Goal: Task Accomplishment & Management: Manage account settings

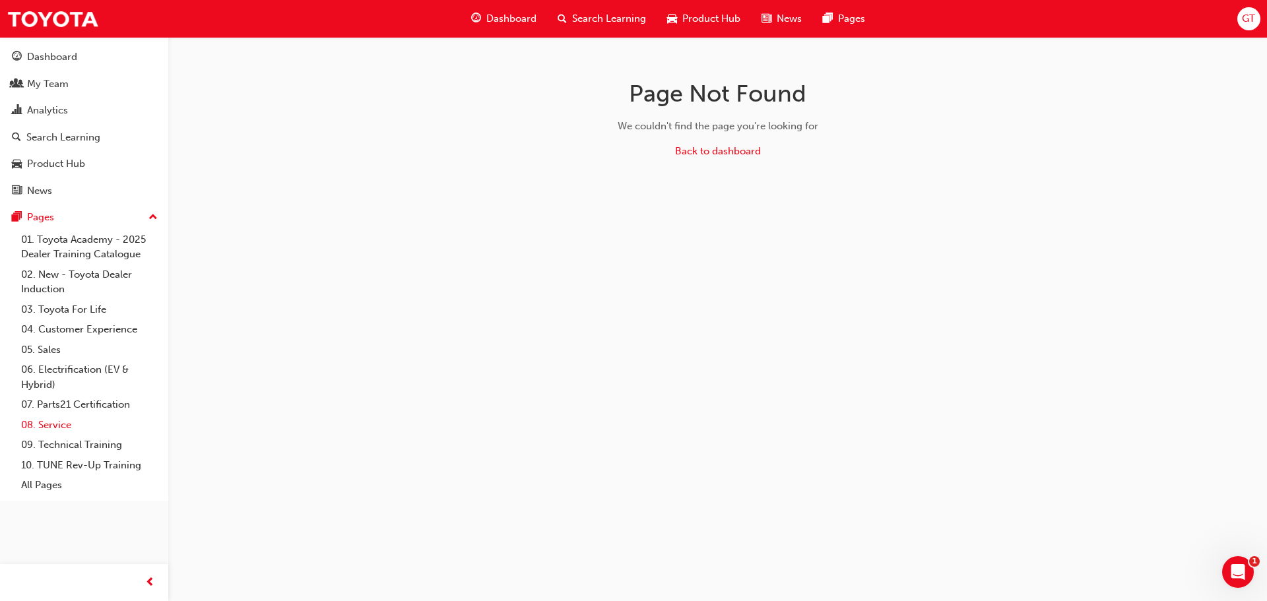
click at [65, 419] on link "08. Service" at bounding box center [89, 425] width 147 height 20
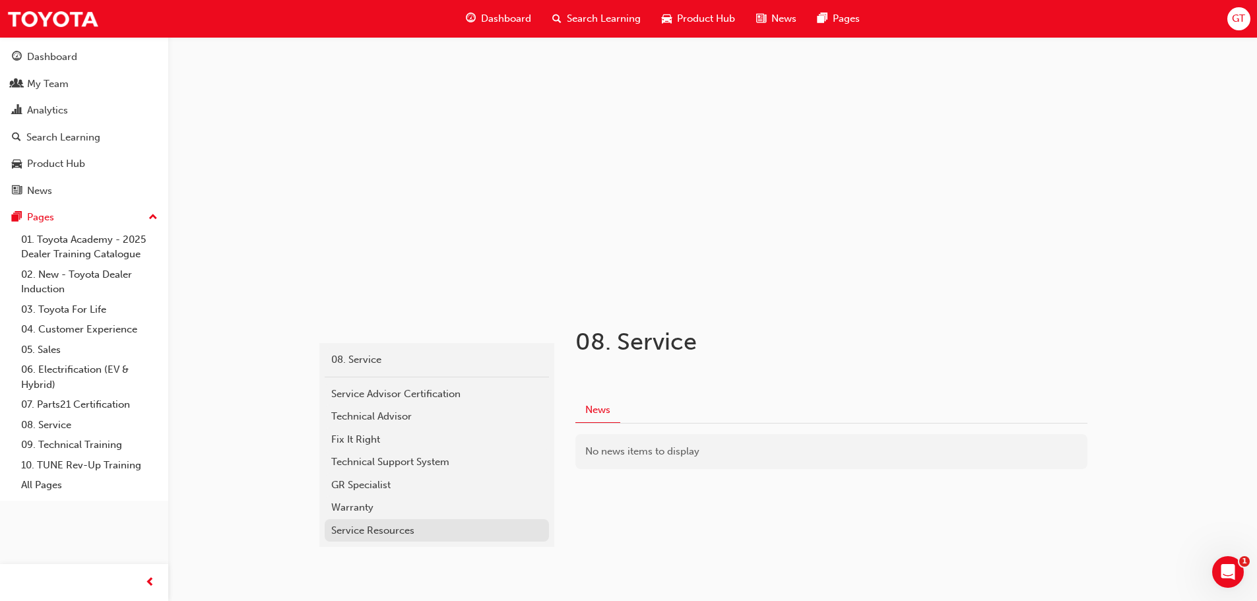
click at [441, 528] on div "Service Resources" at bounding box center [436, 530] width 211 height 15
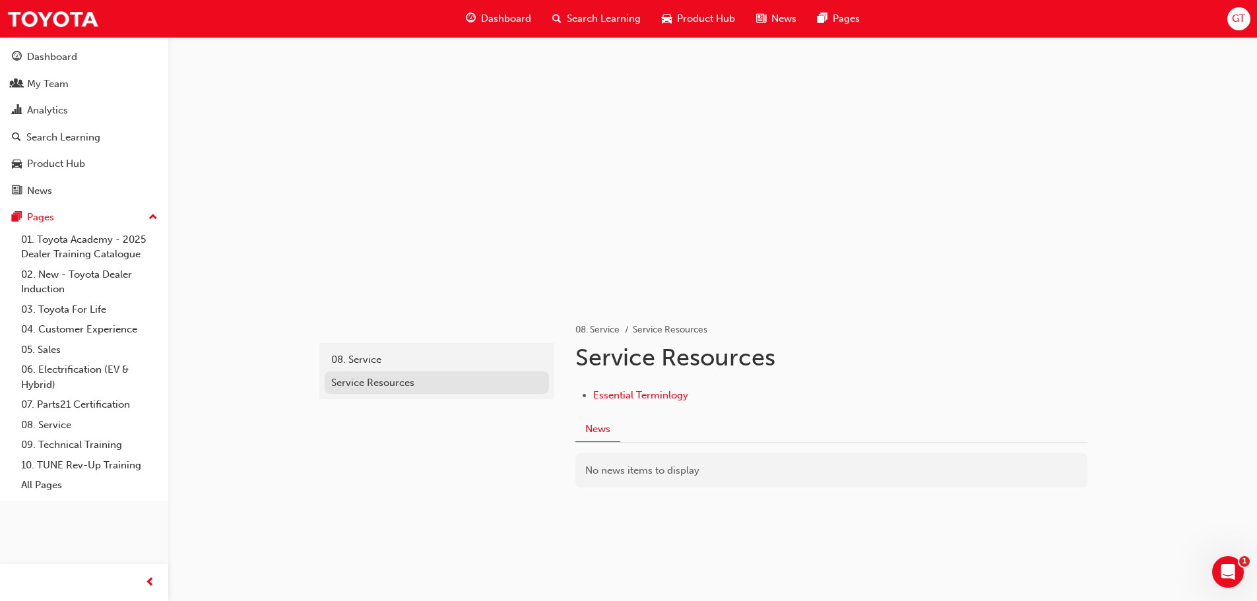
click at [360, 384] on div "Service Resources" at bounding box center [436, 382] width 211 height 15
click at [113, 451] on link "09. Technical Training" at bounding box center [89, 445] width 147 height 20
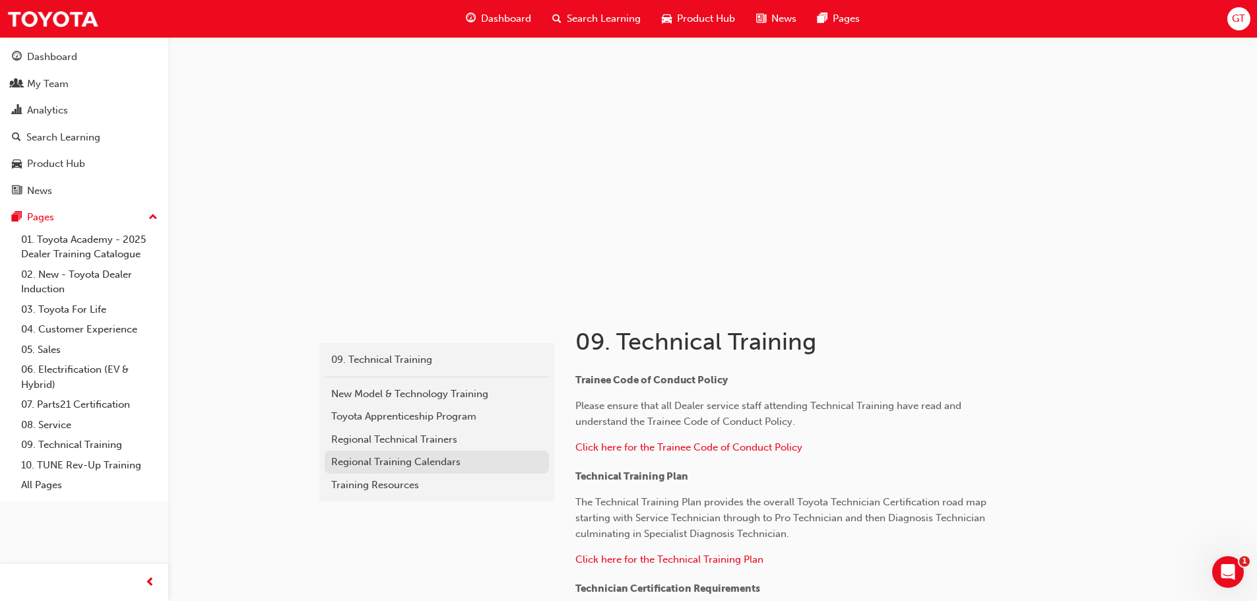
click at [434, 455] on div "Regional Training Calendars" at bounding box center [436, 462] width 211 height 15
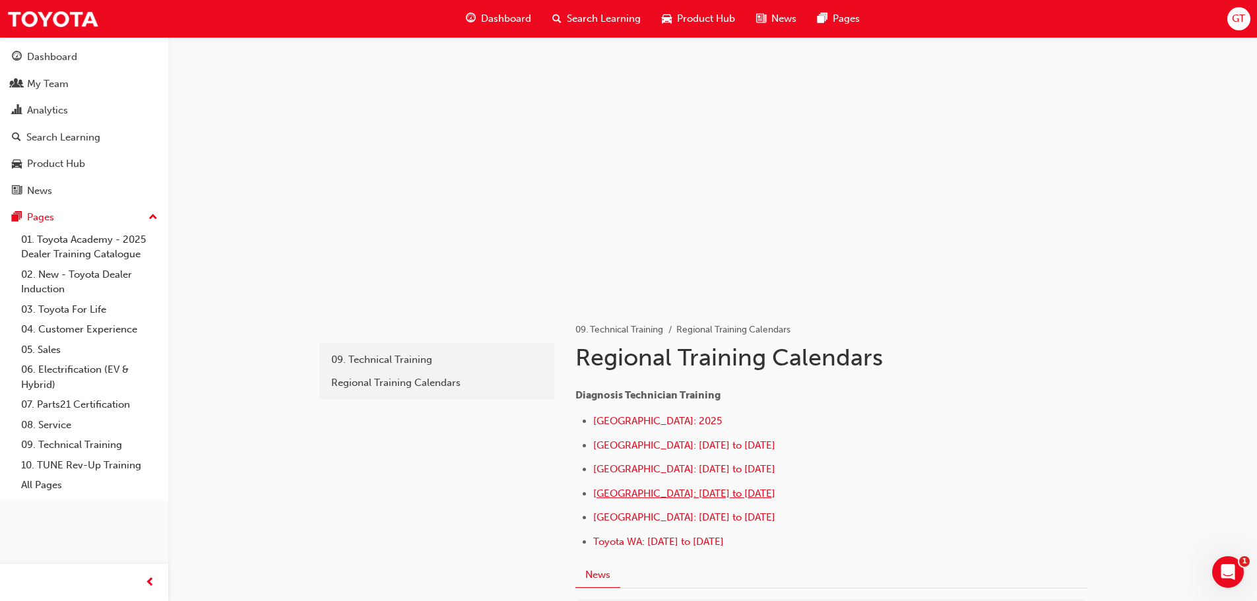
click at [639, 490] on span "Southern Region: October to December 2025" at bounding box center [684, 494] width 182 height 12
click at [67, 84] on div "My Team" at bounding box center [48, 84] width 42 height 15
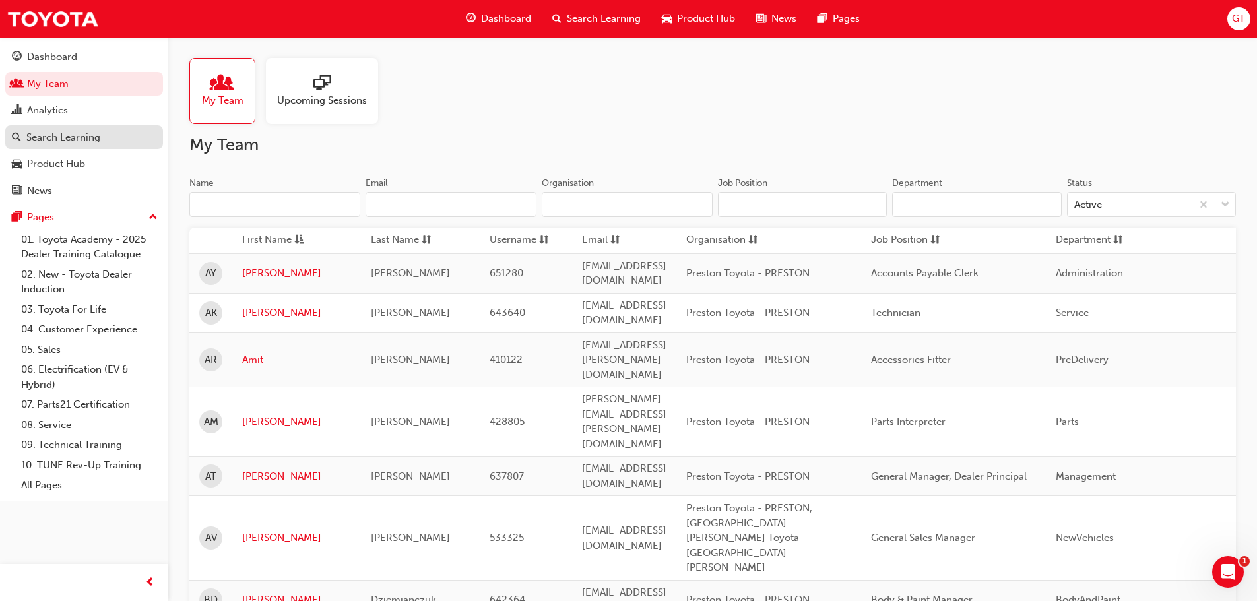
click at [78, 130] on div "Search Learning" at bounding box center [63, 137] width 74 height 15
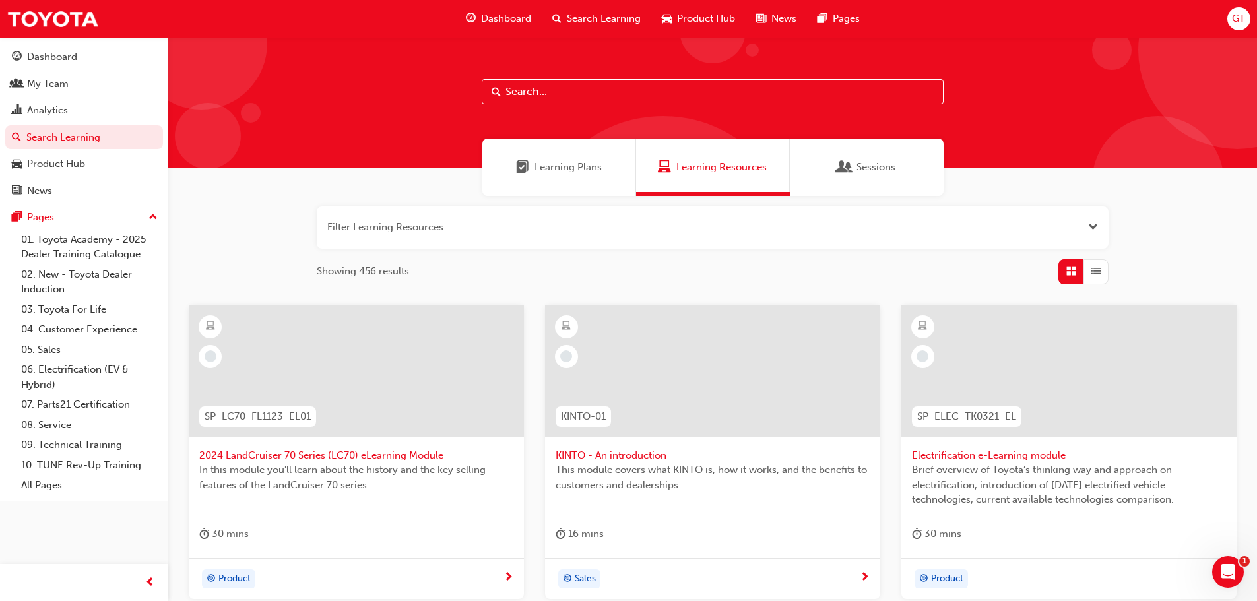
click at [509, 86] on input "text" at bounding box center [713, 91] width 462 height 25
type input "DT"
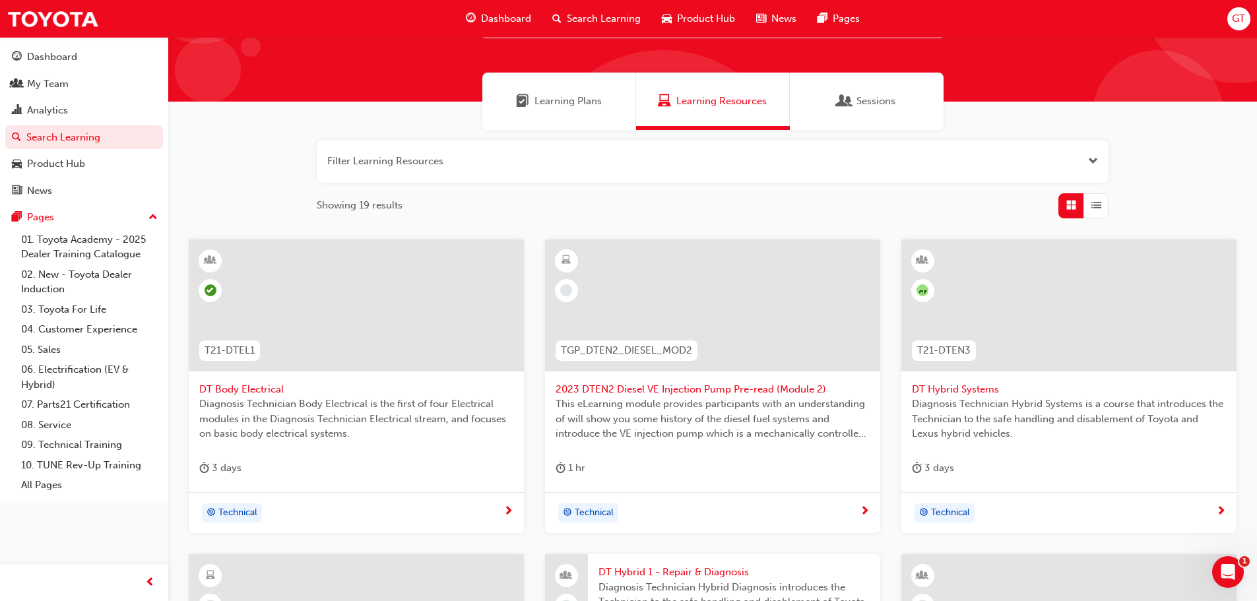
scroll to position [132, 0]
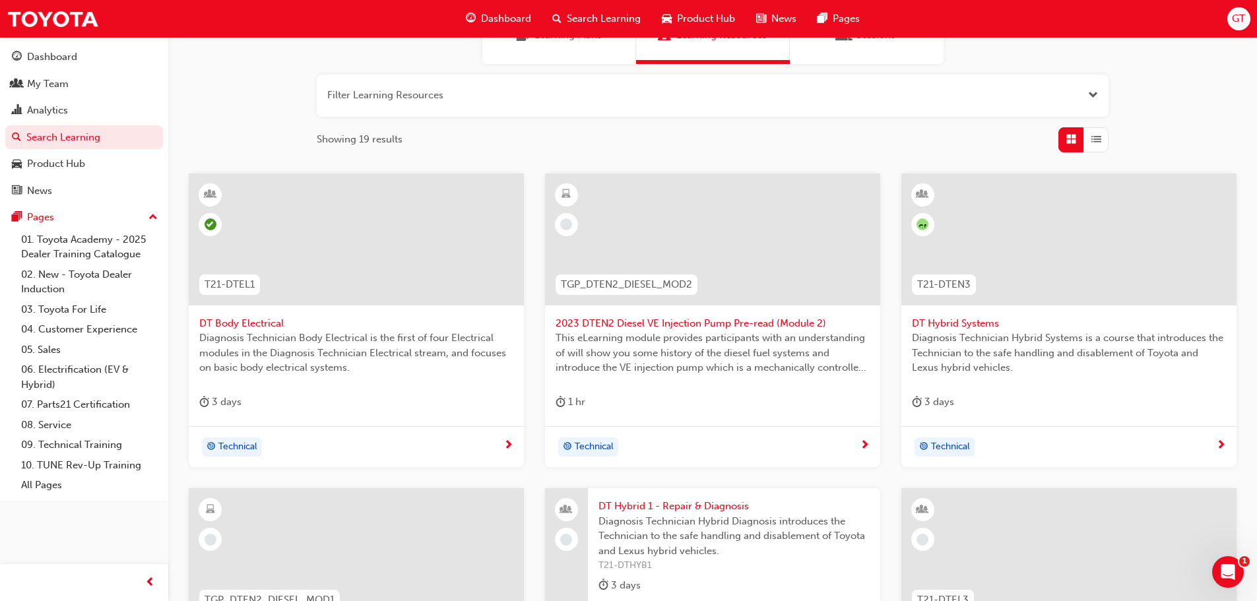
click at [263, 321] on span "DT Body Electrical" at bounding box center [356, 323] width 314 height 15
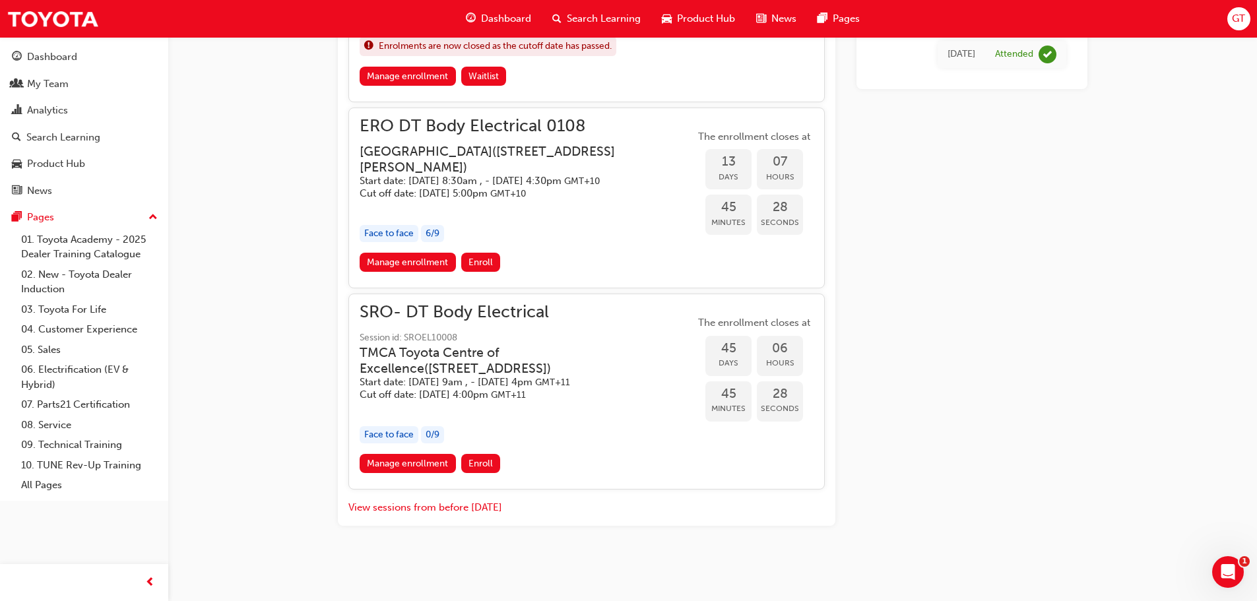
scroll to position [1122, 0]
click at [422, 458] on link "Manage enrollment" at bounding box center [408, 463] width 96 height 19
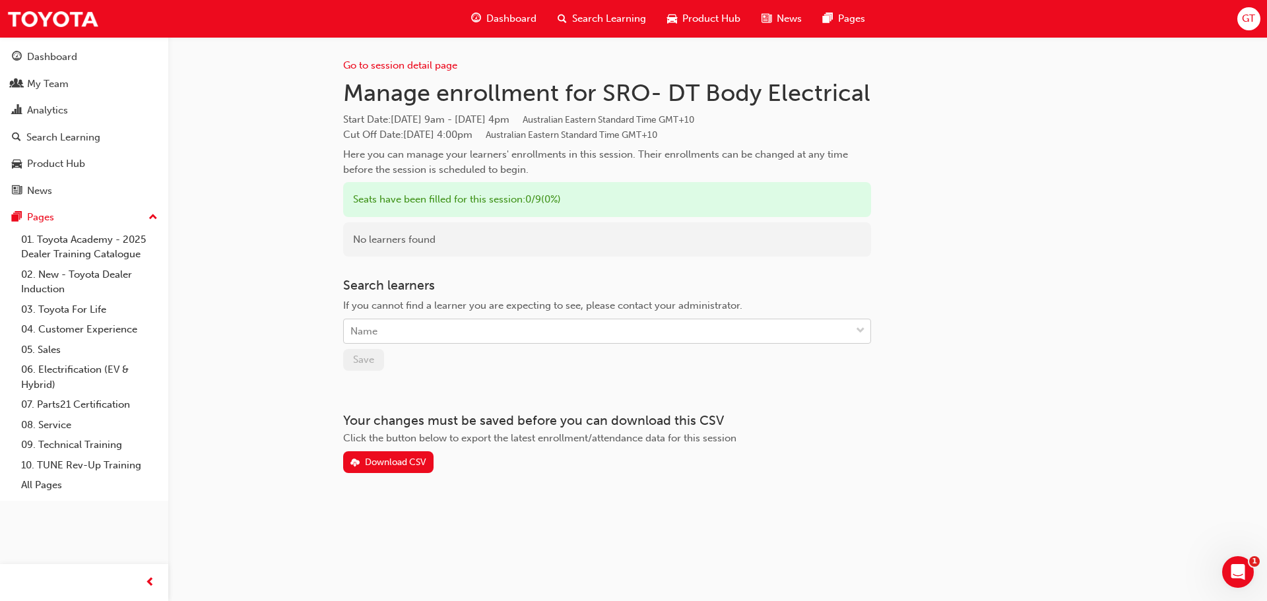
click at [861, 327] on span "down-icon" at bounding box center [860, 331] width 9 height 17
click at [257, 350] on div "Go to session detail page Manage enrollment for SRO- DT Body Electrical Start D…" at bounding box center [633, 300] width 1267 height 601
click at [368, 325] on div "Name" at bounding box center [363, 331] width 27 height 15
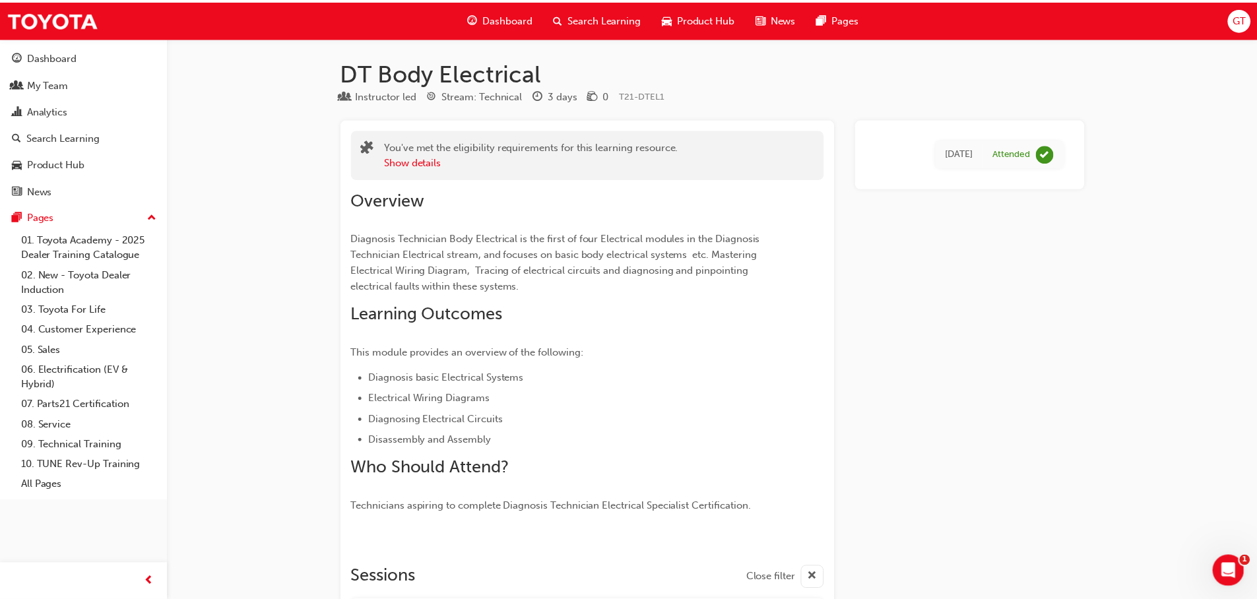
scroll to position [1122, 0]
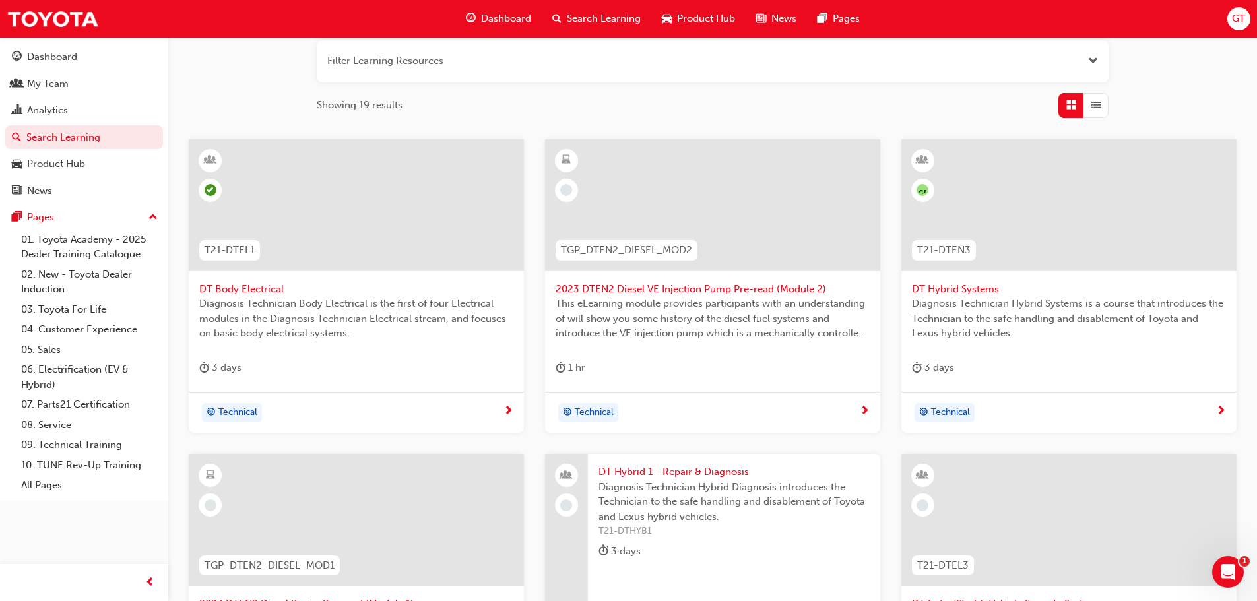
scroll to position [198, 0]
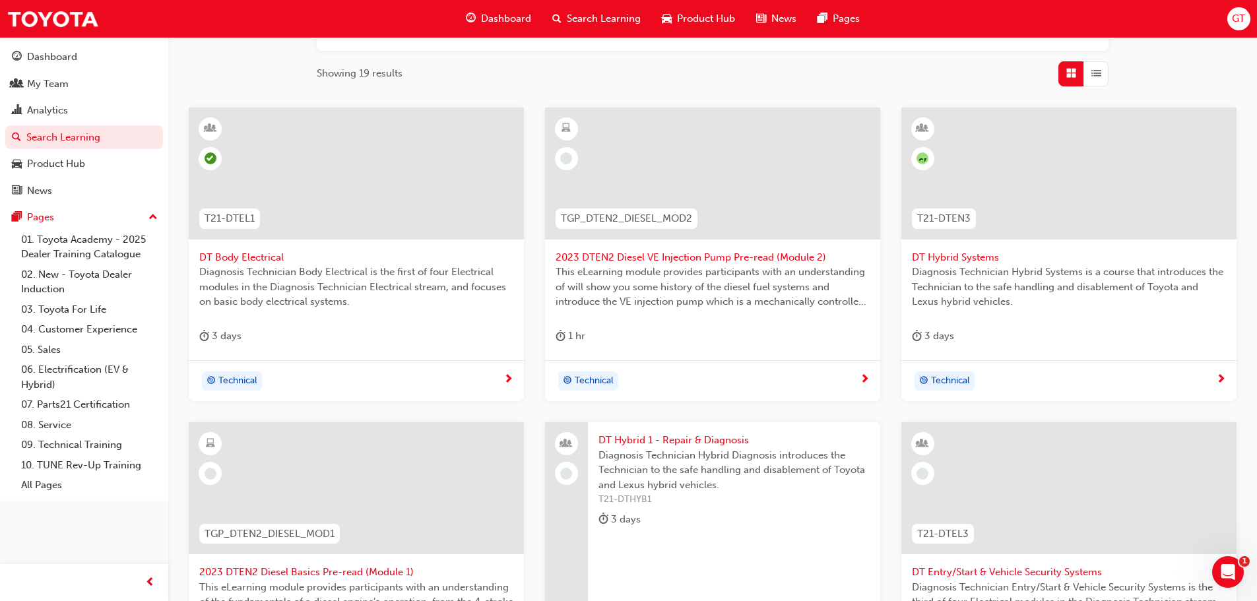
click at [253, 253] on span "DT Body Electrical" at bounding box center [356, 257] width 314 height 15
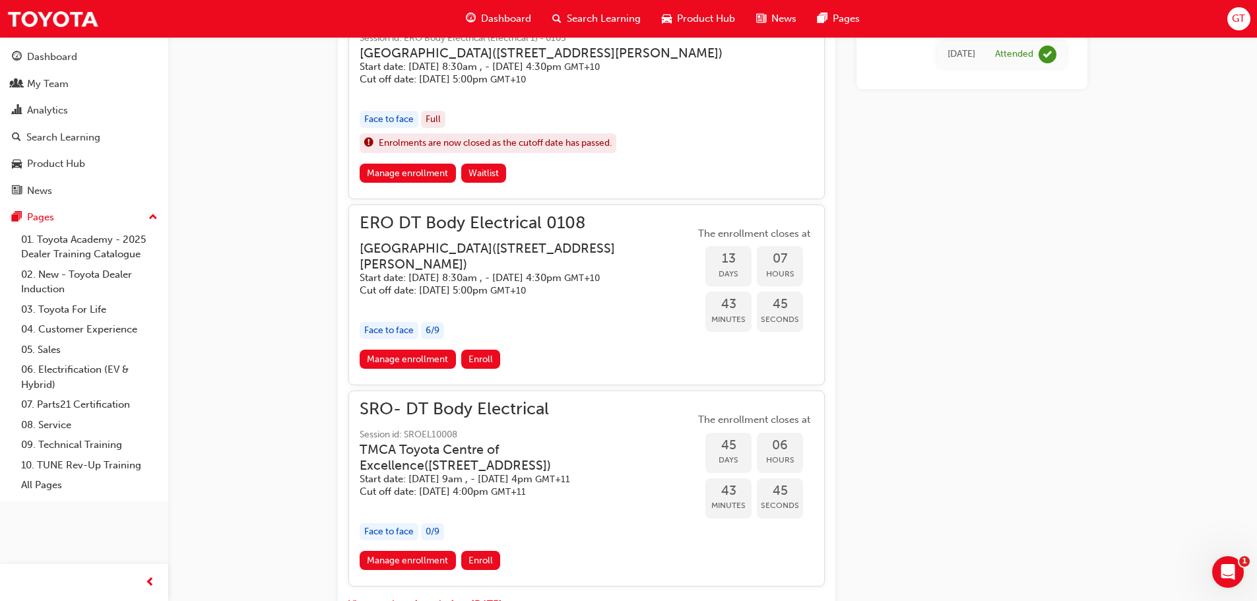
scroll to position [1122, 0]
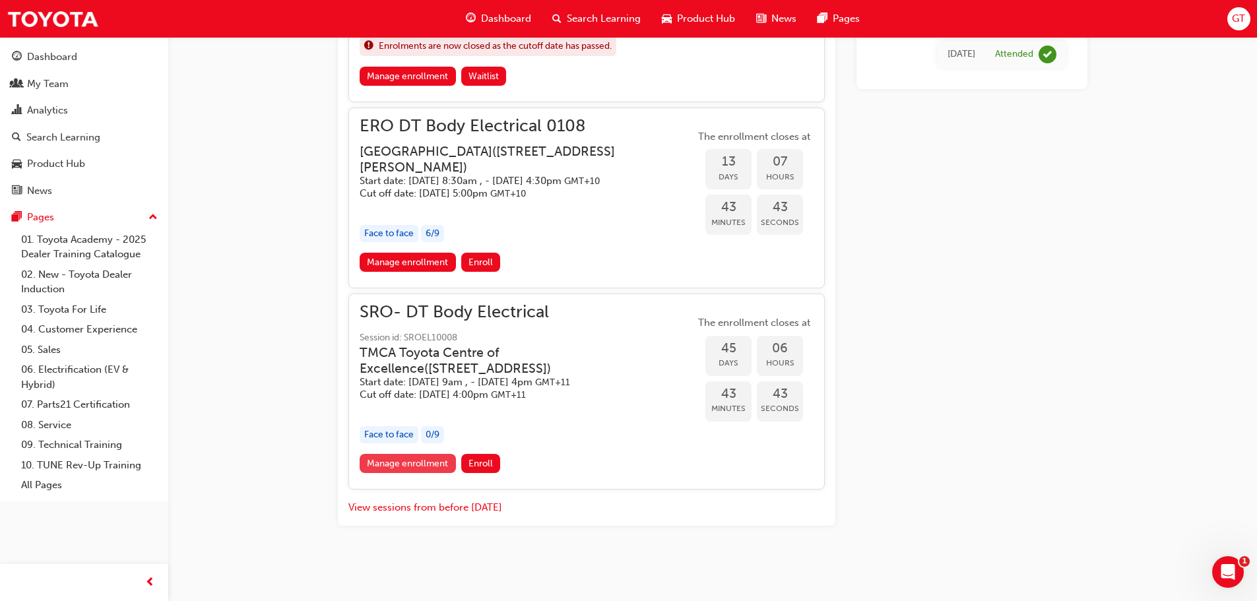
click at [435, 466] on link "Manage enrollment" at bounding box center [408, 463] width 96 height 19
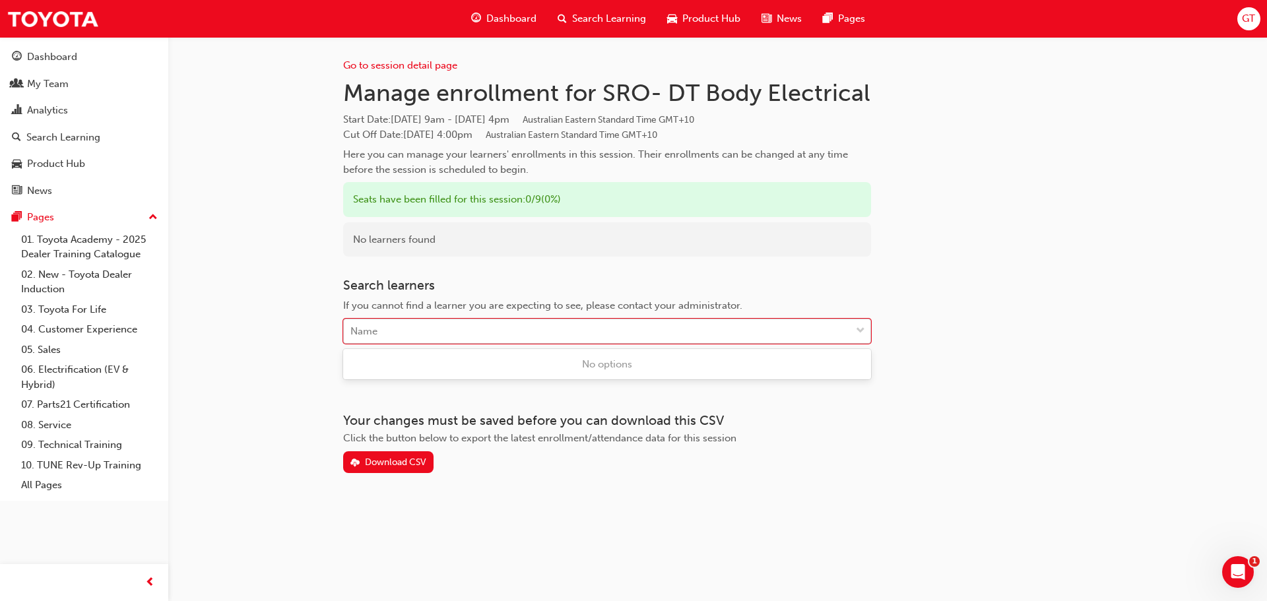
click at [449, 335] on div "Name" at bounding box center [597, 331] width 507 height 23
type input "[PERSON_NAME]"
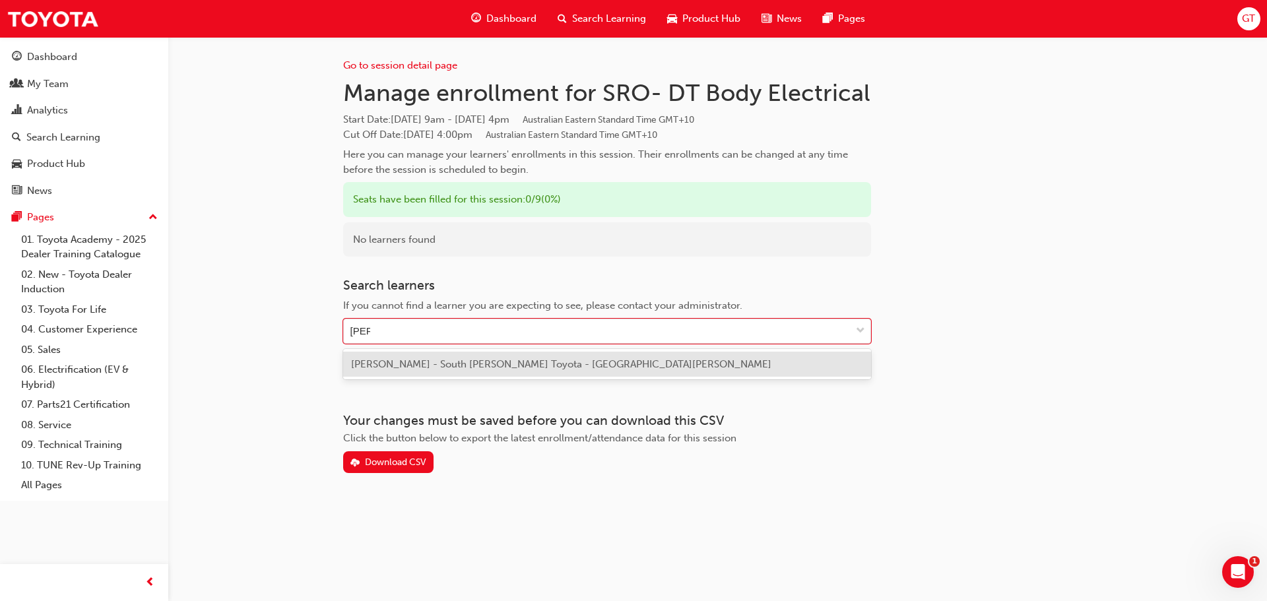
click at [436, 368] on span "[PERSON_NAME] - South [PERSON_NAME] Toyota - [GEOGRAPHIC_DATA][PERSON_NAME]" at bounding box center [561, 364] width 420 height 12
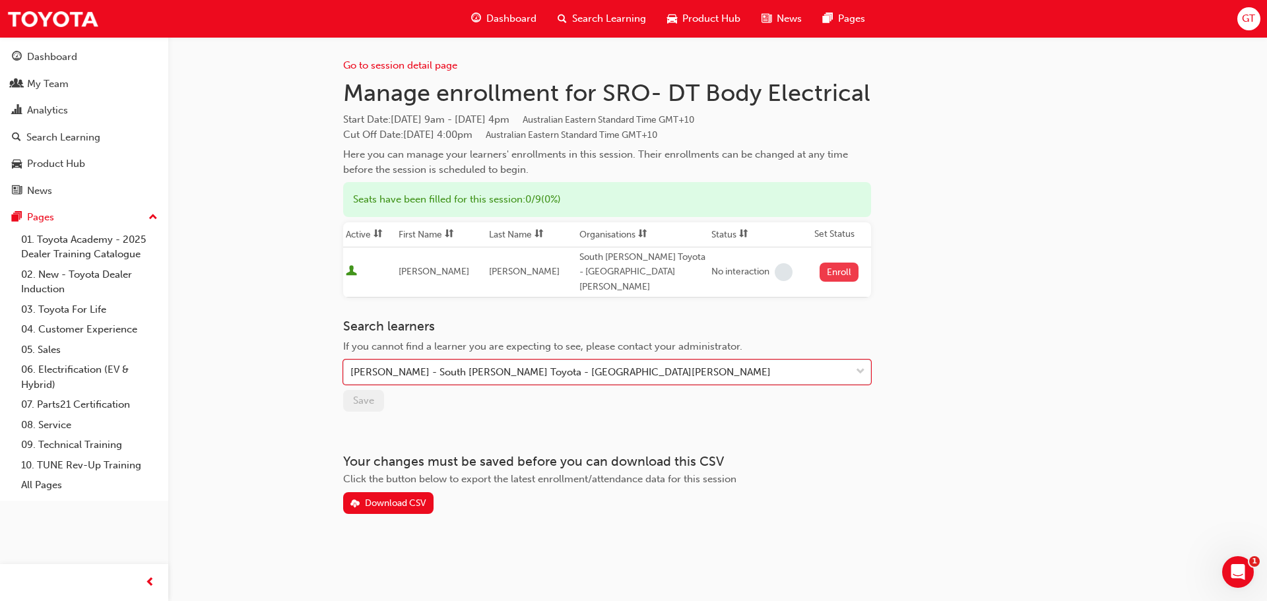
click at [834, 263] on button "Enroll" at bounding box center [840, 272] width 40 height 19
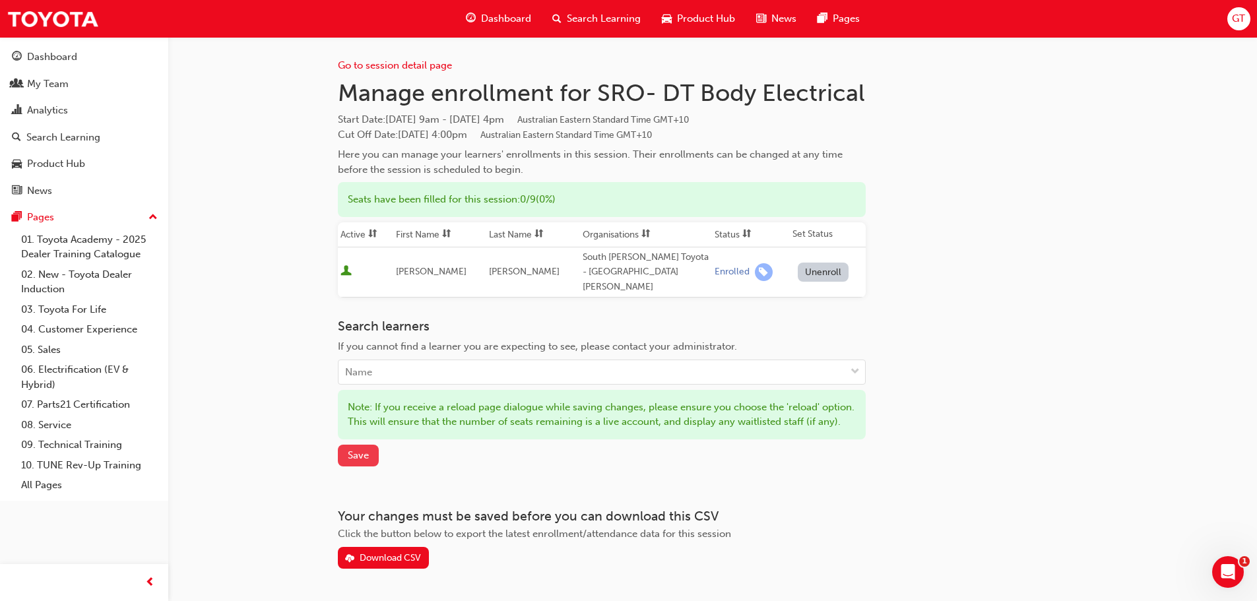
click at [348, 457] on span "Save" at bounding box center [358, 455] width 21 height 12
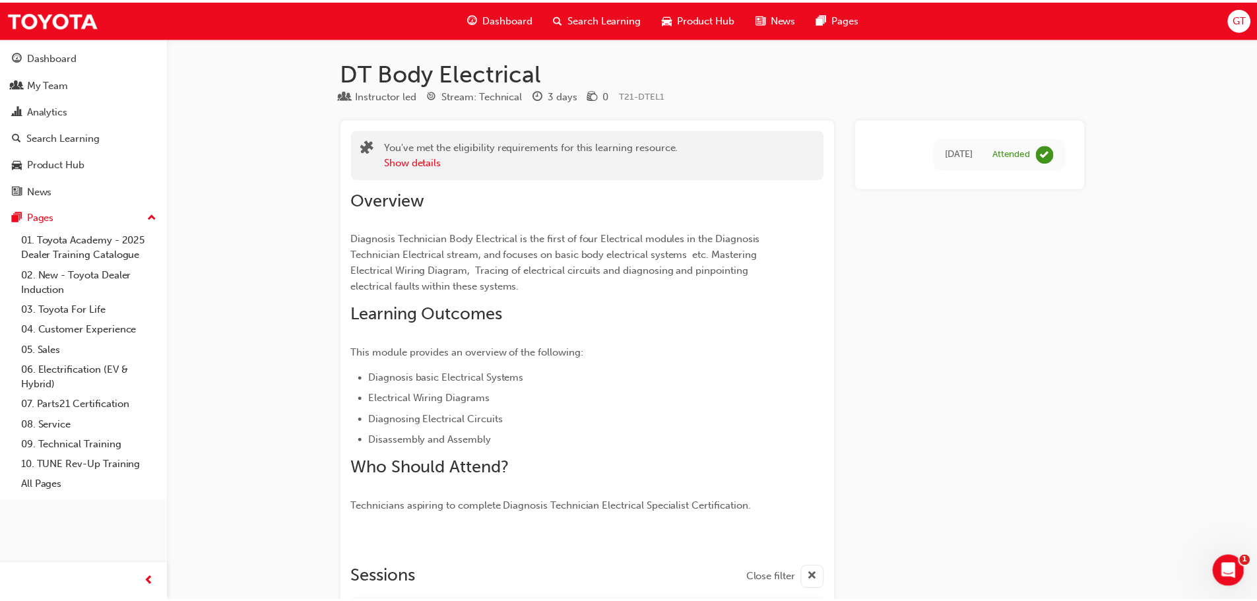
scroll to position [1122, 0]
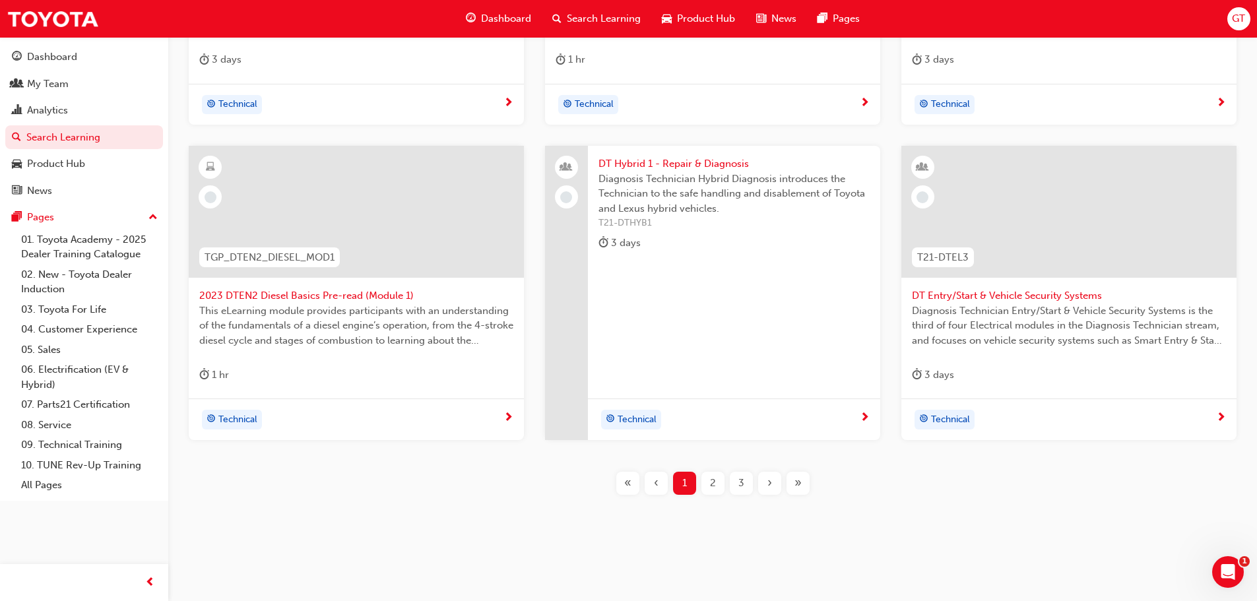
scroll to position [475, 0]
click at [985, 294] on span "DT Entry/Start & Vehicle Security Systems" at bounding box center [1069, 295] width 314 height 15
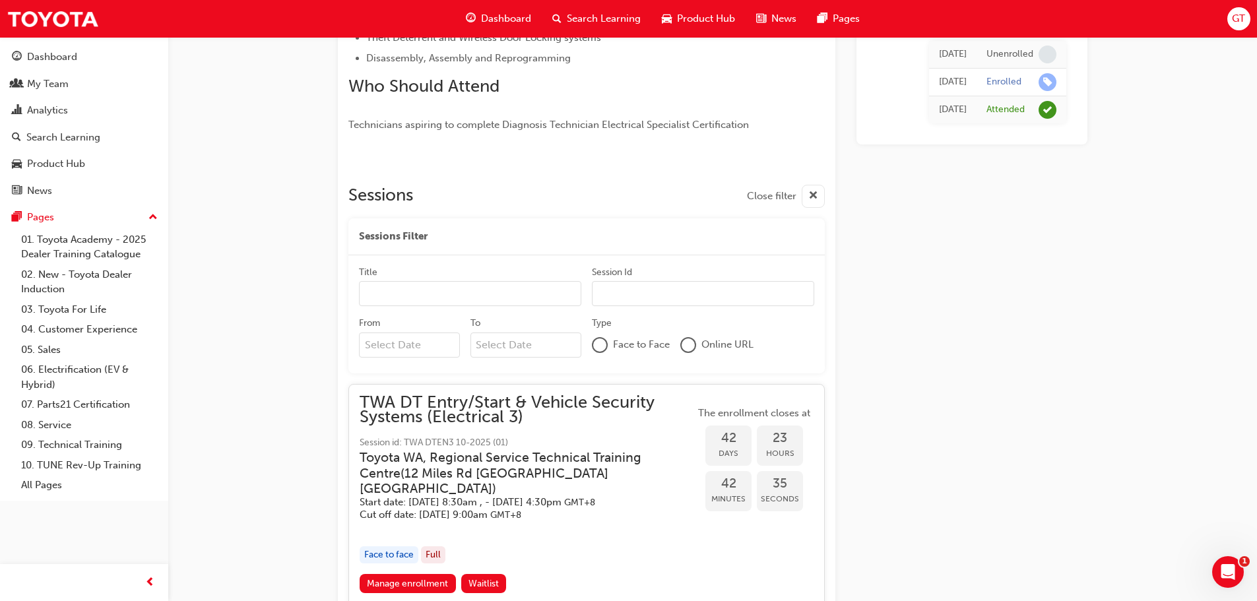
scroll to position [176, 0]
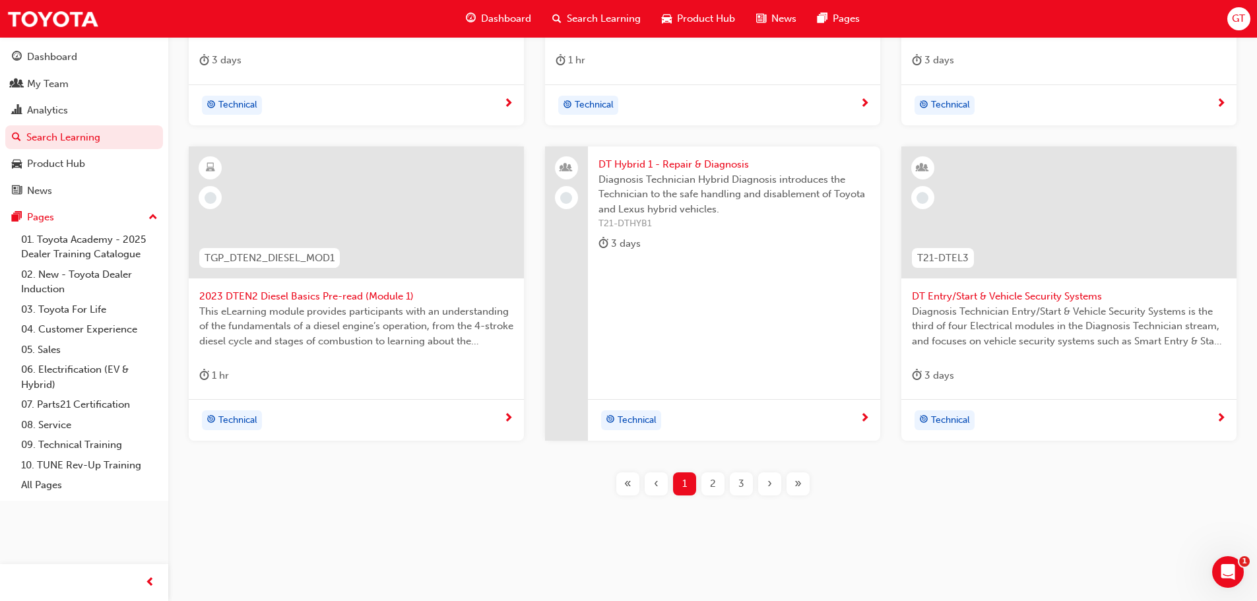
scroll to position [475, 0]
click at [712, 477] on span "2" at bounding box center [713, 482] width 6 height 15
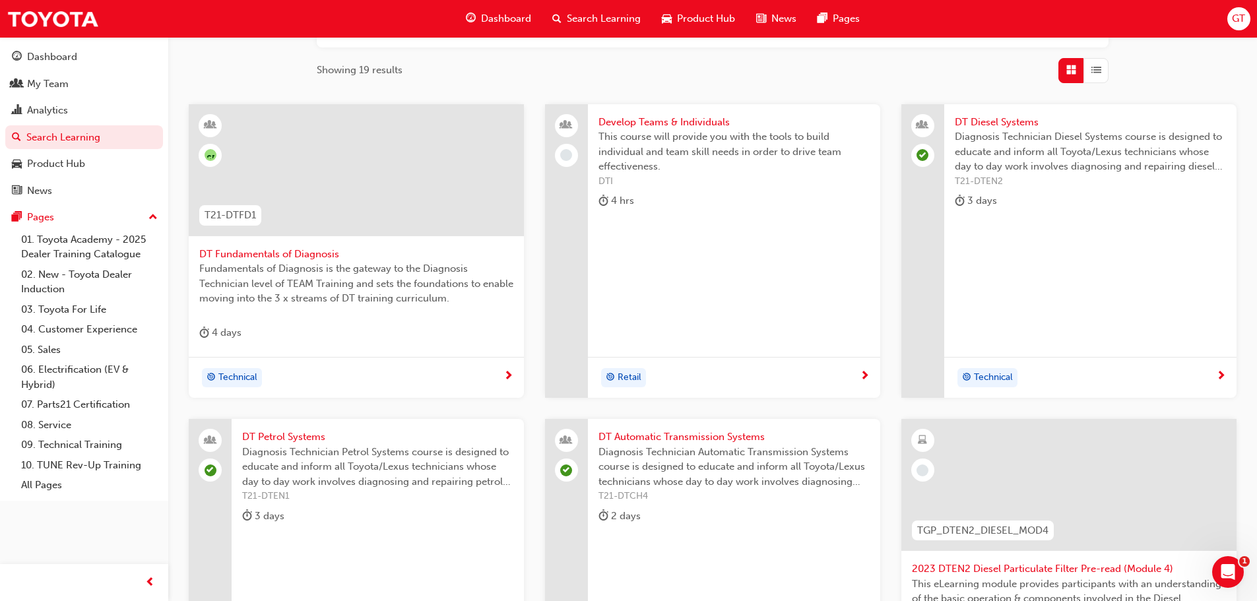
scroll to position [277, 0]
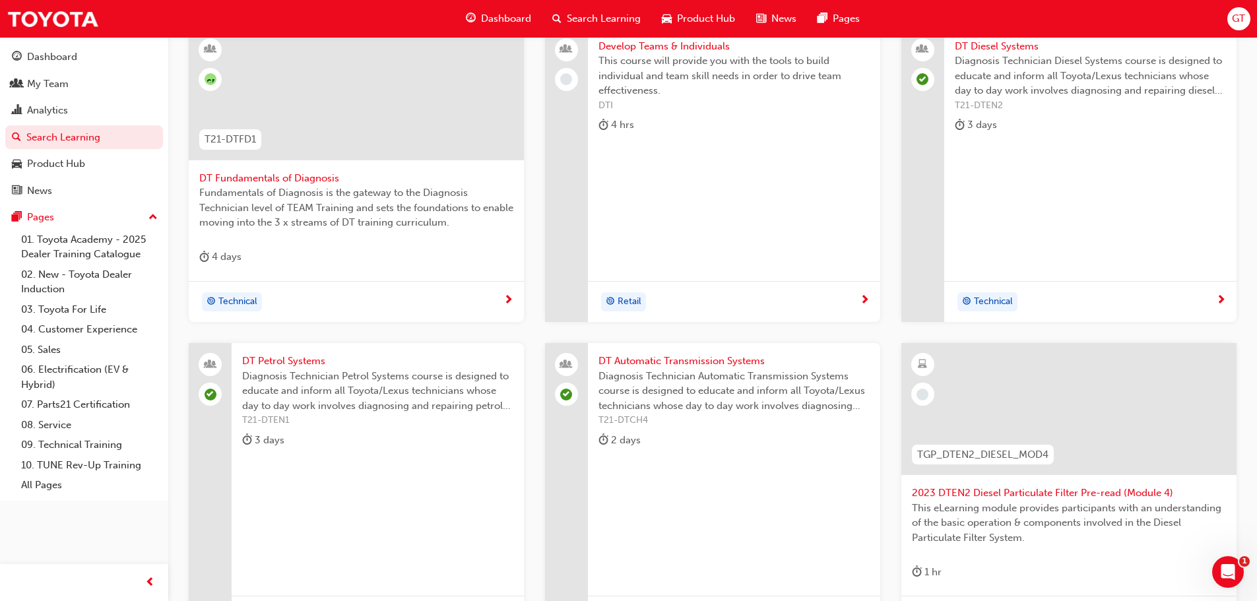
click at [308, 360] on span "DT Petrol Systems" at bounding box center [377, 361] width 271 height 15
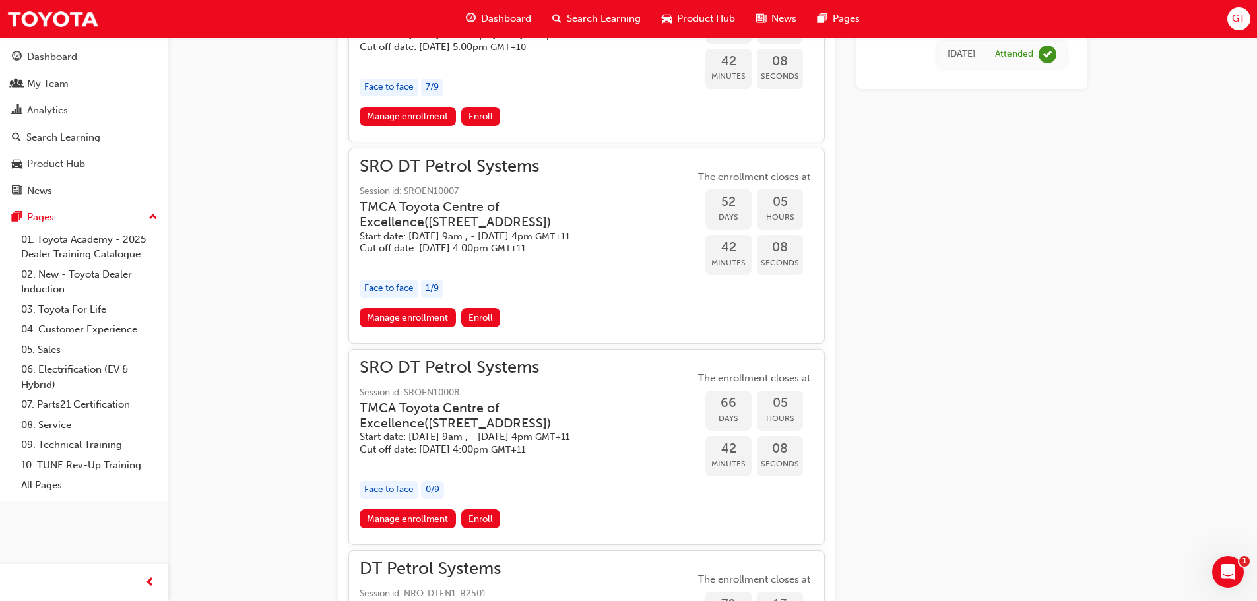
scroll to position [1246, 0]
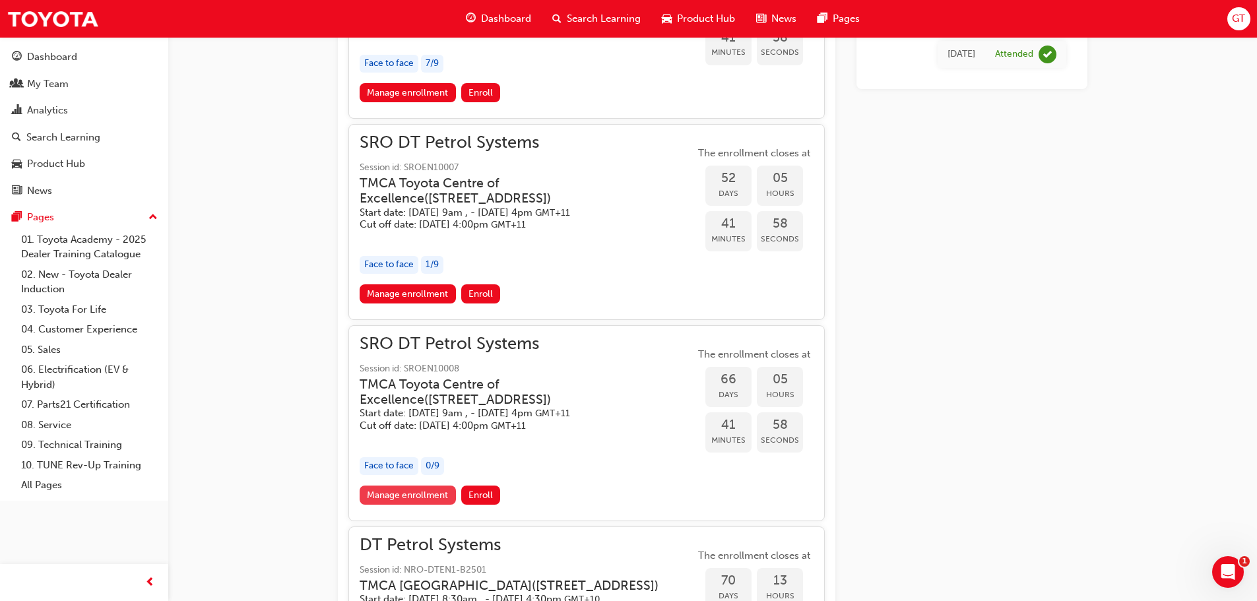
click at [420, 505] on link "Manage enrollment" at bounding box center [408, 495] width 96 height 19
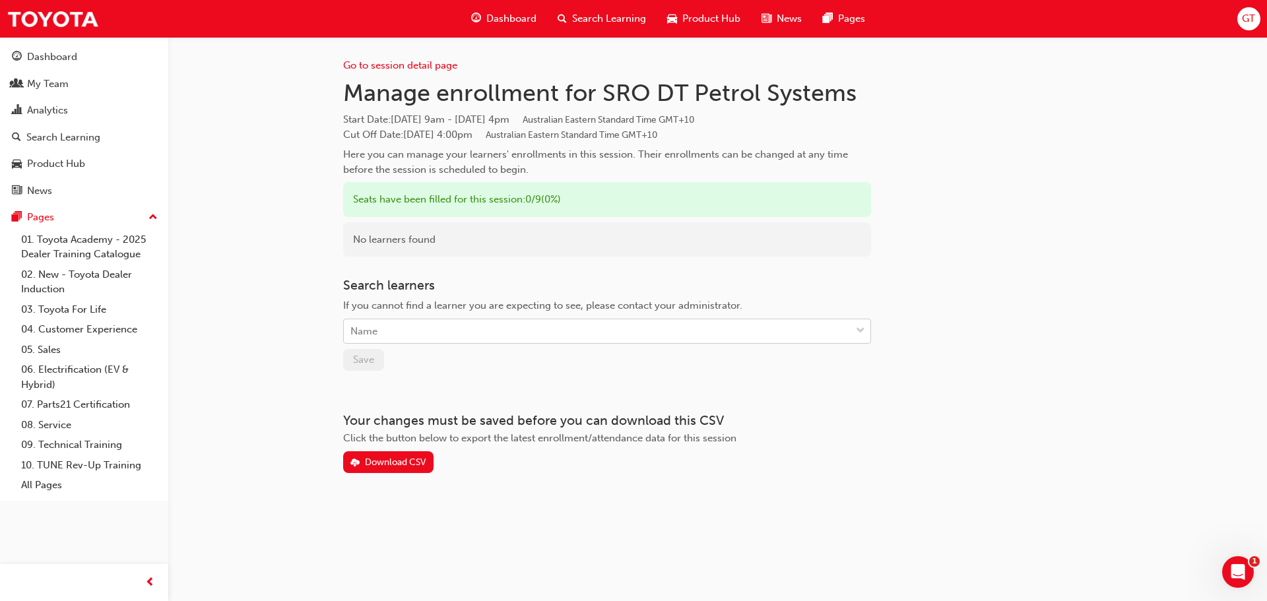
click at [447, 329] on div "Name" at bounding box center [597, 331] width 507 height 23
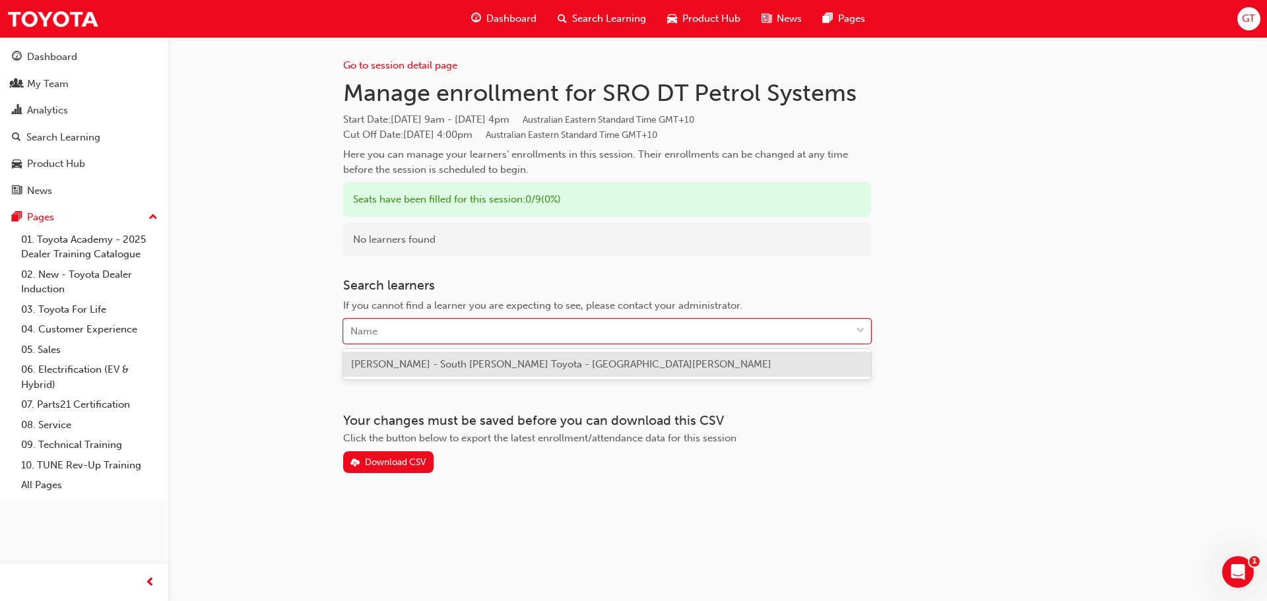
click at [430, 363] on span "[PERSON_NAME] - South [PERSON_NAME] Toyota - [GEOGRAPHIC_DATA][PERSON_NAME]" at bounding box center [561, 364] width 420 height 12
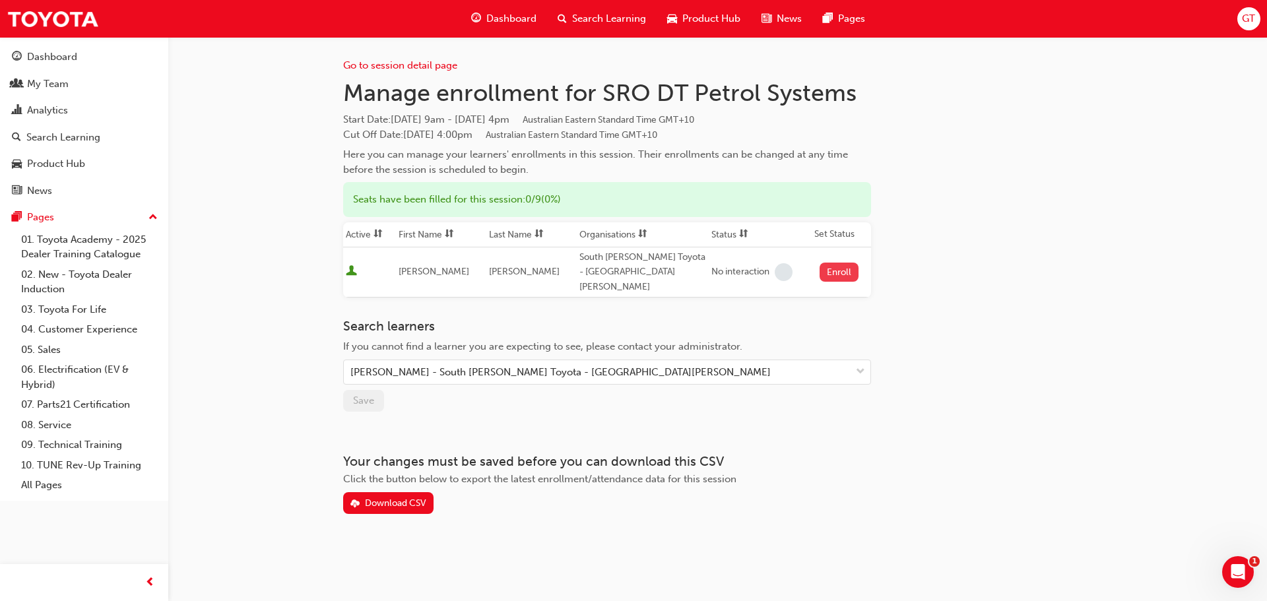
click at [834, 269] on button "Enroll" at bounding box center [840, 272] width 40 height 19
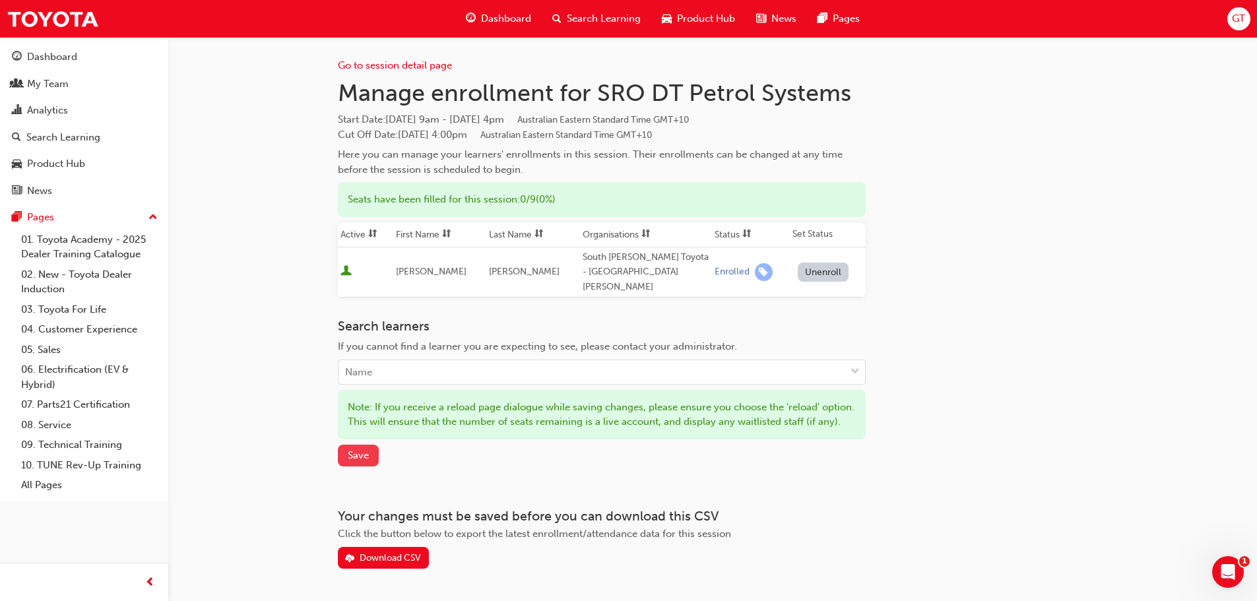
click at [350, 461] on span "Save" at bounding box center [358, 455] width 21 height 12
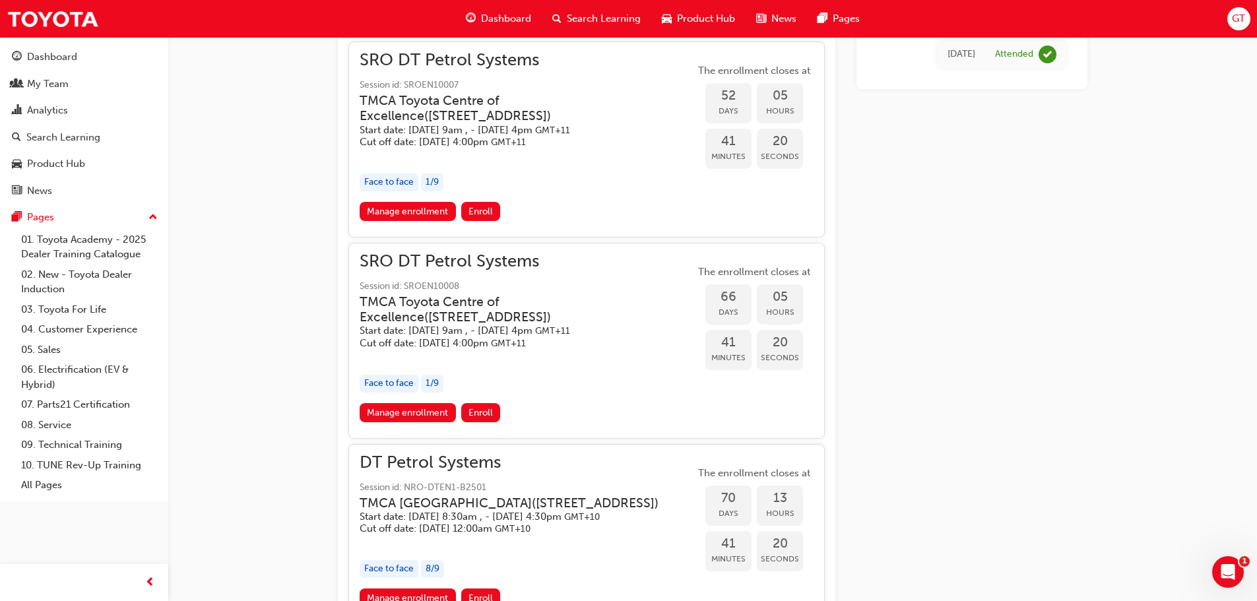
scroll to position [1642, 0]
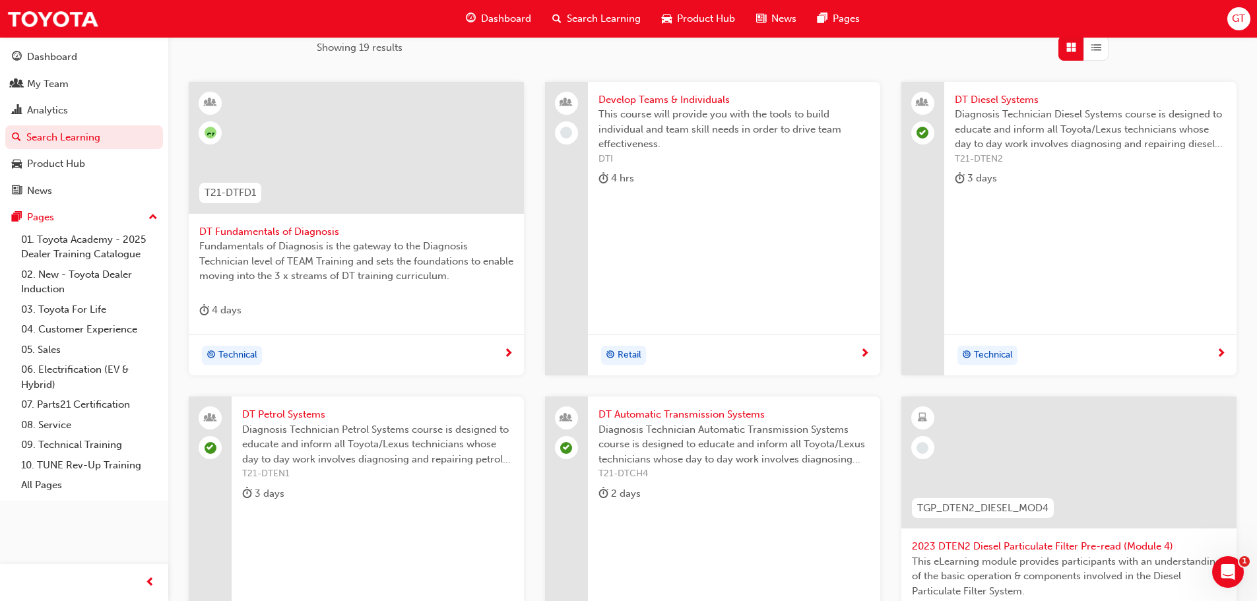
scroll to position [145, 0]
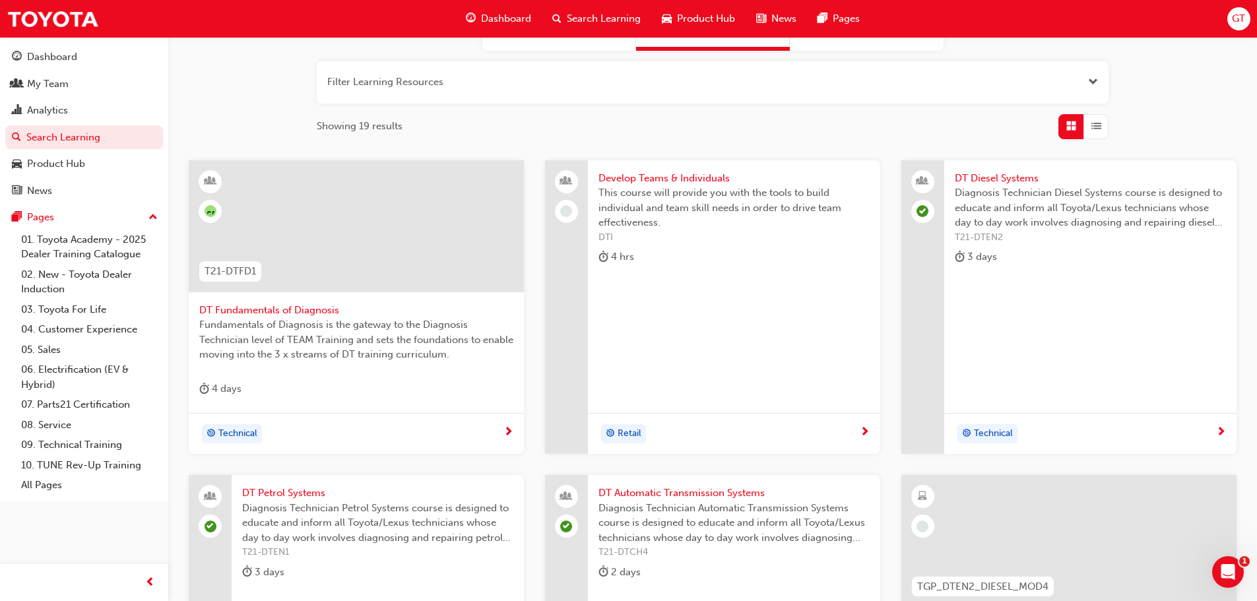
click at [1021, 178] on span "DT Diesel Systems" at bounding box center [1090, 178] width 271 height 15
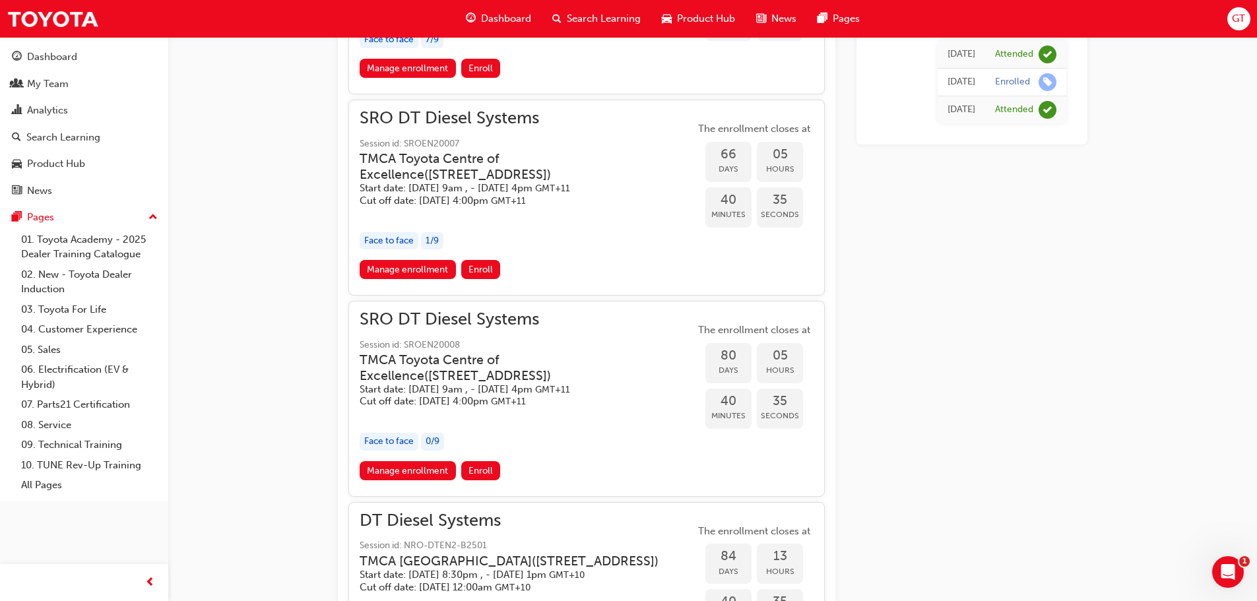
scroll to position [1479, 0]
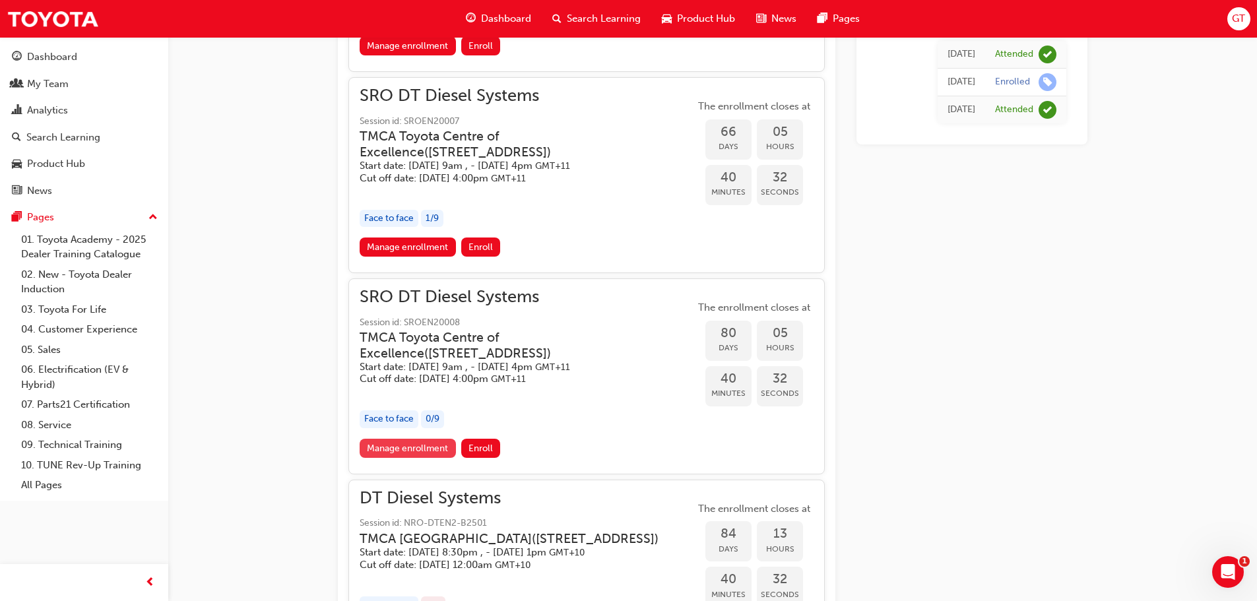
click at [405, 458] on link "Manage enrollment" at bounding box center [408, 448] width 96 height 19
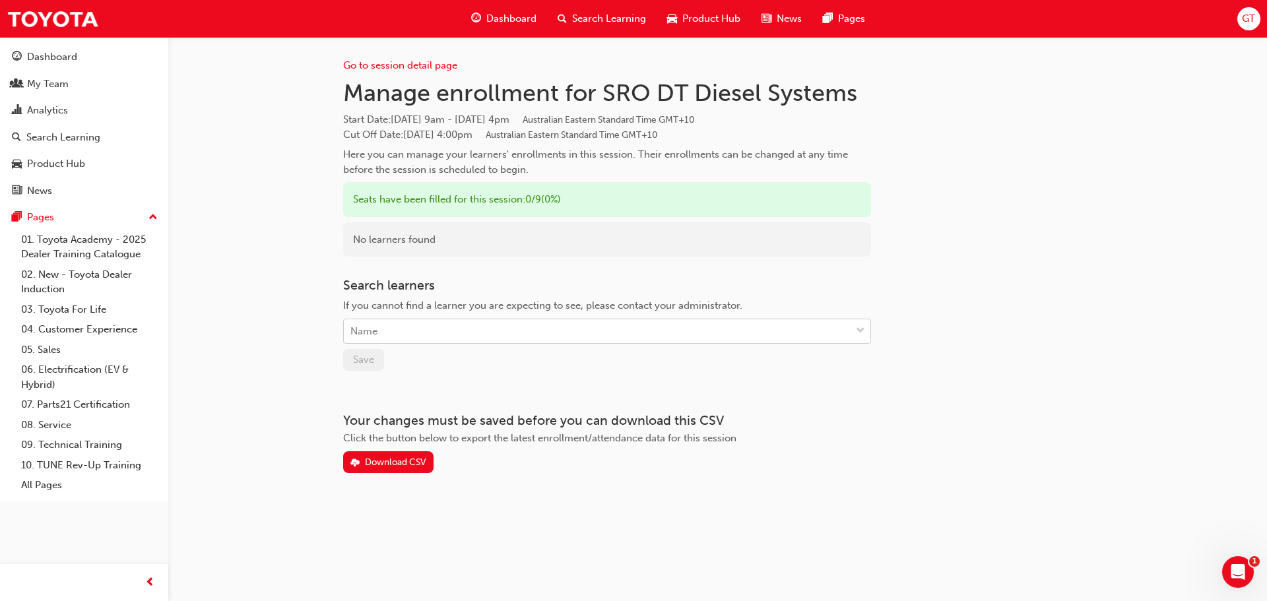
click at [390, 326] on div "Name" at bounding box center [597, 331] width 507 height 23
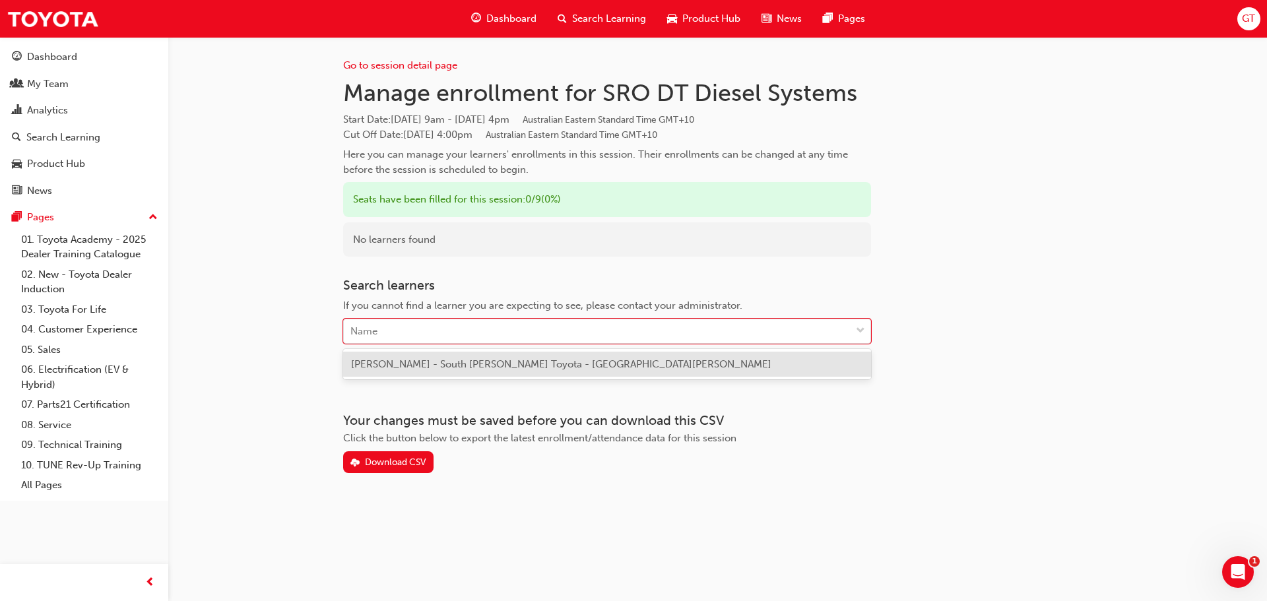
click at [409, 366] on span "[PERSON_NAME] - South [PERSON_NAME] Toyota - [GEOGRAPHIC_DATA][PERSON_NAME]" at bounding box center [561, 364] width 420 height 12
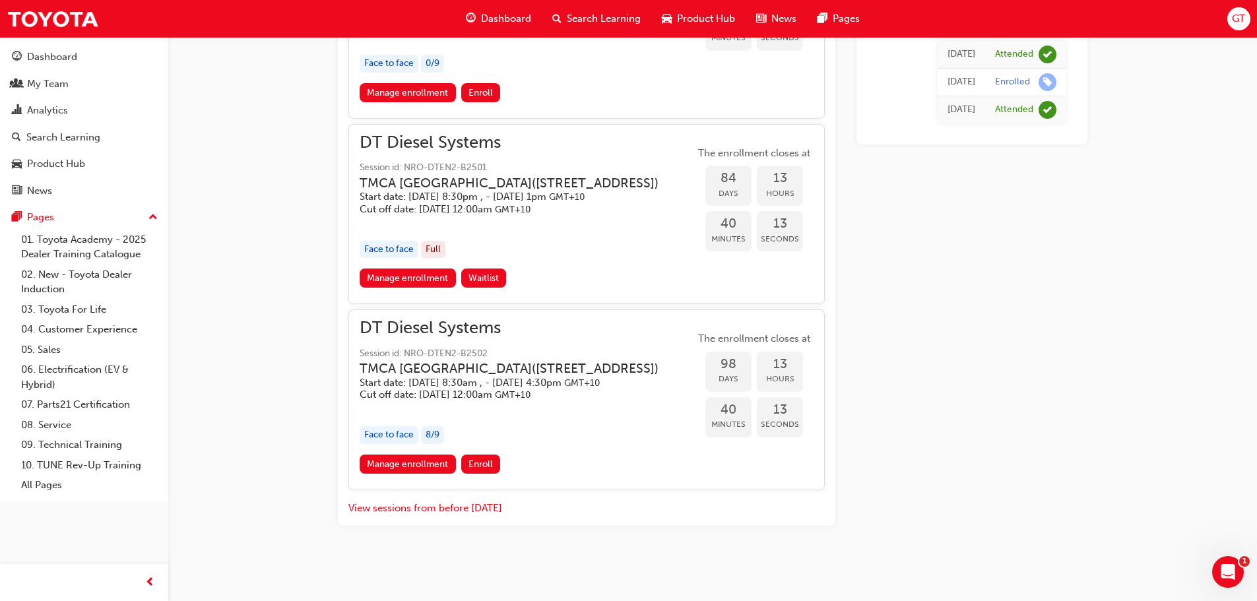
scroll to position [1941, 0]
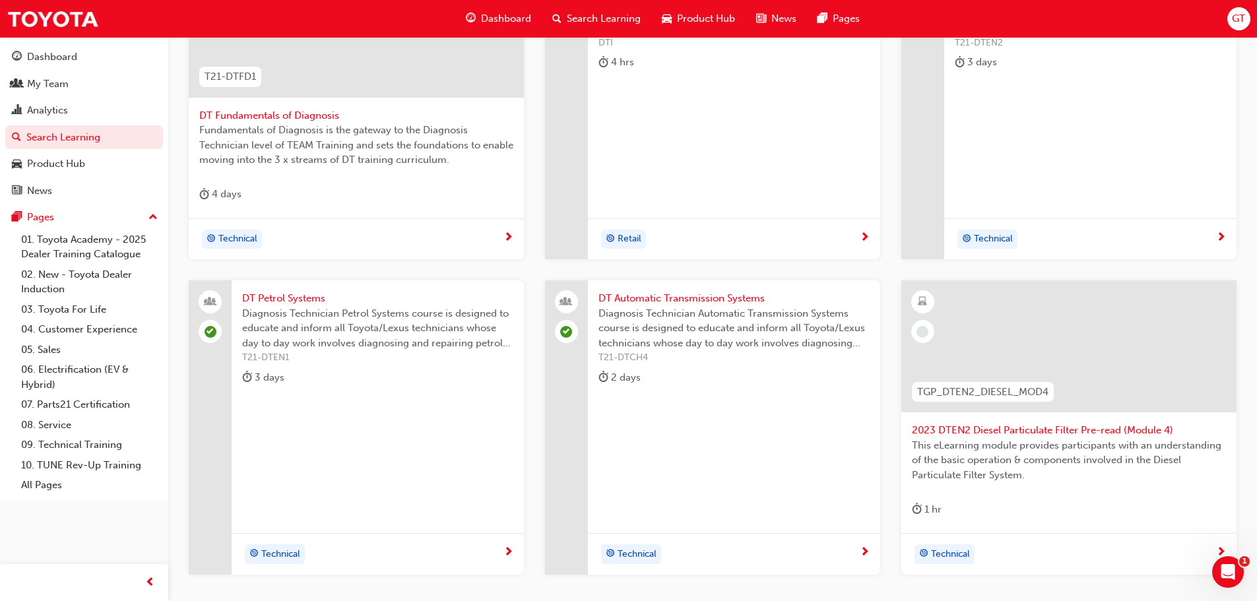
scroll to position [475, 0]
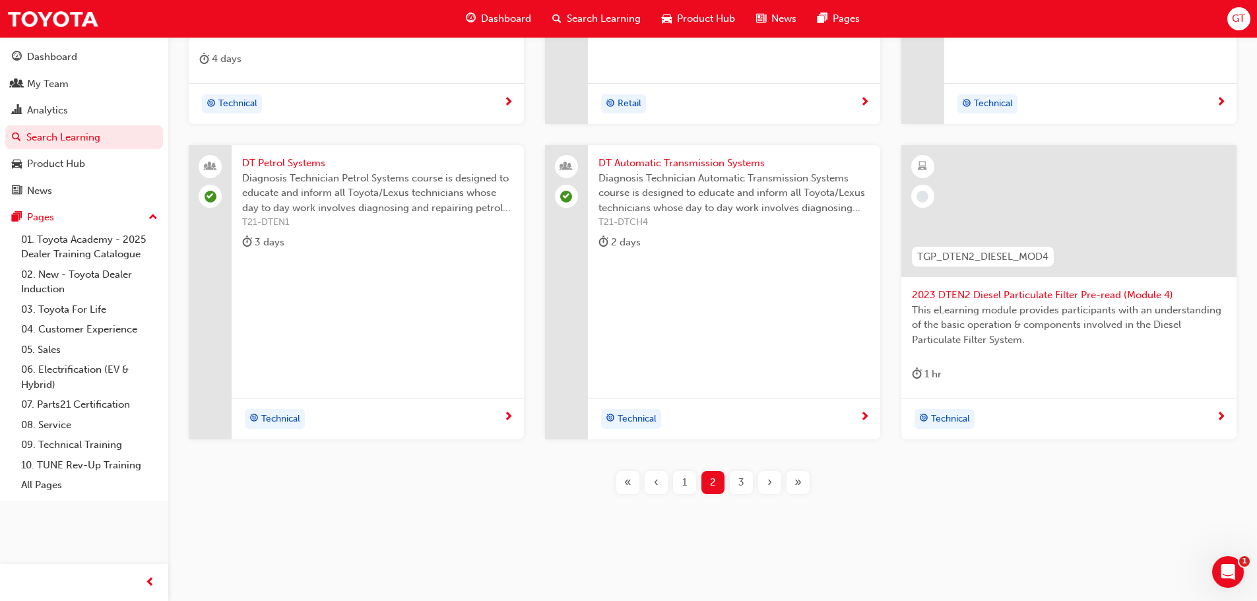
click at [652, 163] on span "DT Automatic Transmission Systems" at bounding box center [733, 163] width 271 height 15
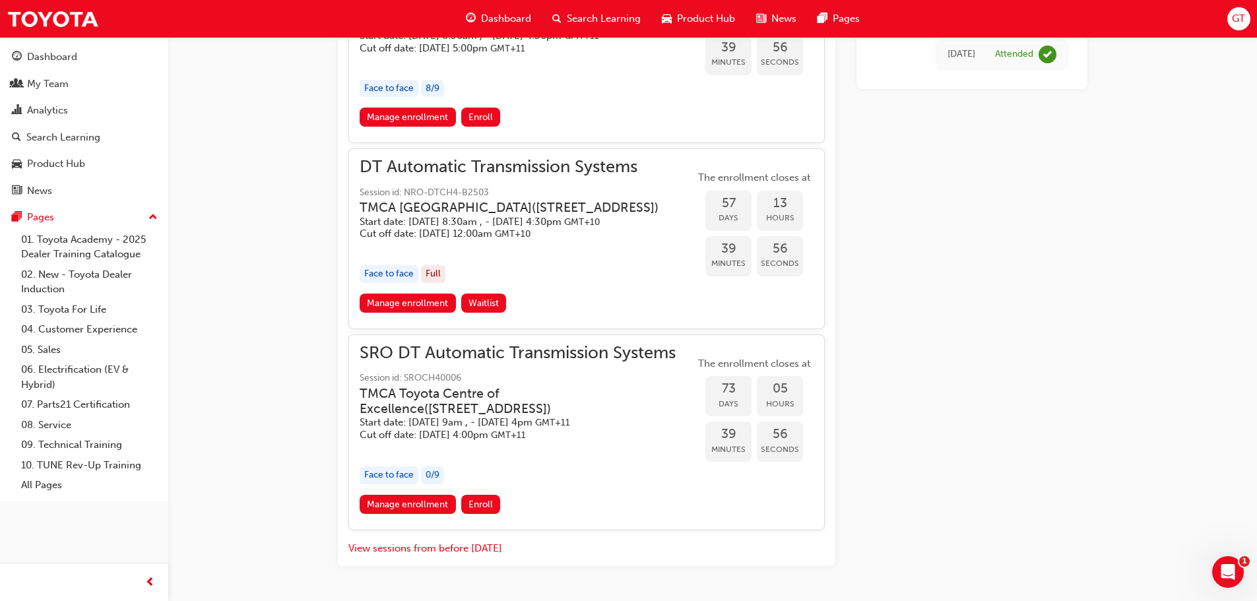
scroll to position [1898, 0]
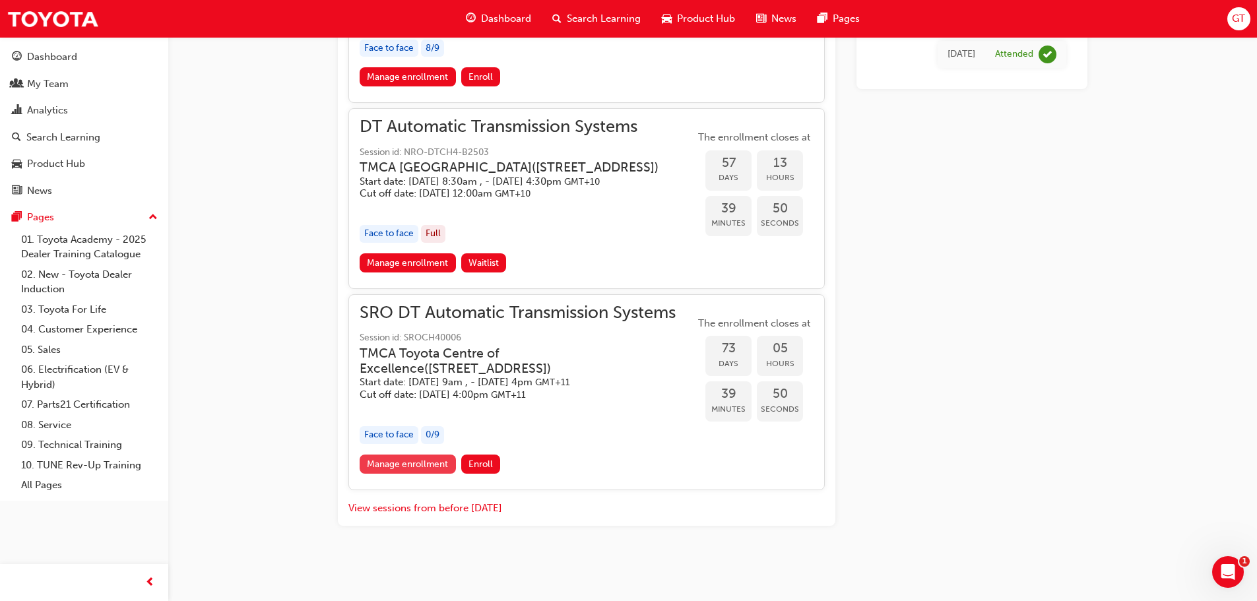
click at [429, 462] on link "Manage enrollment" at bounding box center [408, 464] width 96 height 19
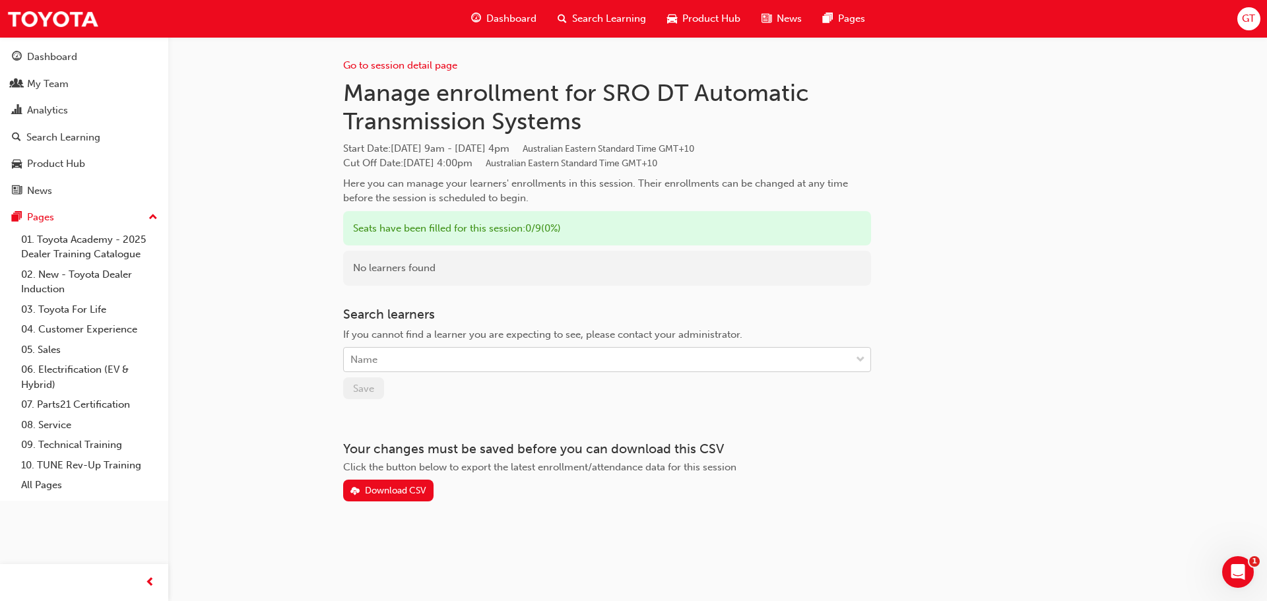
click at [384, 359] on div "Name" at bounding box center [597, 359] width 507 height 23
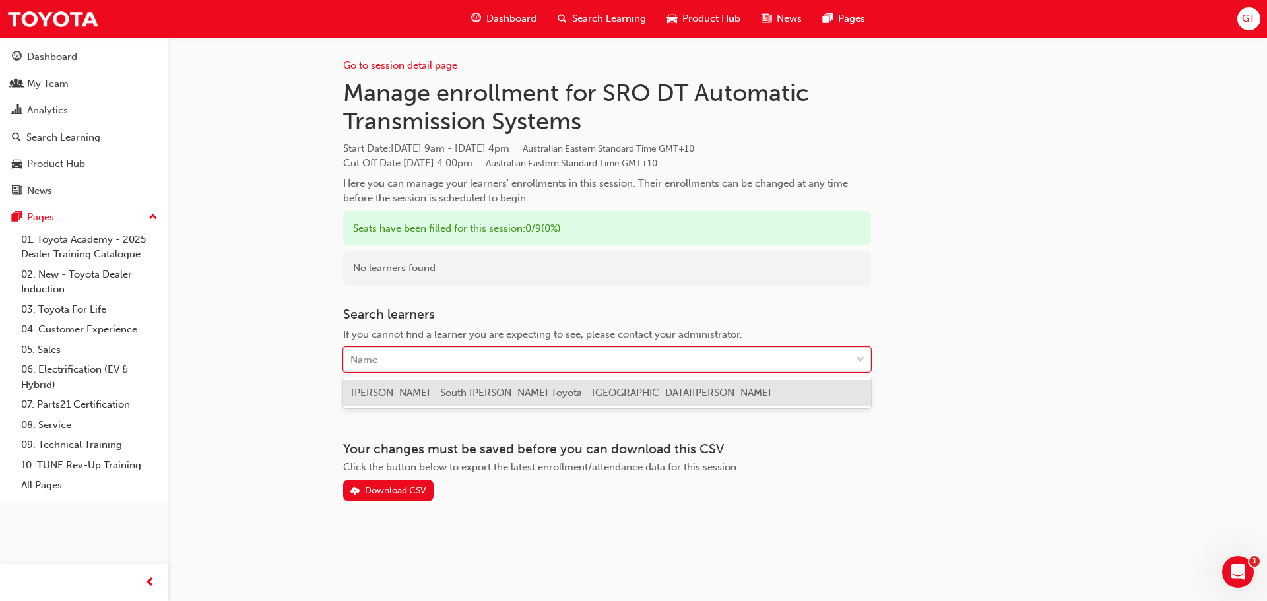
click at [426, 397] on span "[PERSON_NAME] - South [PERSON_NAME] Toyota - [GEOGRAPHIC_DATA][PERSON_NAME]" at bounding box center [561, 393] width 420 height 12
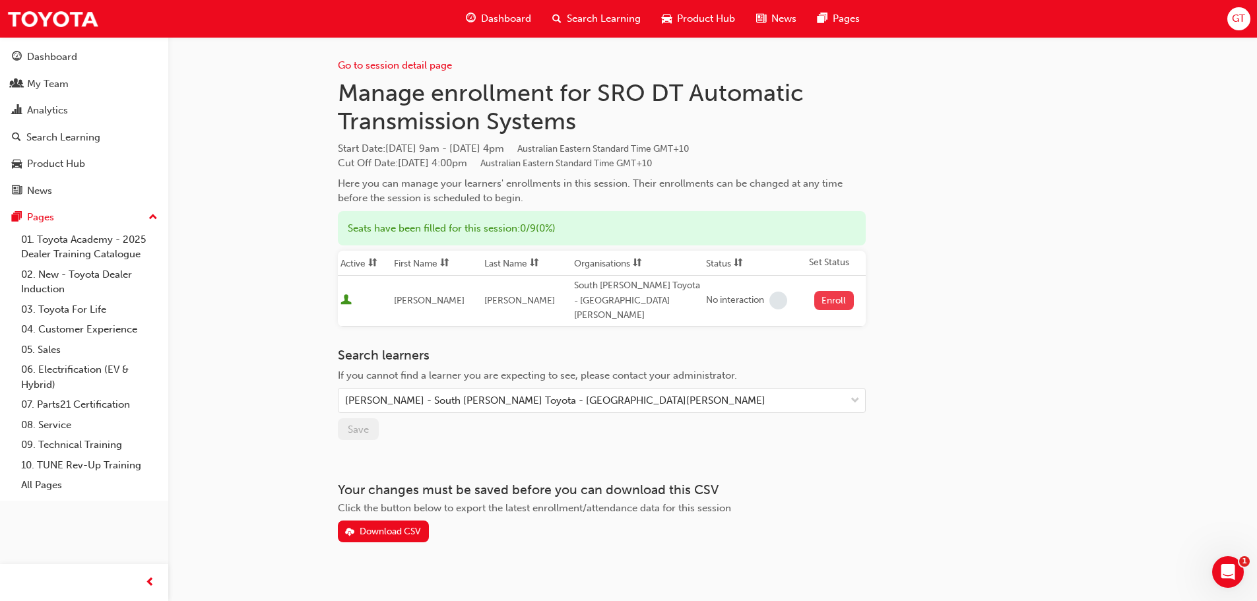
click at [816, 291] on button "Enroll" at bounding box center [834, 300] width 40 height 19
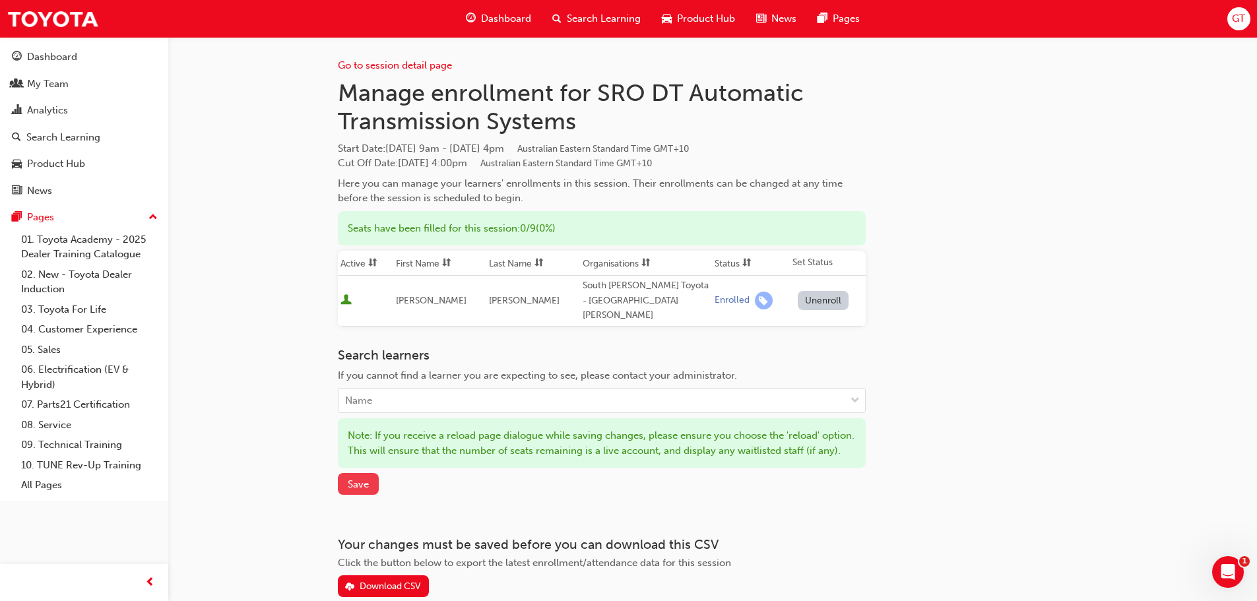
click at [350, 488] on span "Save" at bounding box center [358, 484] width 21 height 12
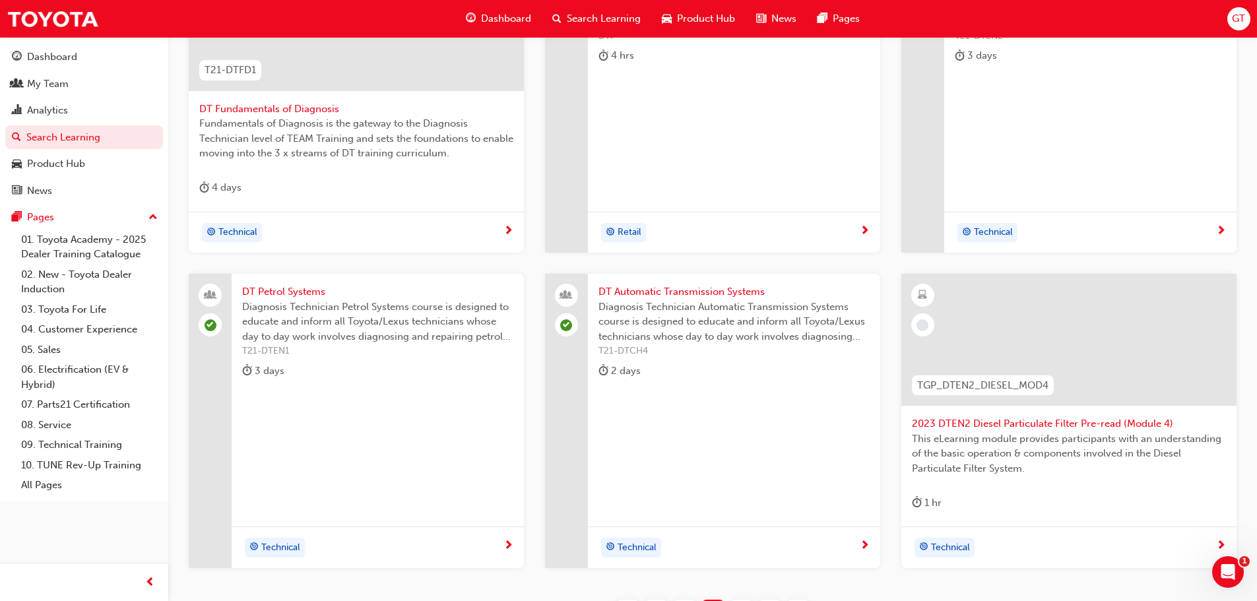
scroll to position [475, 0]
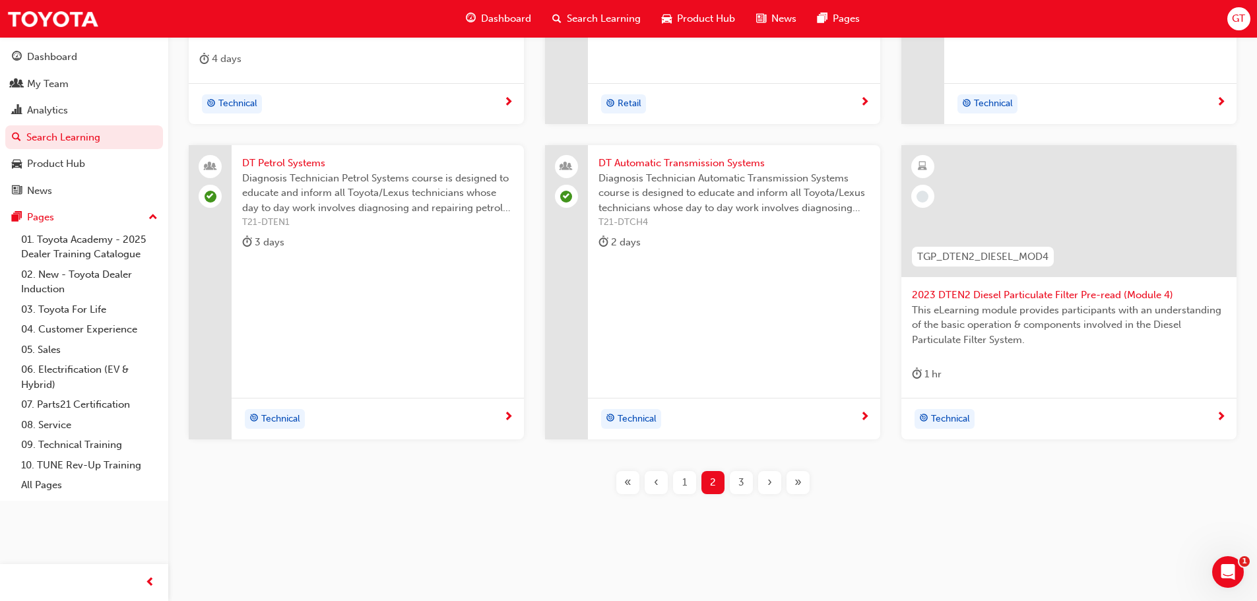
click at [737, 486] on div "3" at bounding box center [741, 482] width 23 height 23
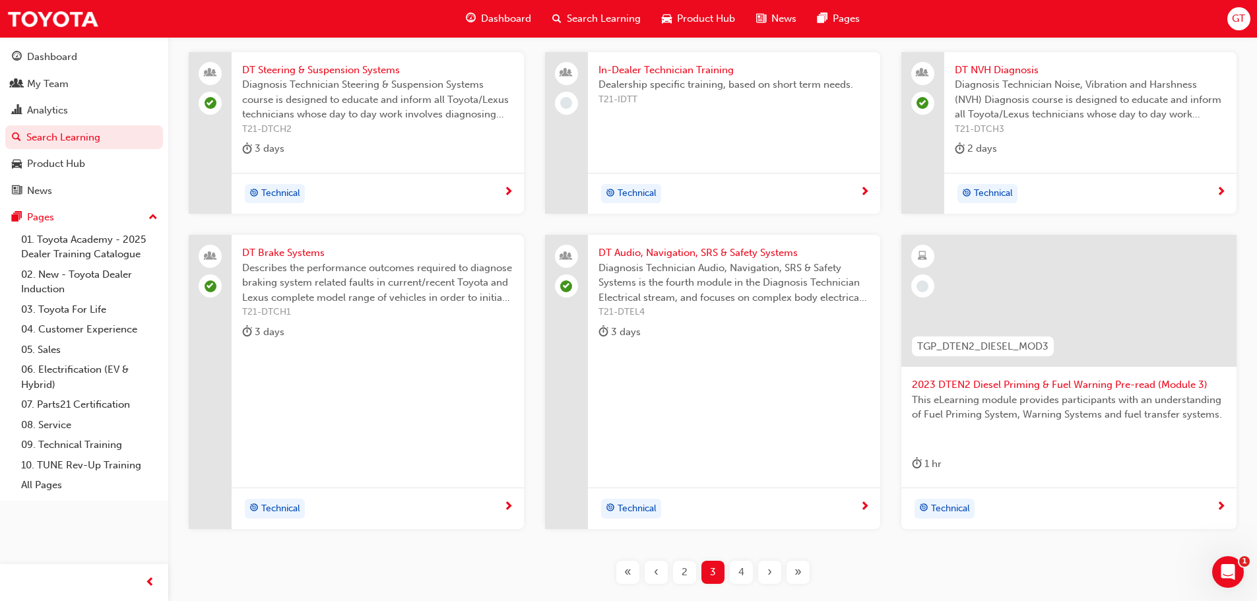
scroll to position [277, 0]
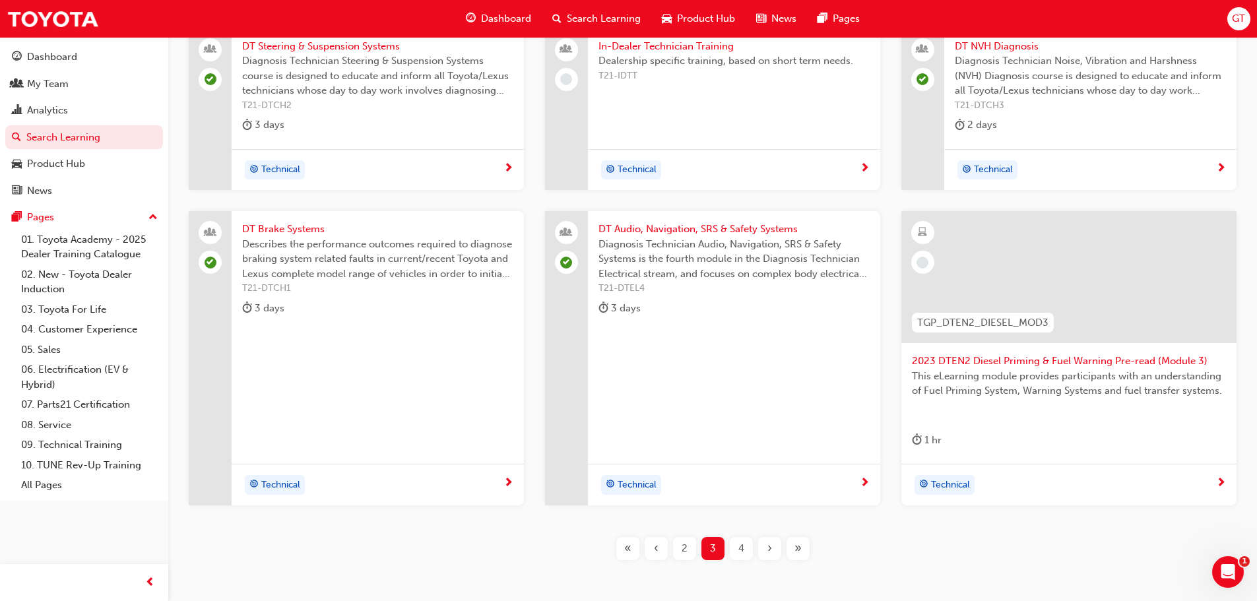
click at [696, 545] on button "2" at bounding box center [684, 548] width 28 height 23
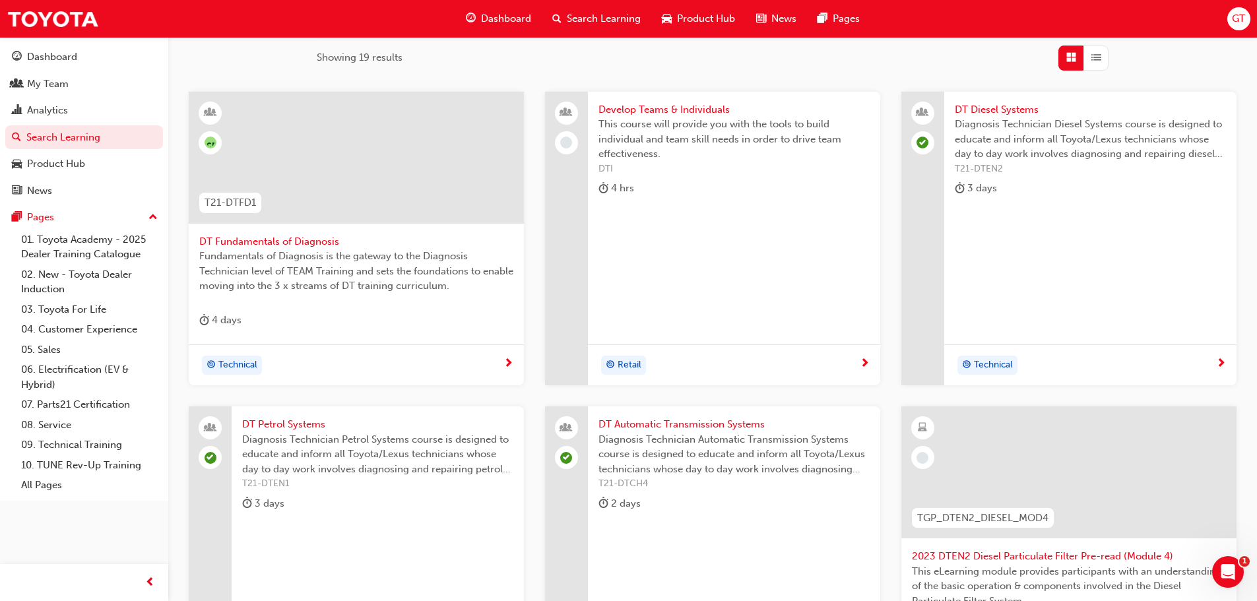
scroll to position [409, 0]
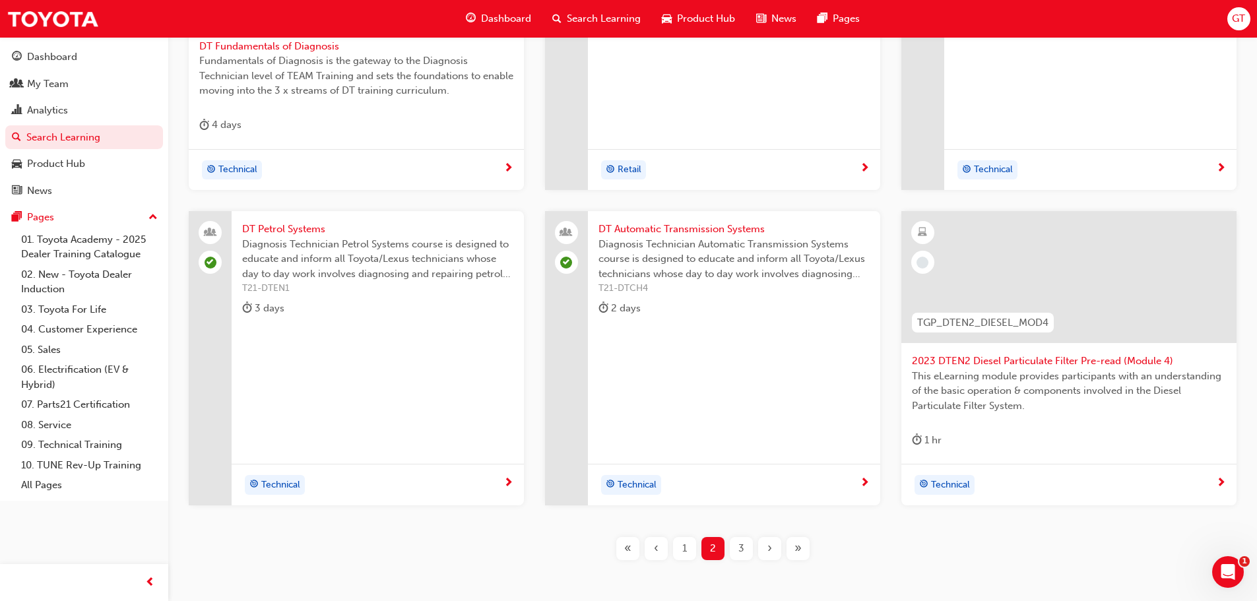
click at [676, 552] on div "1" at bounding box center [684, 548] width 23 height 23
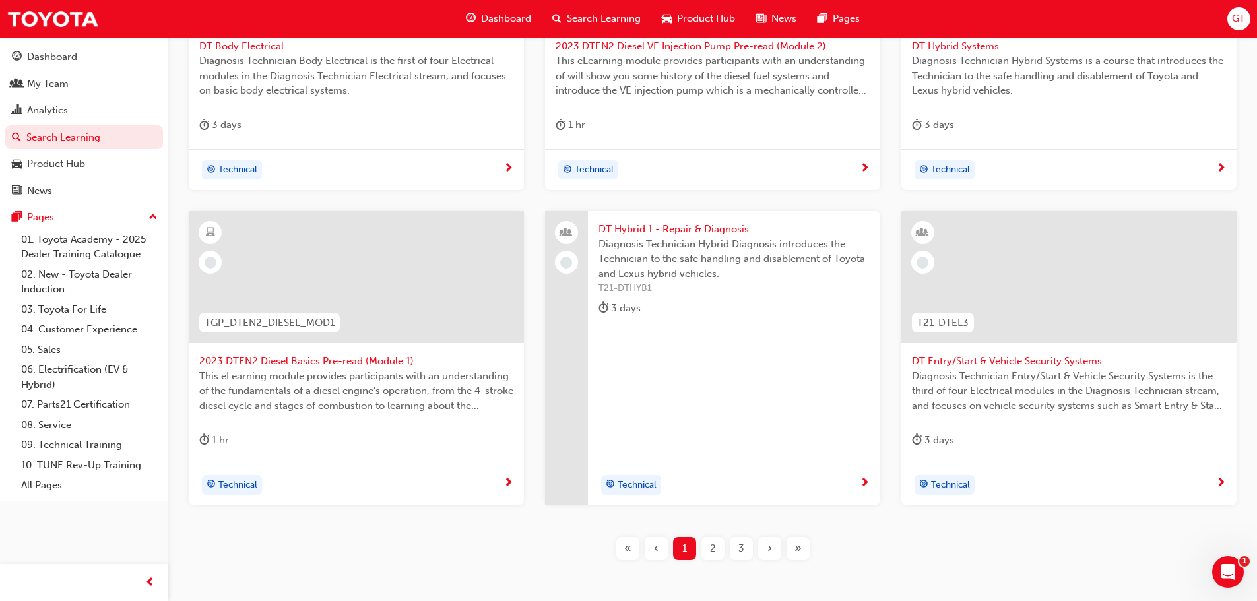
click at [298, 357] on span "2023 DTEN2 Diesel Basics Pre-read (Module 1)" at bounding box center [356, 361] width 314 height 15
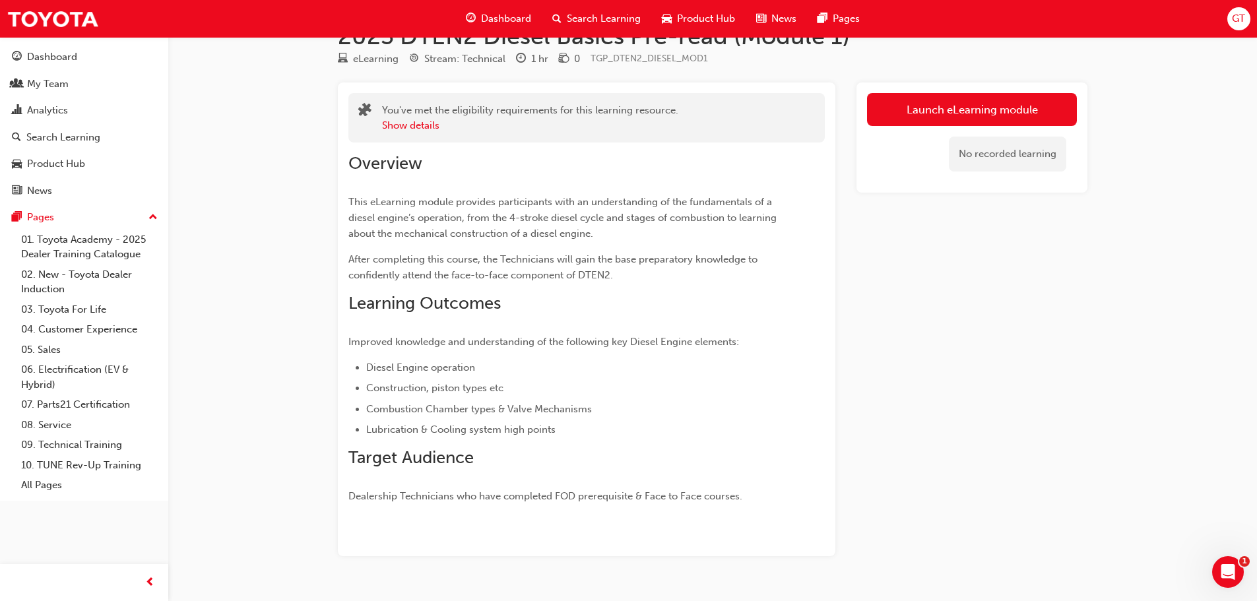
scroll to position [67, 0]
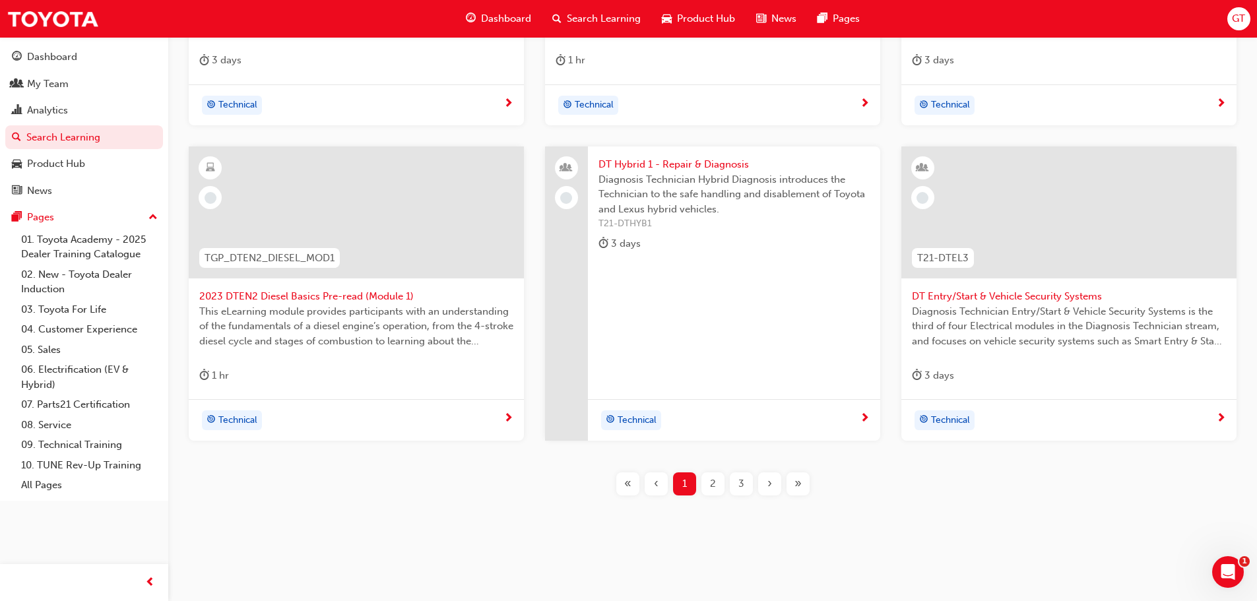
scroll to position [475, 0]
click at [748, 478] on div "3" at bounding box center [741, 482] width 23 height 23
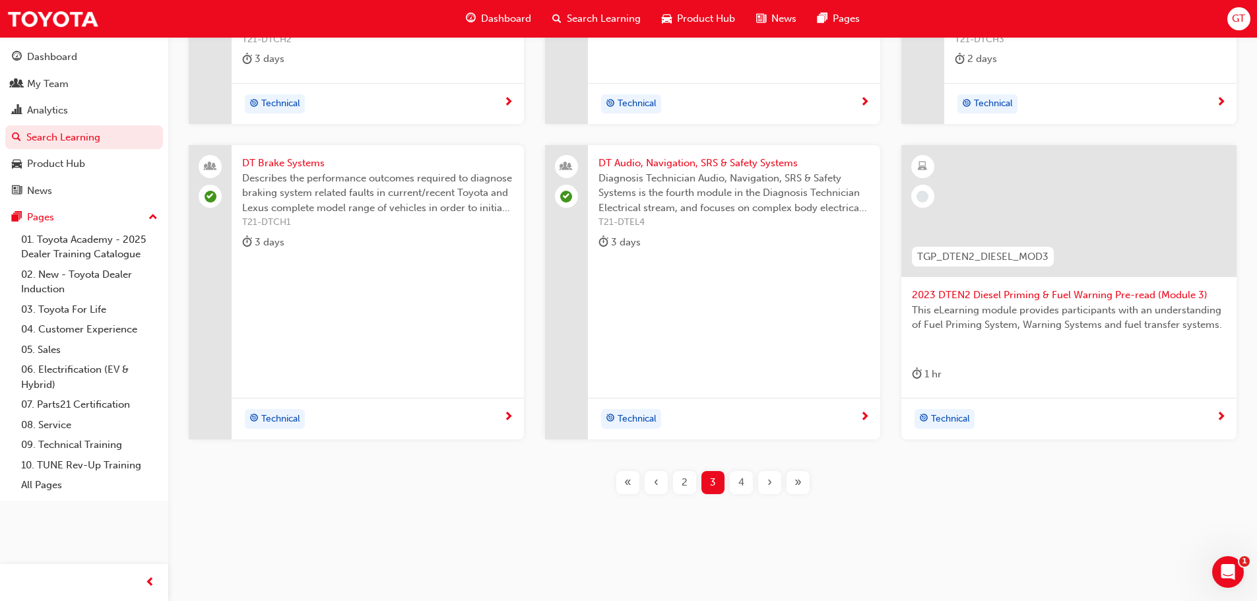
click at [674, 161] on span "DT Audio, Navigation, SRS & Safety Systems" at bounding box center [733, 163] width 271 height 15
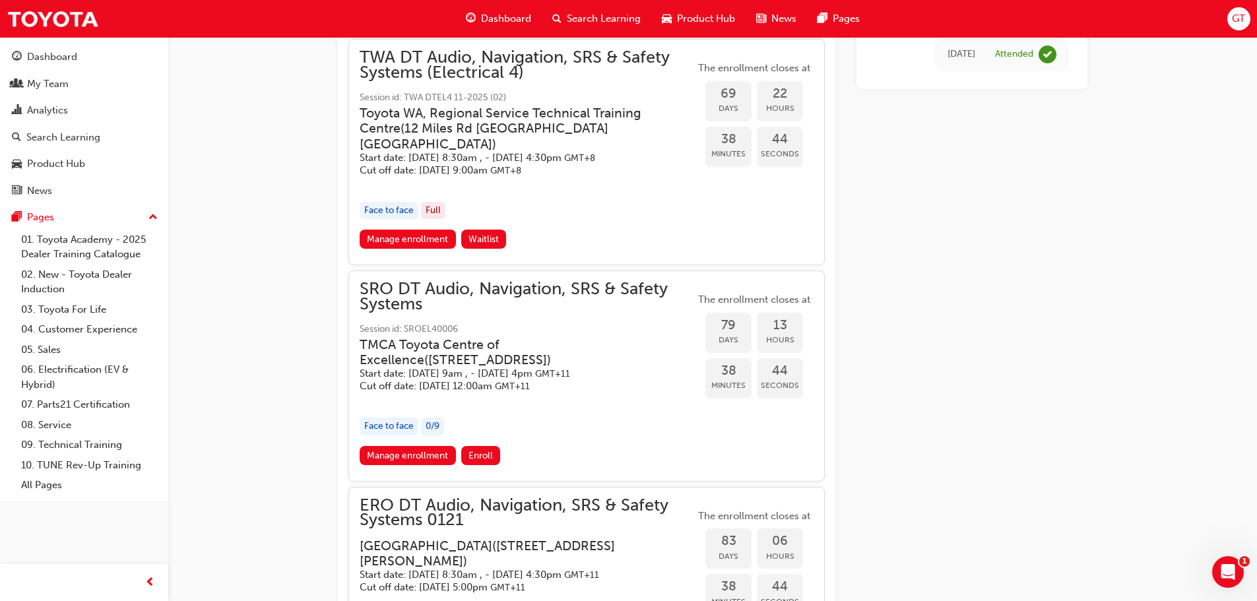
scroll to position [1377, 0]
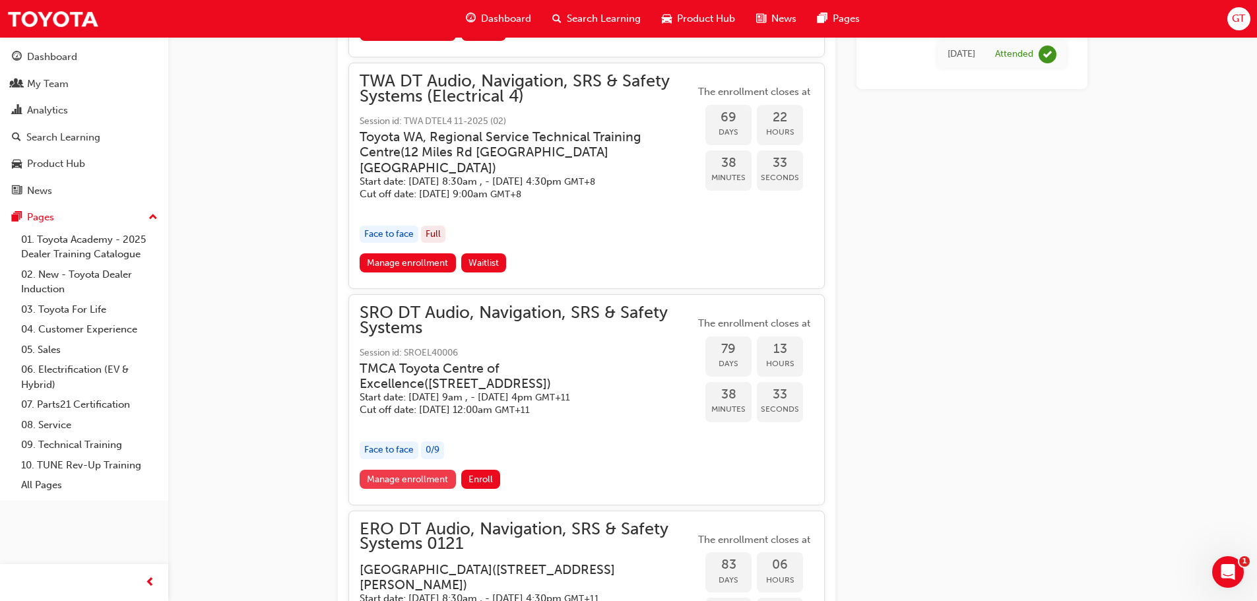
click at [407, 489] on link "Manage enrollment" at bounding box center [408, 479] width 96 height 19
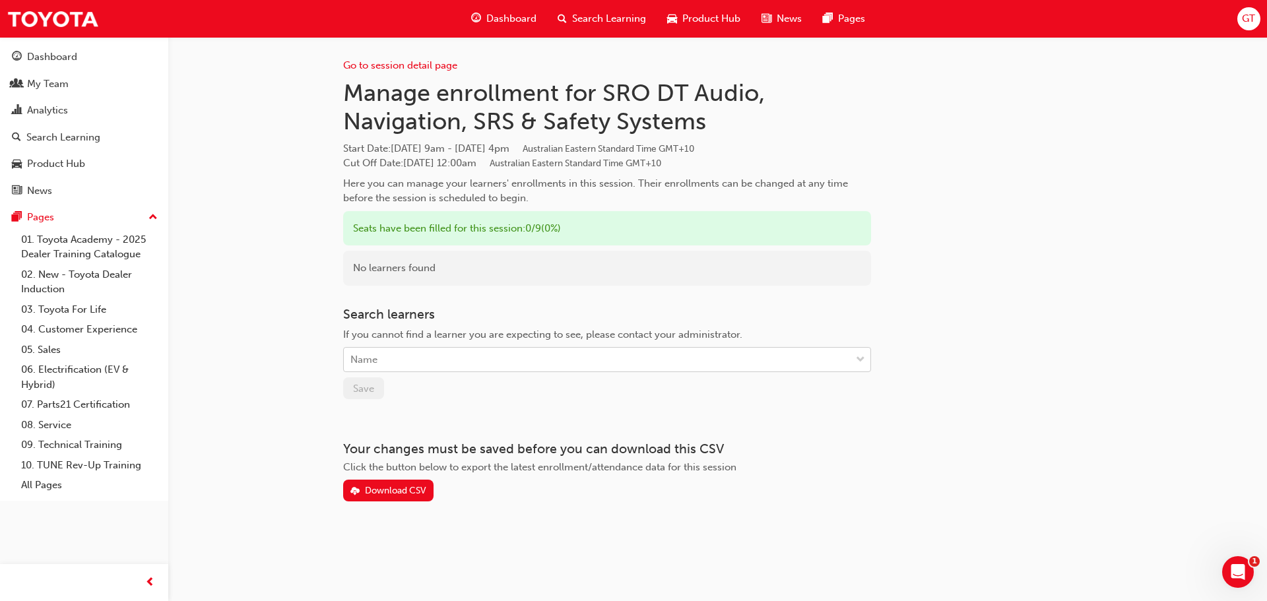
click at [389, 358] on div "Name" at bounding box center [597, 359] width 507 height 23
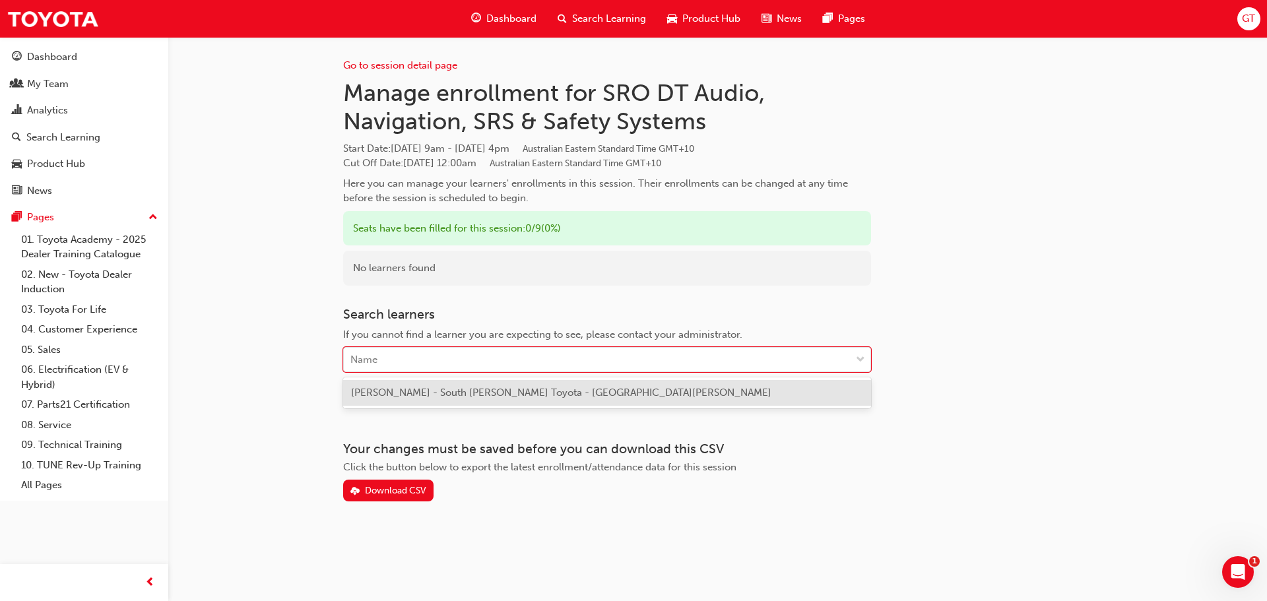
click at [419, 391] on span "[PERSON_NAME] - South [PERSON_NAME] Toyota - [GEOGRAPHIC_DATA][PERSON_NAME]" at bounding box center [561, 393] width 420 height 12
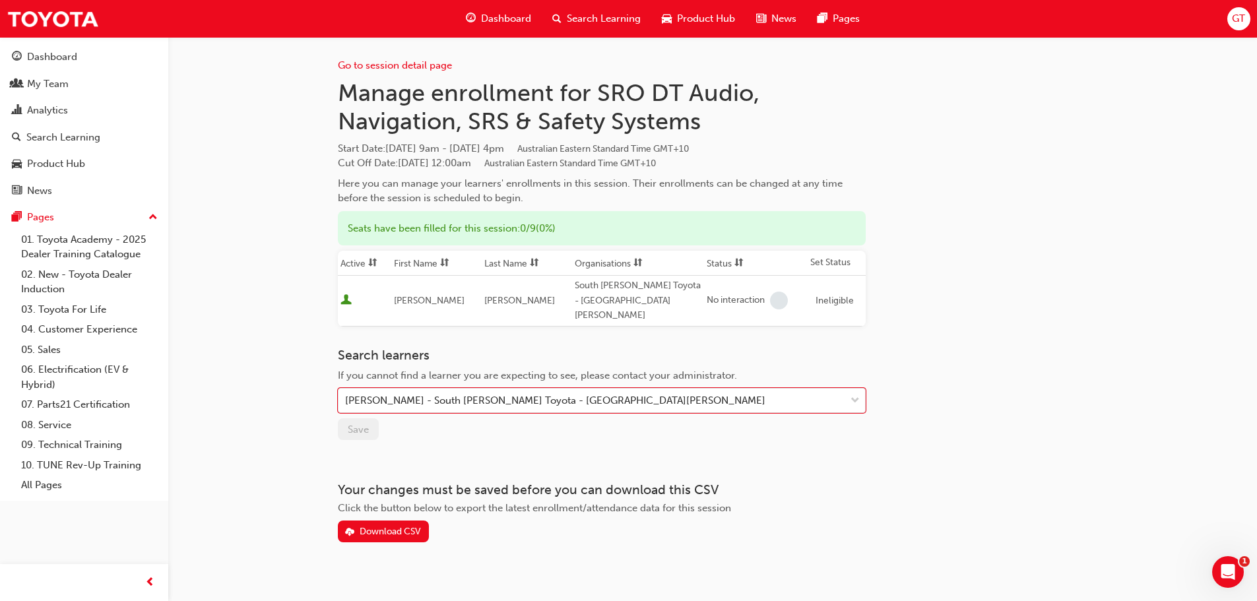
scroll to position [1377, 0]
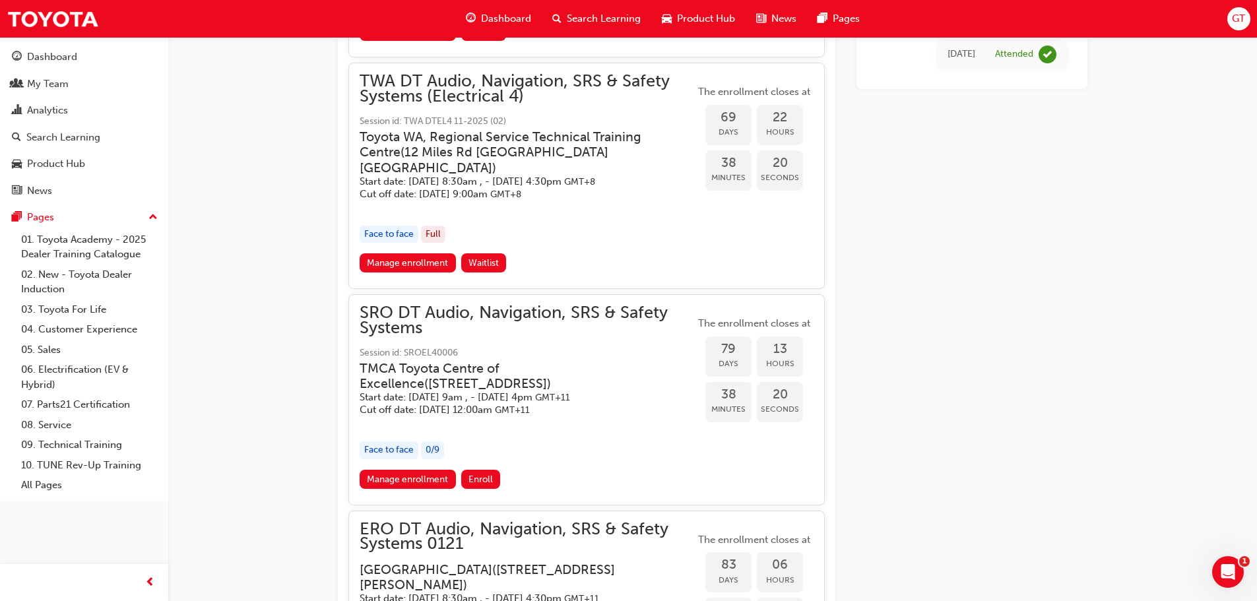
drag, startPoint x: 59, startPoint y: 1, endPoint x: 1051, endPoint y: 313, distance: 1039.7
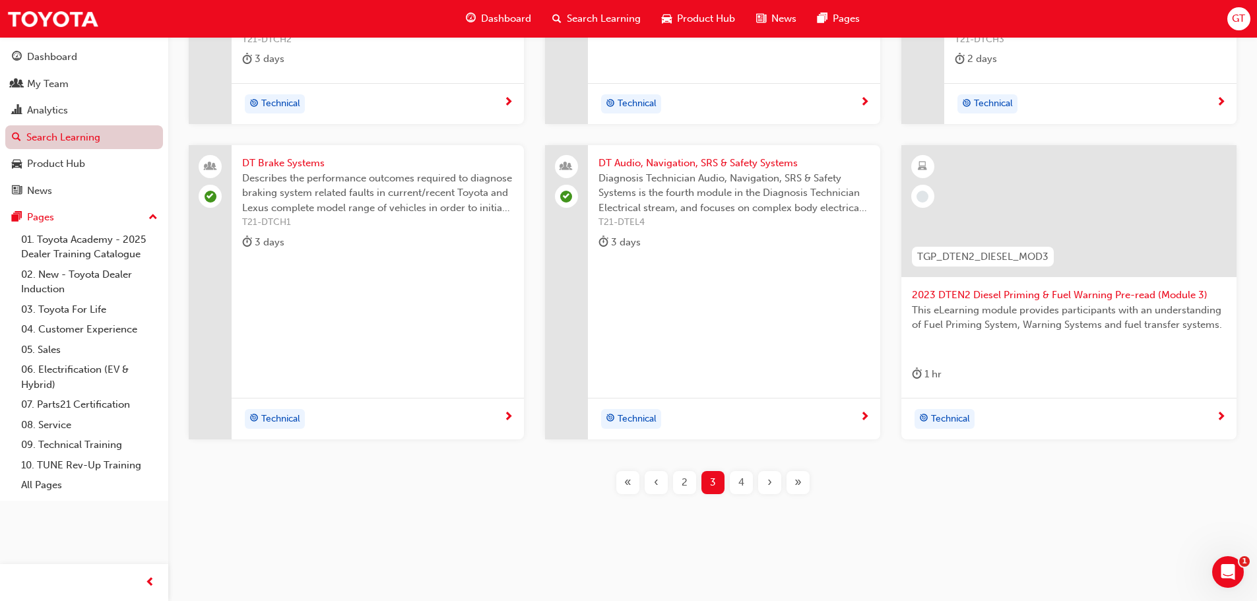
click at [37, 136] on link "Search Learning" at bounding box center [84, 137] width 158 height 24
click at [90, 143] on link "Search Learning" at bounding box center [84, 137] width 158 height 24
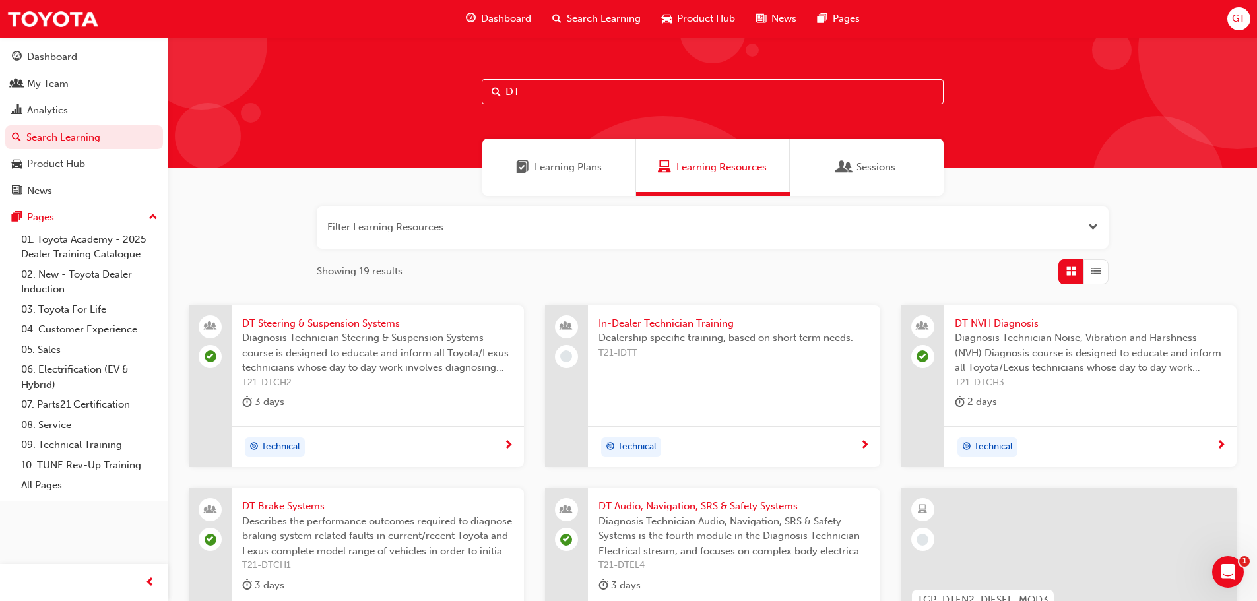
click at [538, 83] on input "DT" at bounding box center [713, 91] width 462 height 25
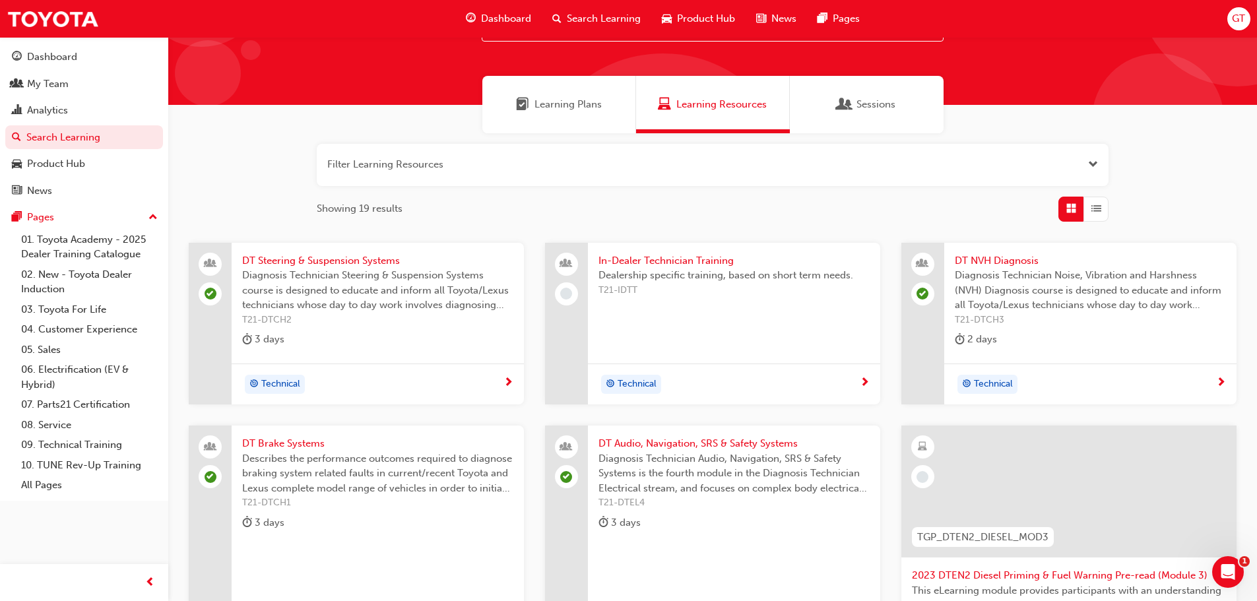
scroll to position [264, 0]
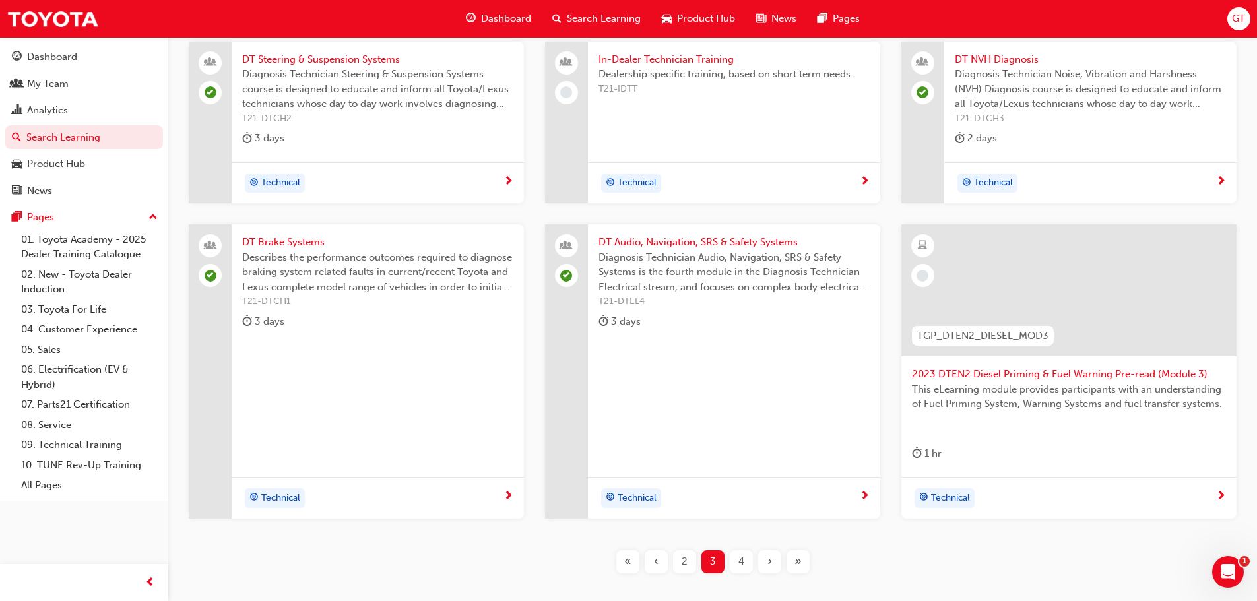
click at [690, 554] on button "2" at bounding box center [684, 561] width 28 height 23
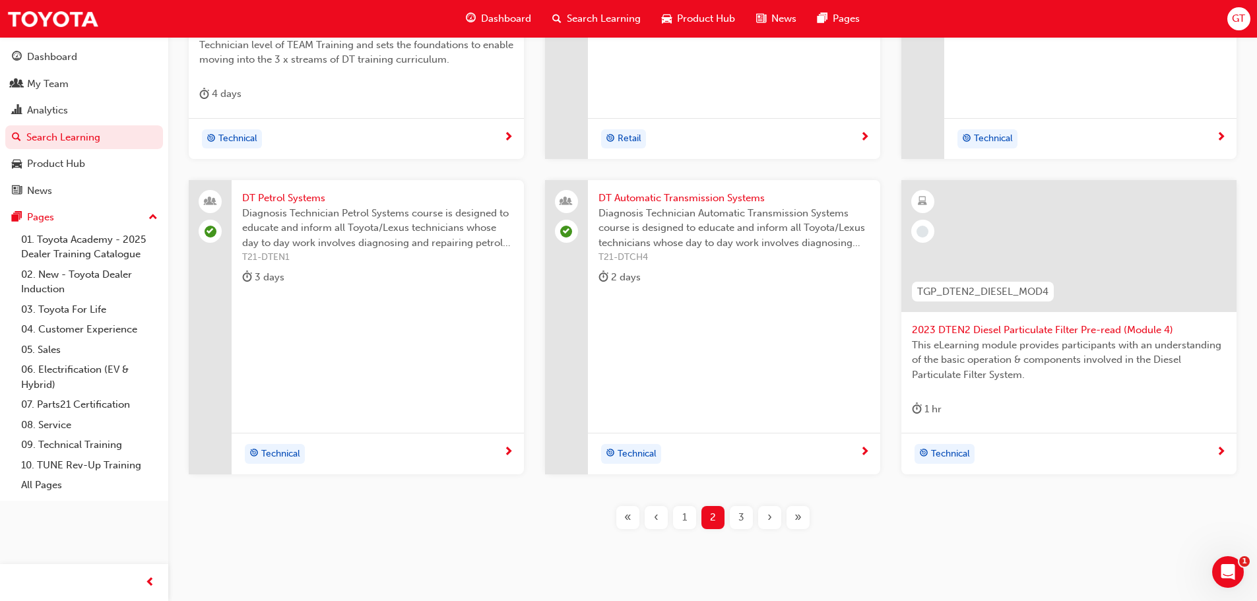
scroll to position [475, 0]
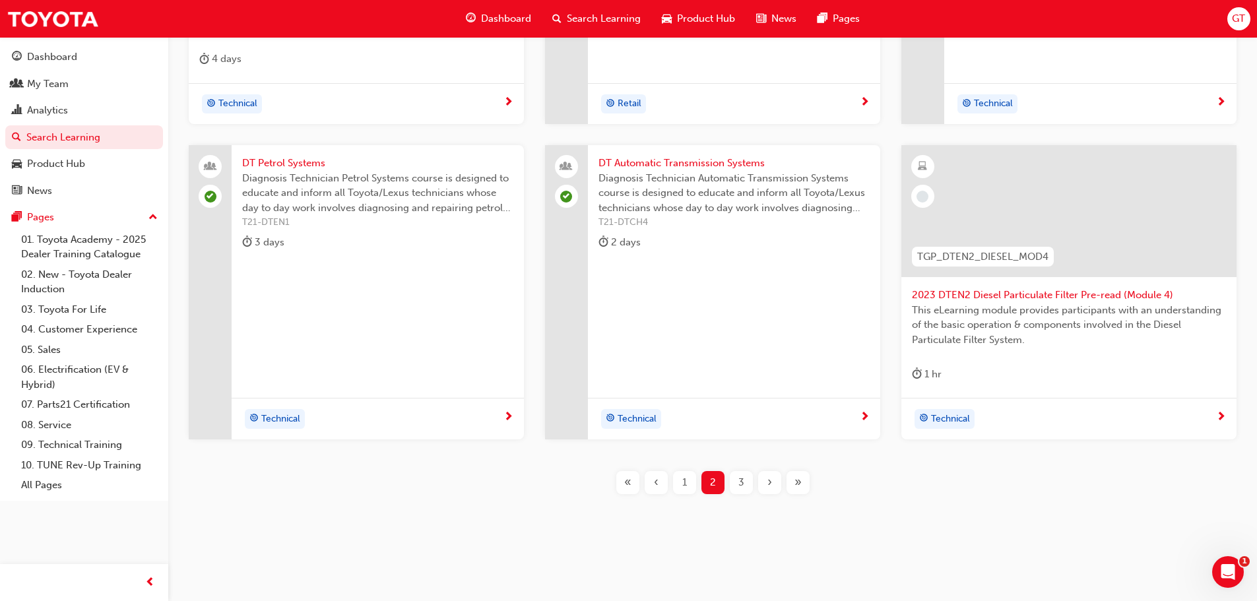
click at [680, 488] on div "1" at bounding box center [684, 482] width 23 height 23
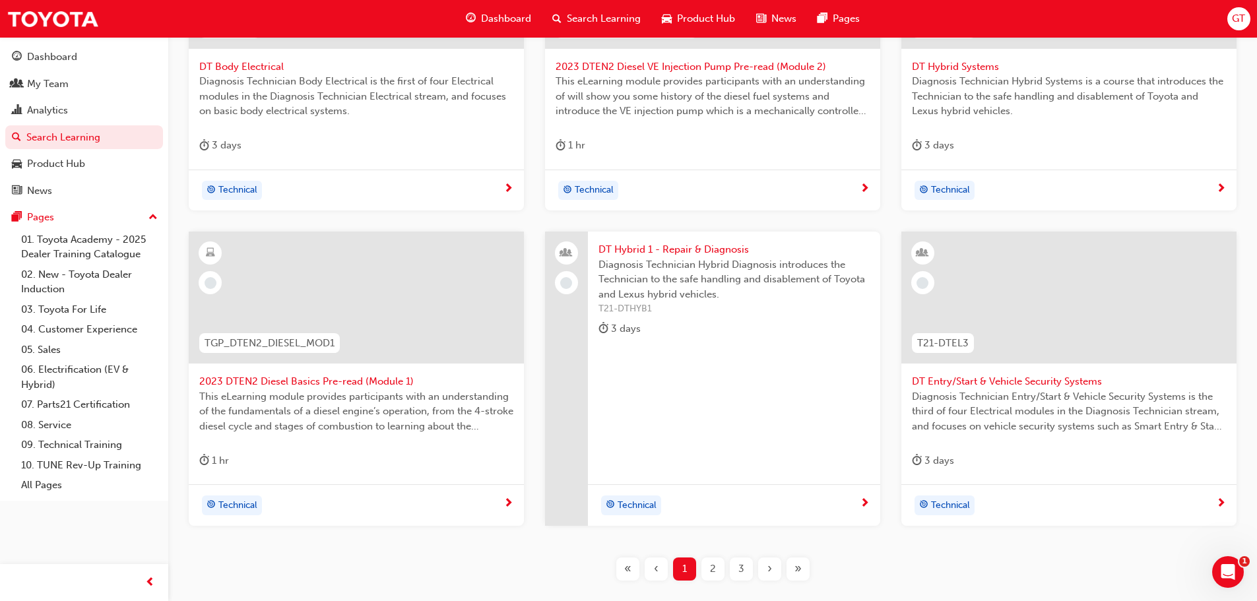
scroll to position [409, 0]
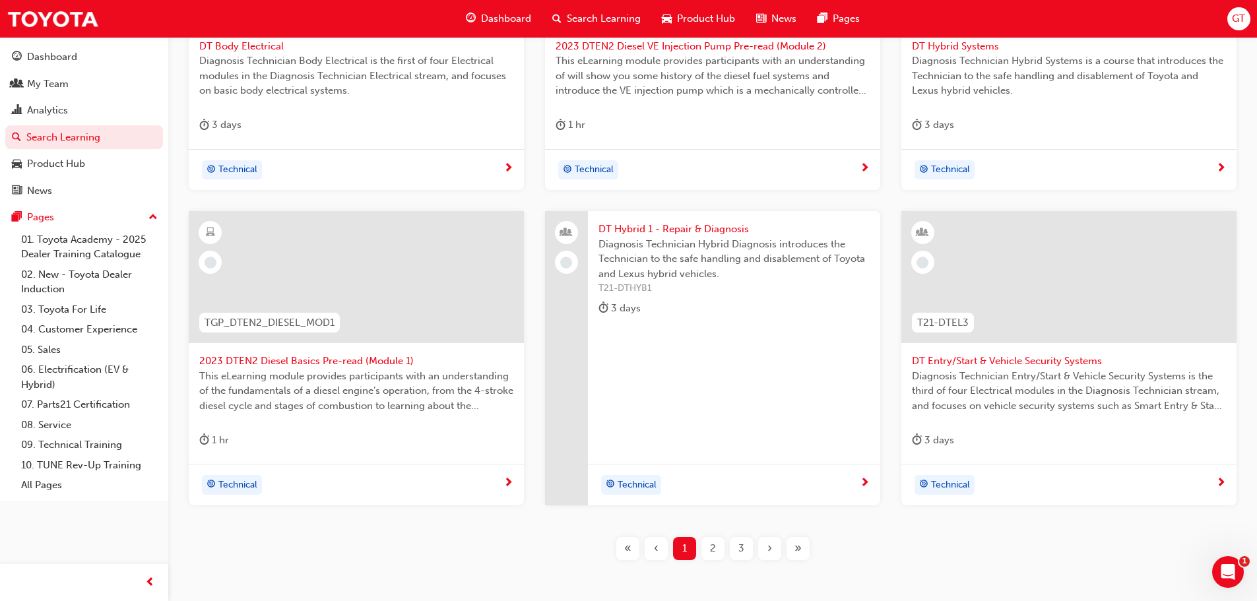
click at [714, 550] on span "2" at bounding box center [713, 548] width 6 height 15
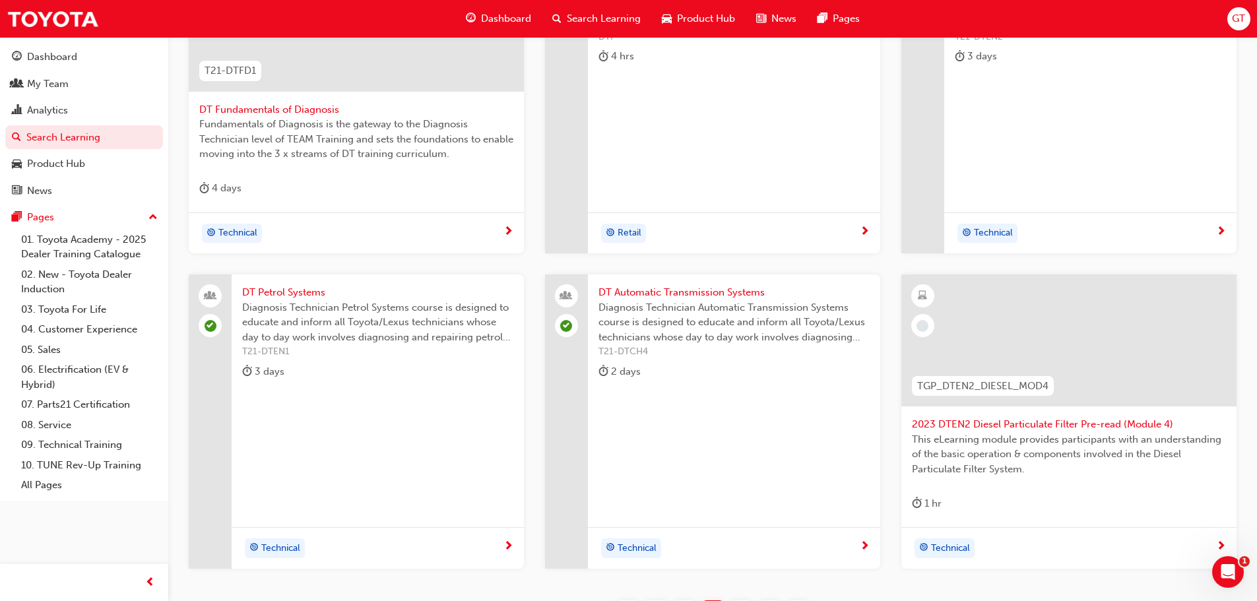
scroll to position [409, 0]
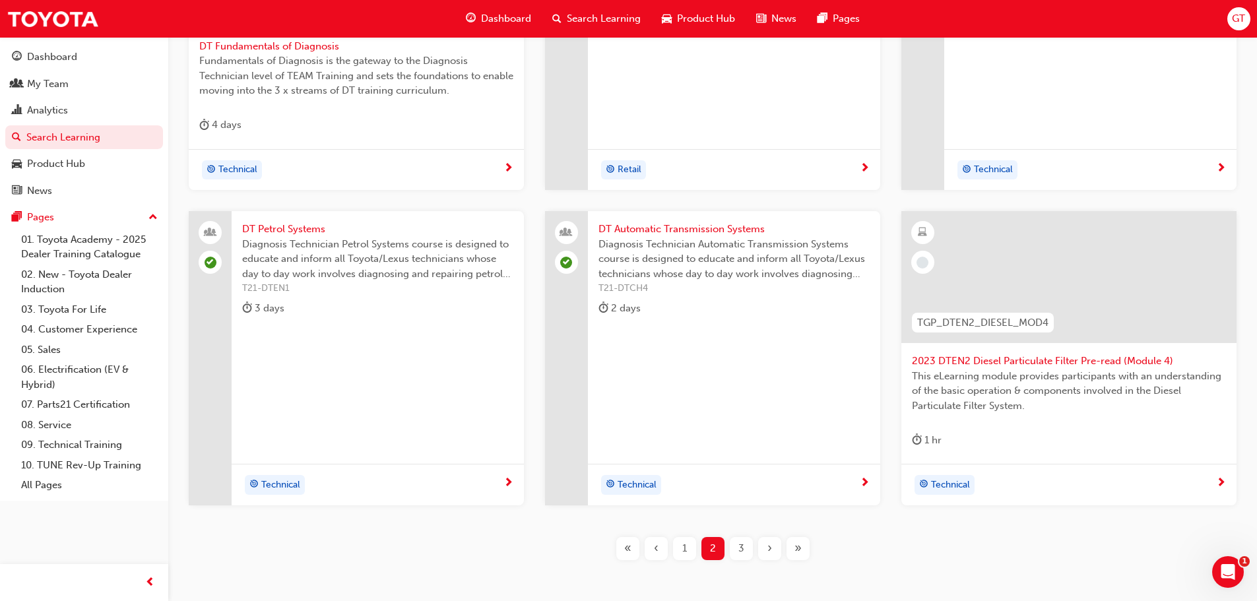
click at [743, 554] on span "3" at bounding box center [741, 548] width 6 height 15
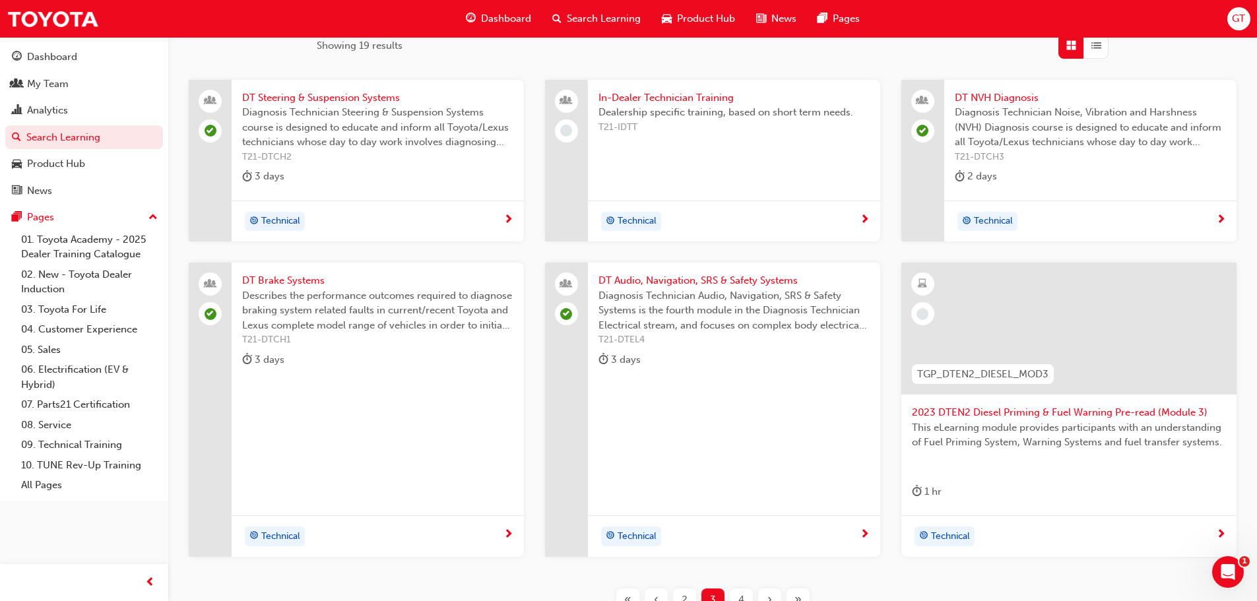
scroll to position [211, 0]
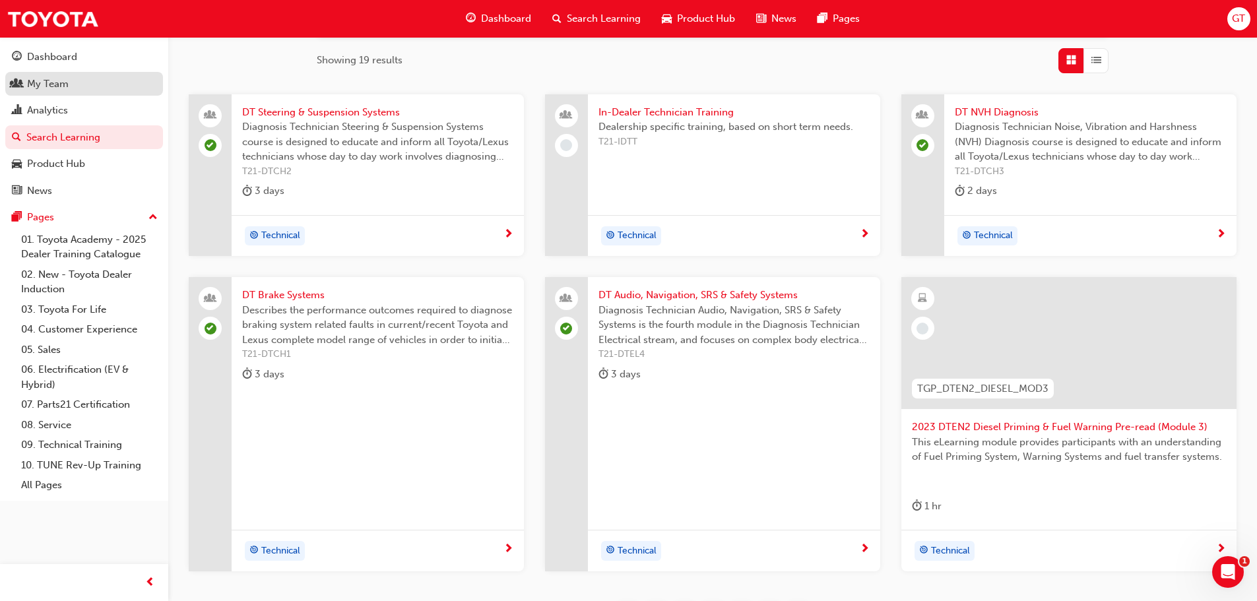
click at [49, 84] on div "My Team" at bounding box center [48, 84] width 42 height 15
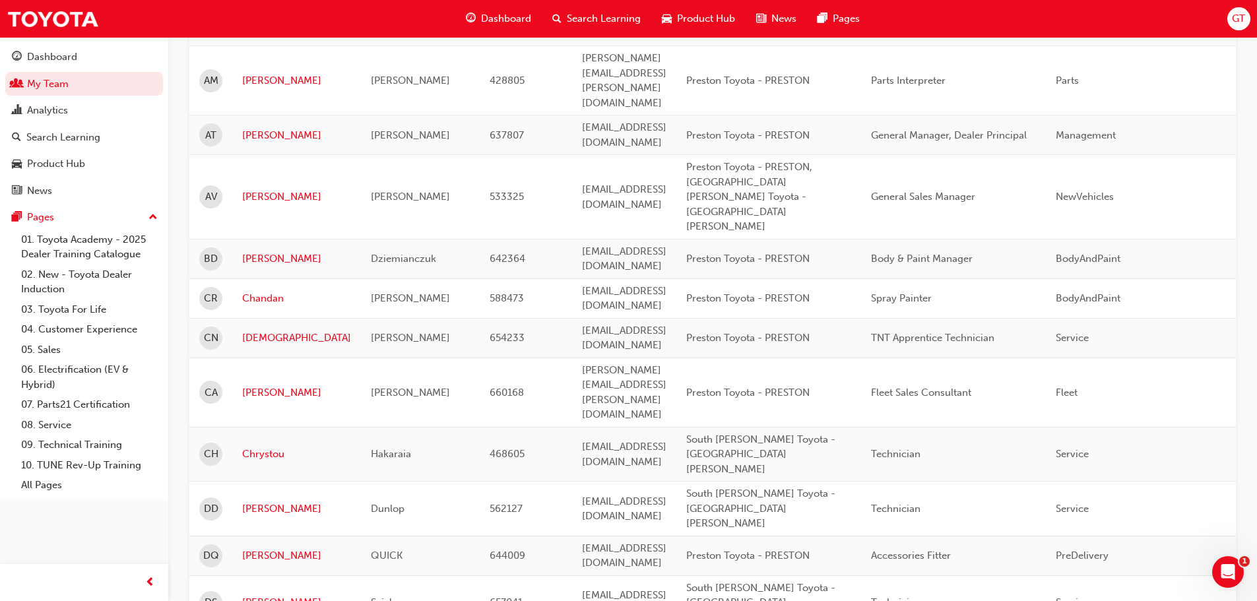
scroll to position [409, 0]
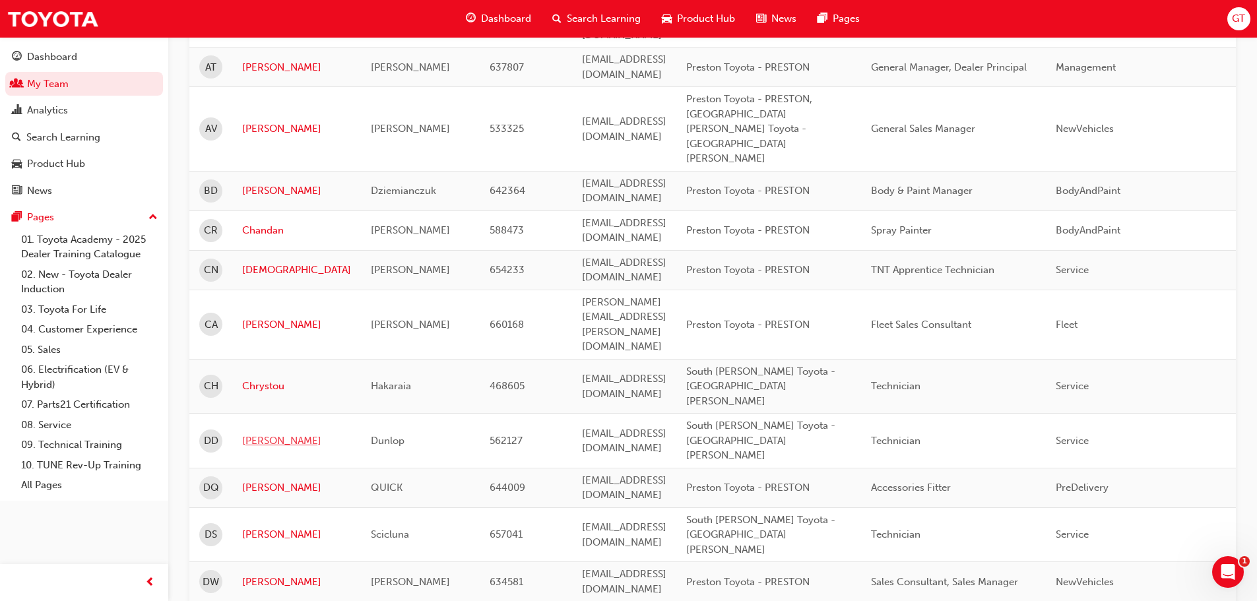
click at [259, 434] on link "[PERSON_NAME]" at bounding box center [296, 441] width 109 height 15
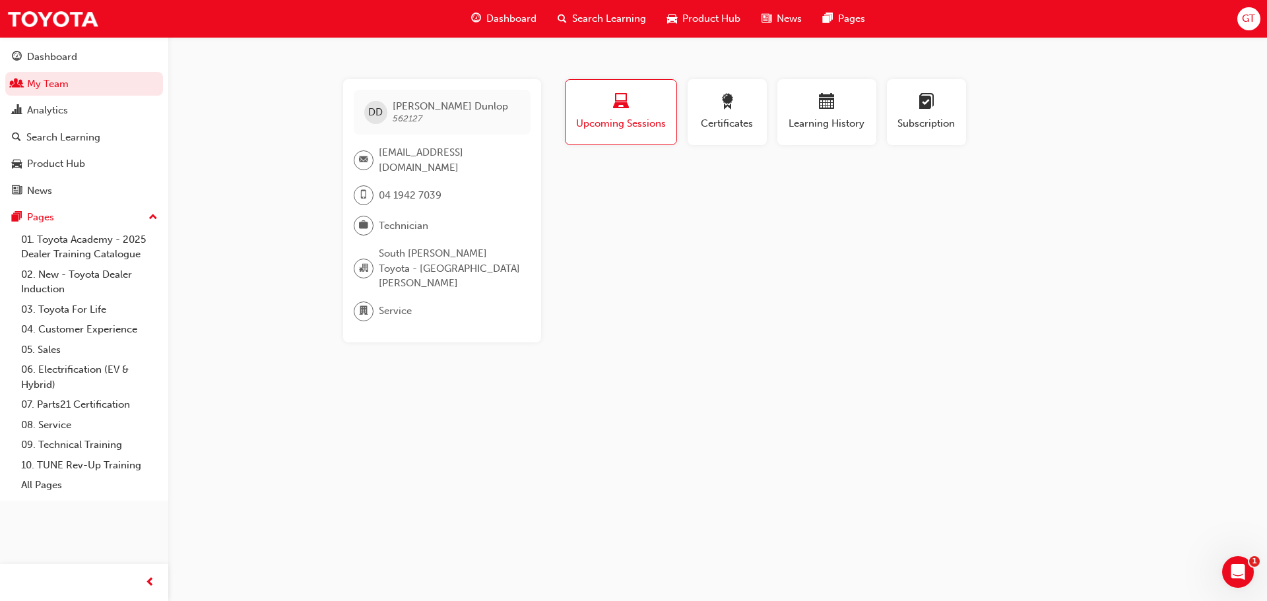
click at [636, 125] on span "Upcoming Sessions" at bounding box center [620, 123] width 91 height 15
click at [744, 129] on span "Certificates" at bounding box center [726, 123] width 59 height 15
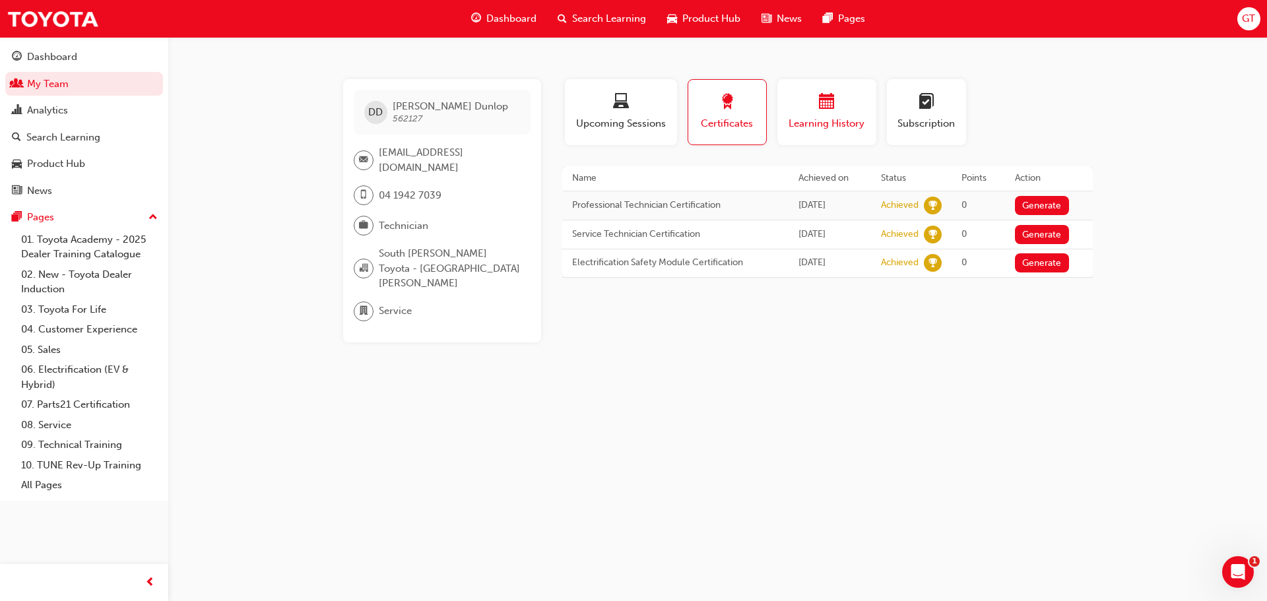
click at [836, 118] on span "Learning History" at bounding box center [826, 123] width 79 height 15
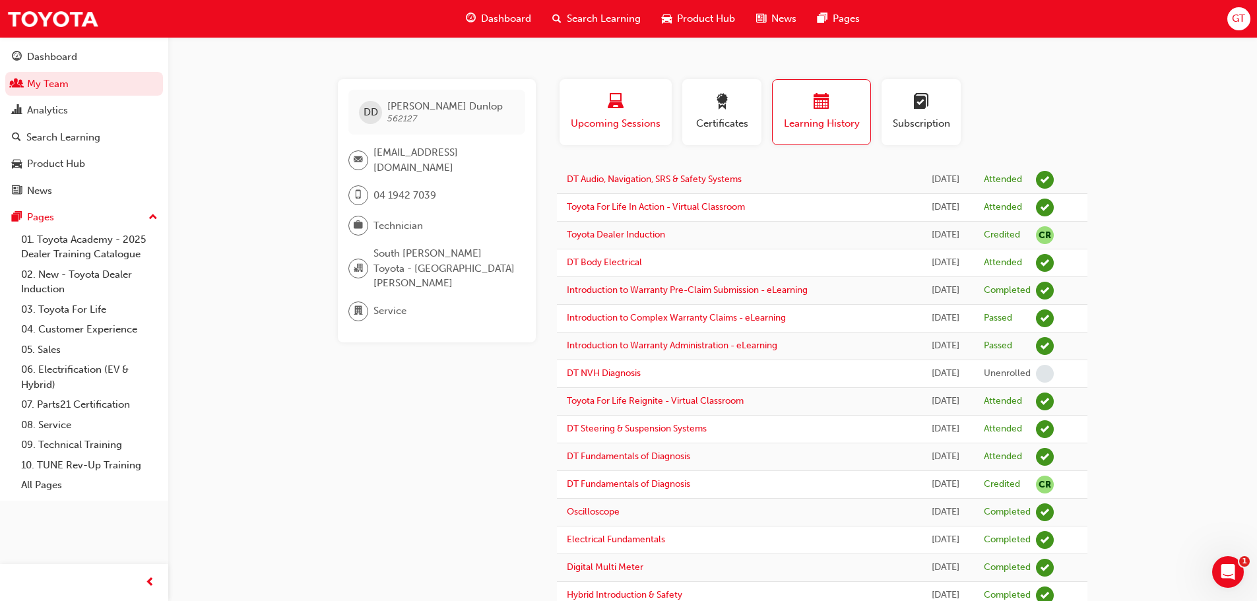
click at [573, 111] on div "button" at bounding box center [615, 104] width 92 height 20
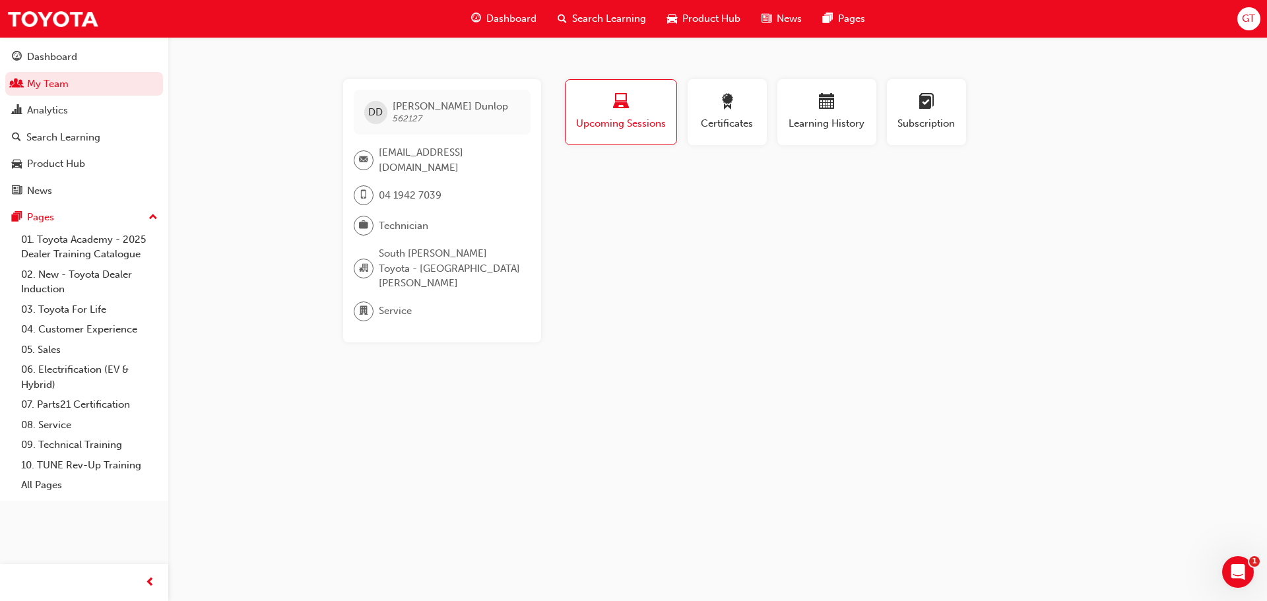
click at [800, 307] on div "Profile Upcoming Sessions Certificates Learning History Subscription DD Daniel …" at bounding box center [827, 210] width 531 height 263
click at [799, 307] on div "Profile Upcoming Sessions Certificates Learning History Subscription DD Daniel …" at bounding box center [827, 210] width 531 height 263
click at [829, 98] on span "calendar-icon" at bounding box center [827, 103] width 16 height 18
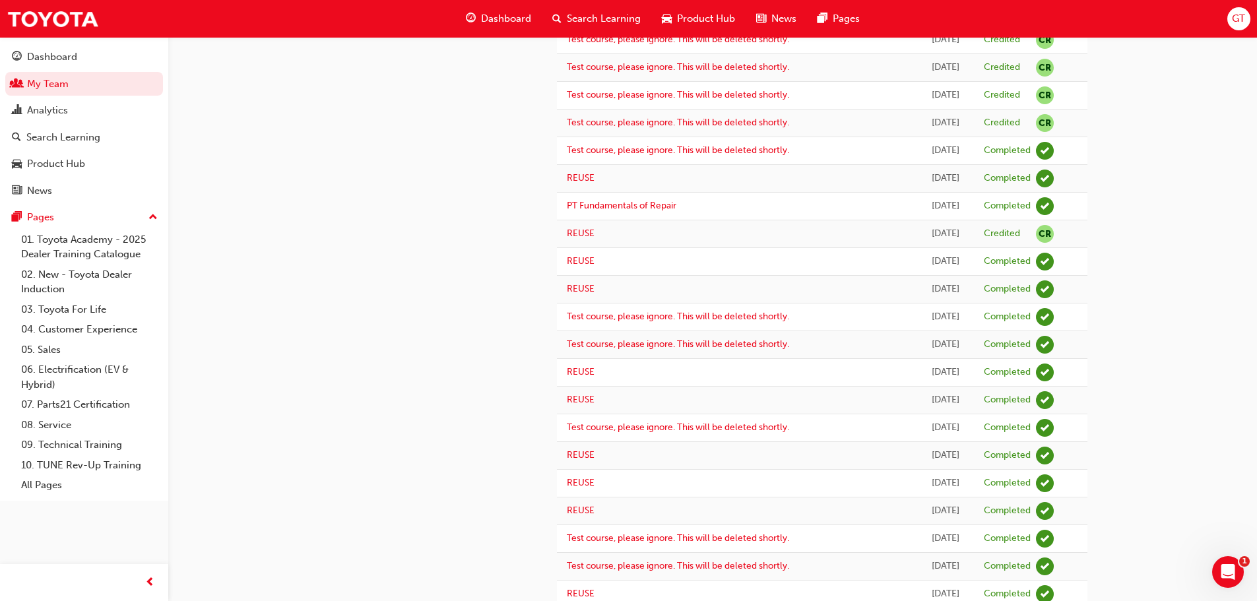
scroll to position [1027, 0]
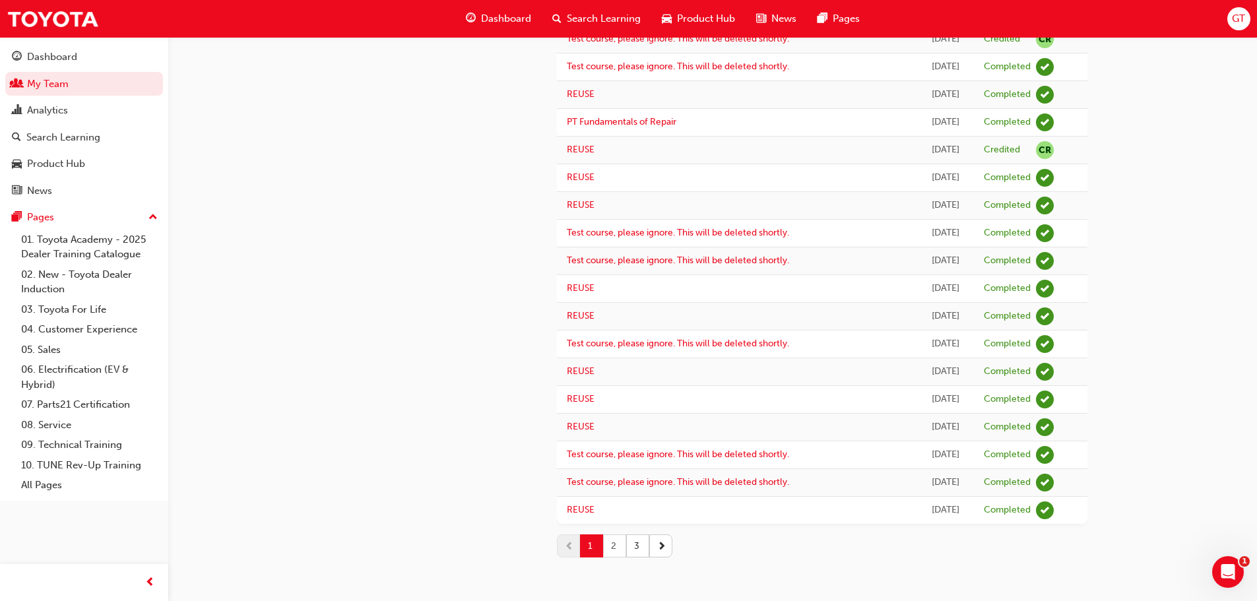
click at [624, 550] on button "2" at bounding box center [614, 545] width 23 height 23
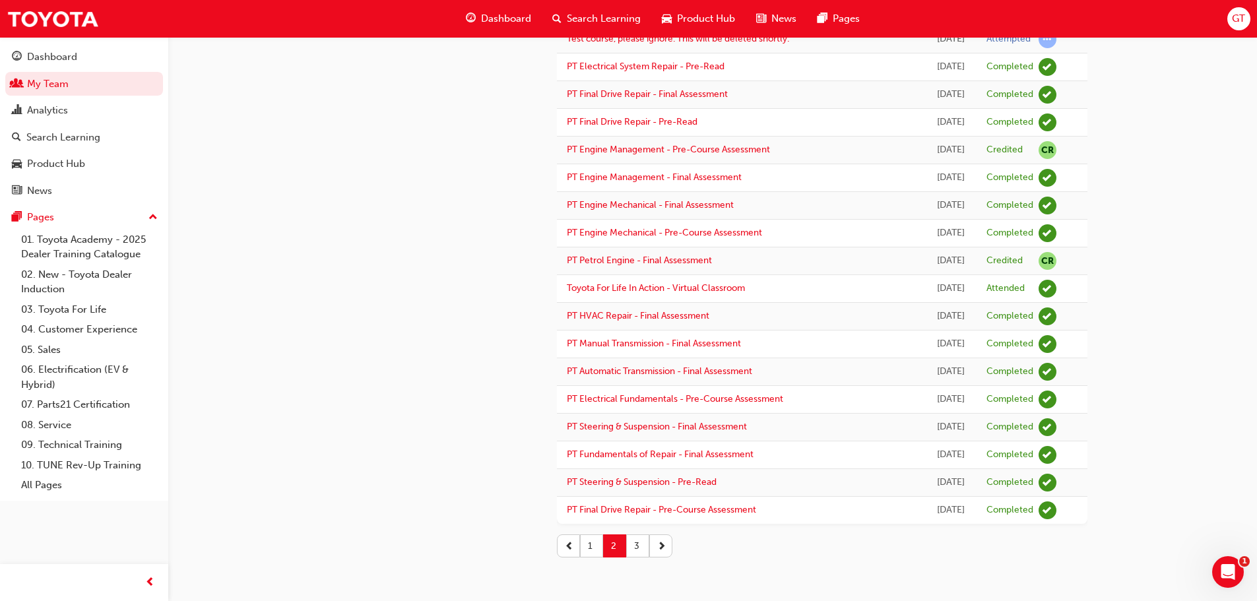
scroll to position [1134, 0]
click at [644, 549] on button "3" at bounding box center [637, 545] width 23 height 23
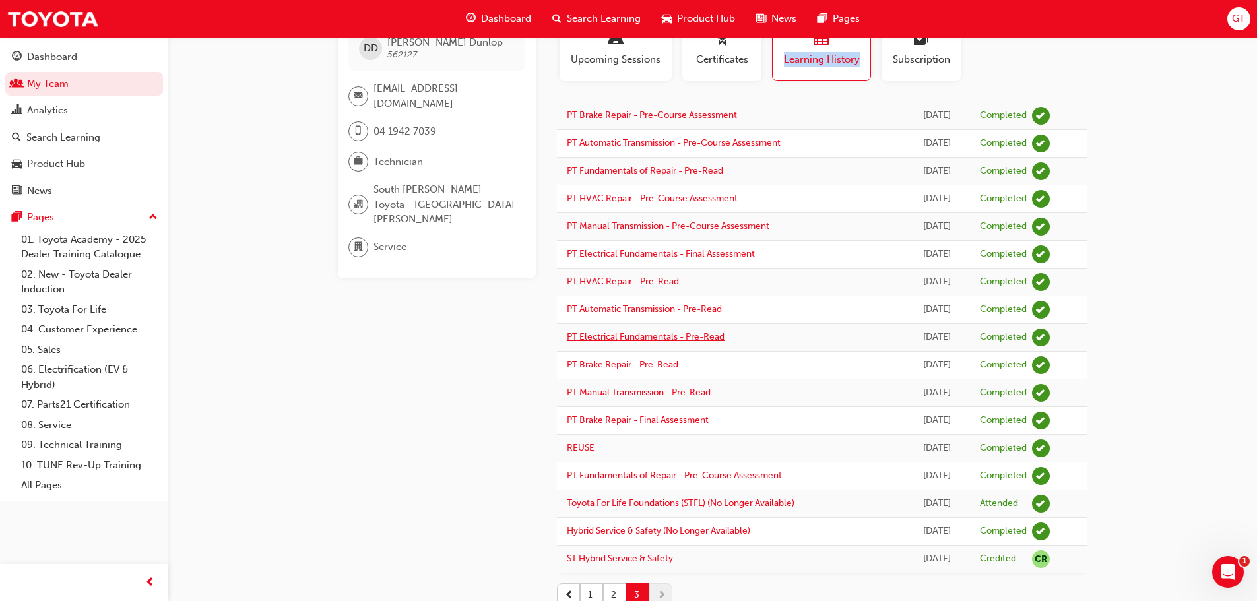
scroll to position [0, 0]
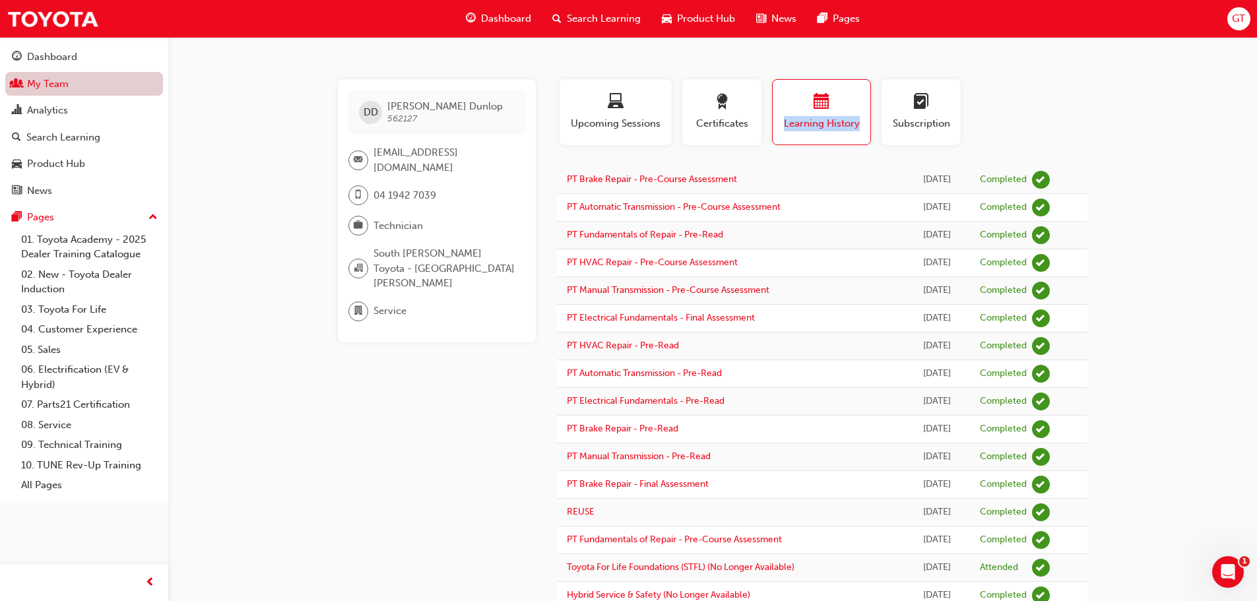
click at [75, 92] on link "My Team" at bounding box center [84, 84] width 158 height 24
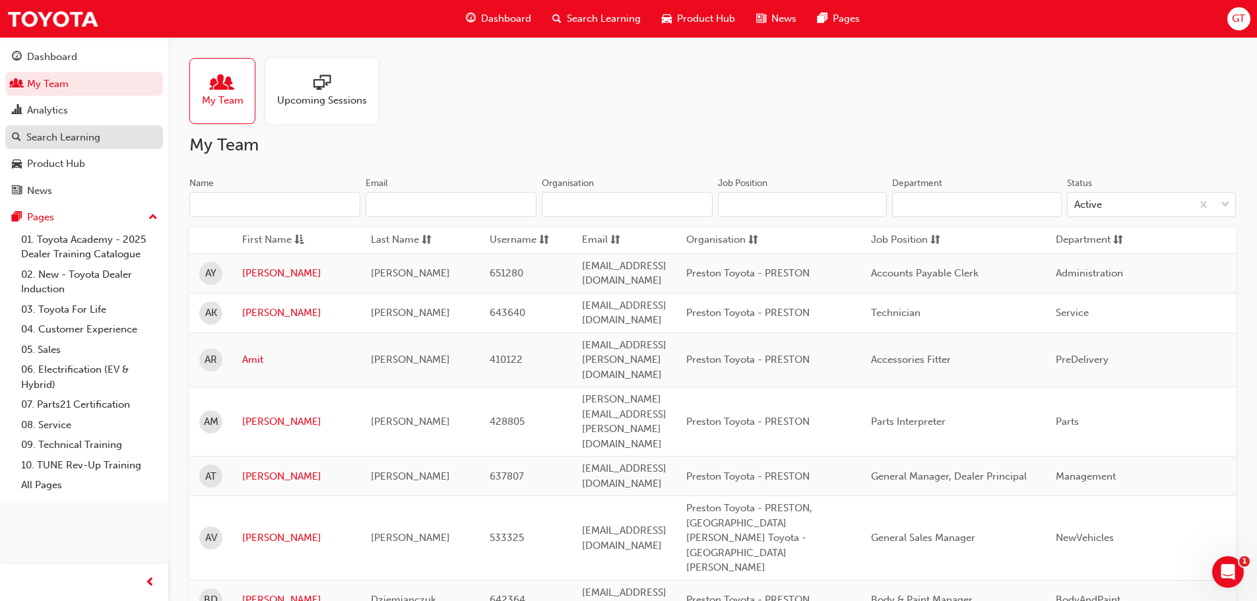
click at [63, 139] on div "Search Learning" at bounding box center [63, 137] width 74 height 15
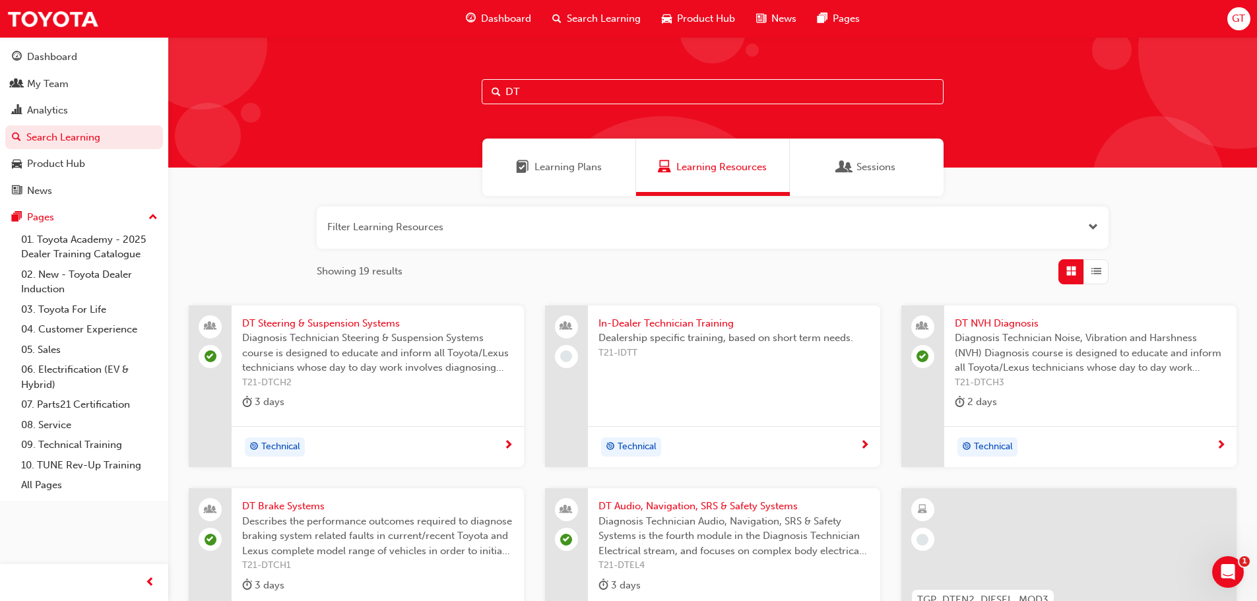
click at [591, 92] on input "DT" at bounding box center [713, 91] width 462 height 25
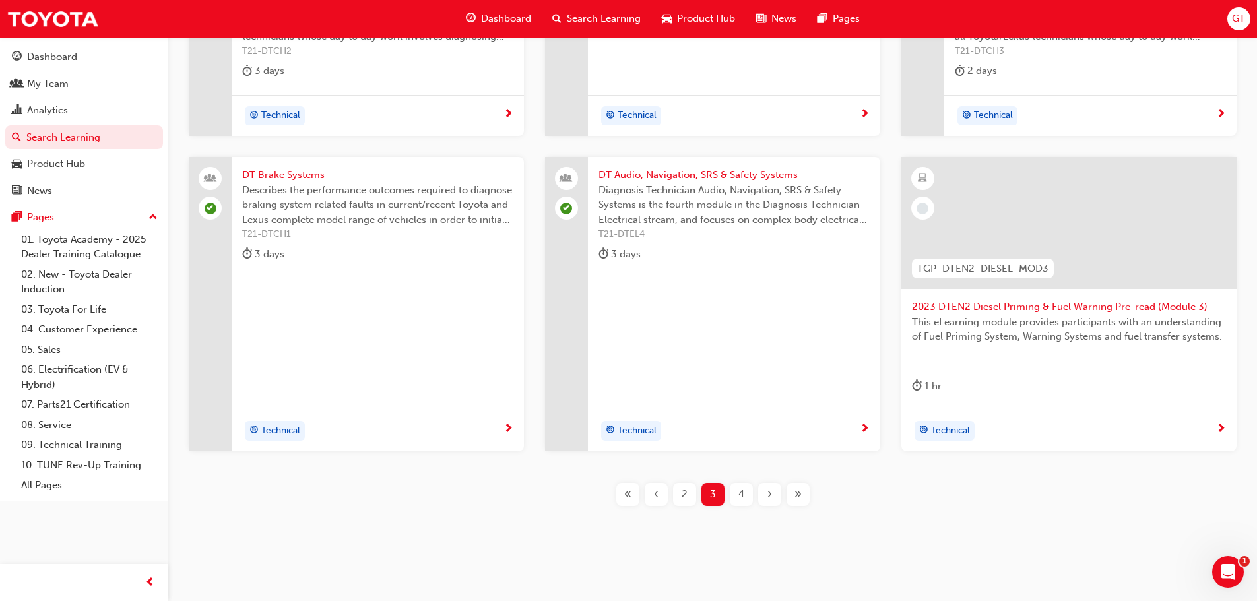
scroll to position [343, 0]
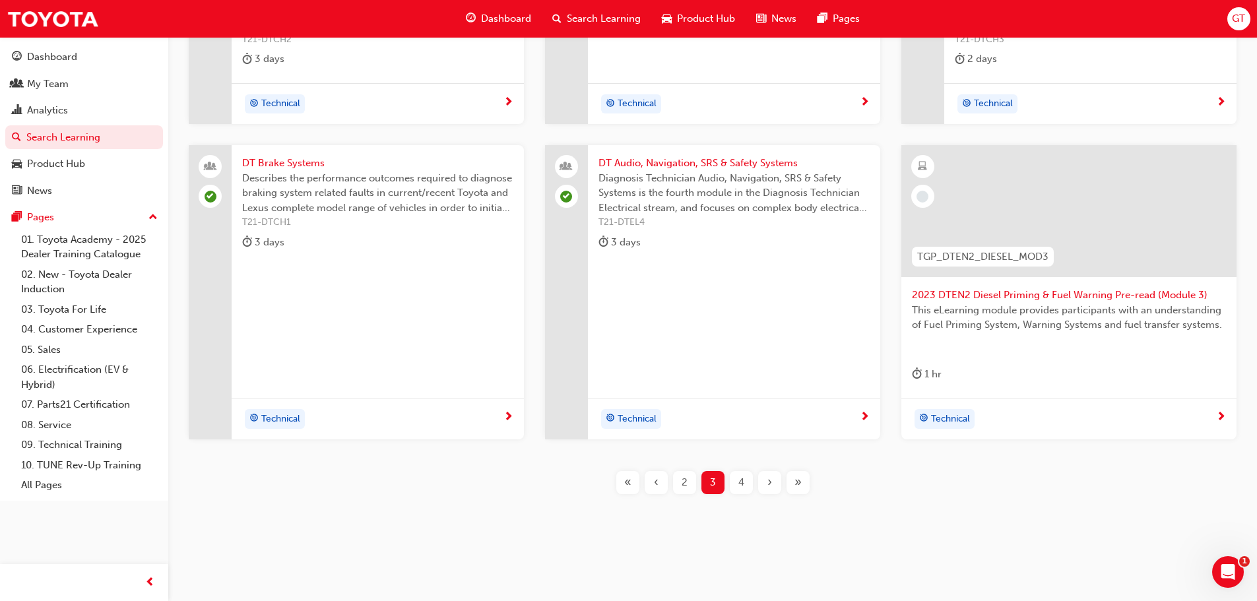
click at [732, 478] on div "4" at bounding box center [741, 482] width 23 height 23
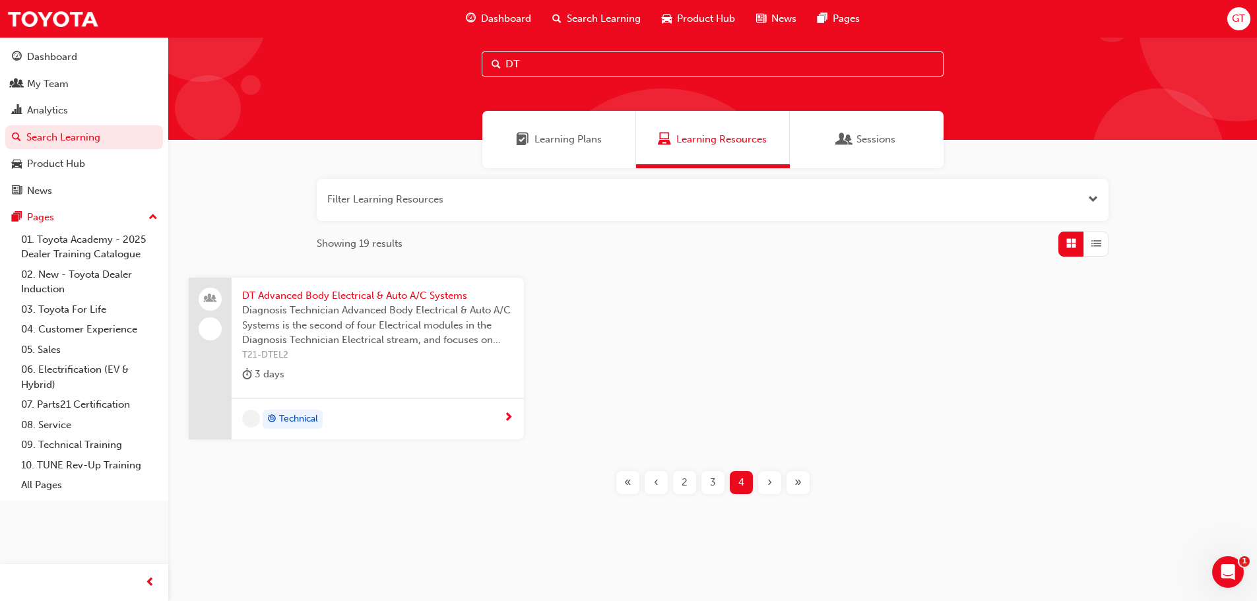
scroll to position [28, 0]
click at [681, 486] on div "2" at bounding box center [684, 482] width 23 height 23
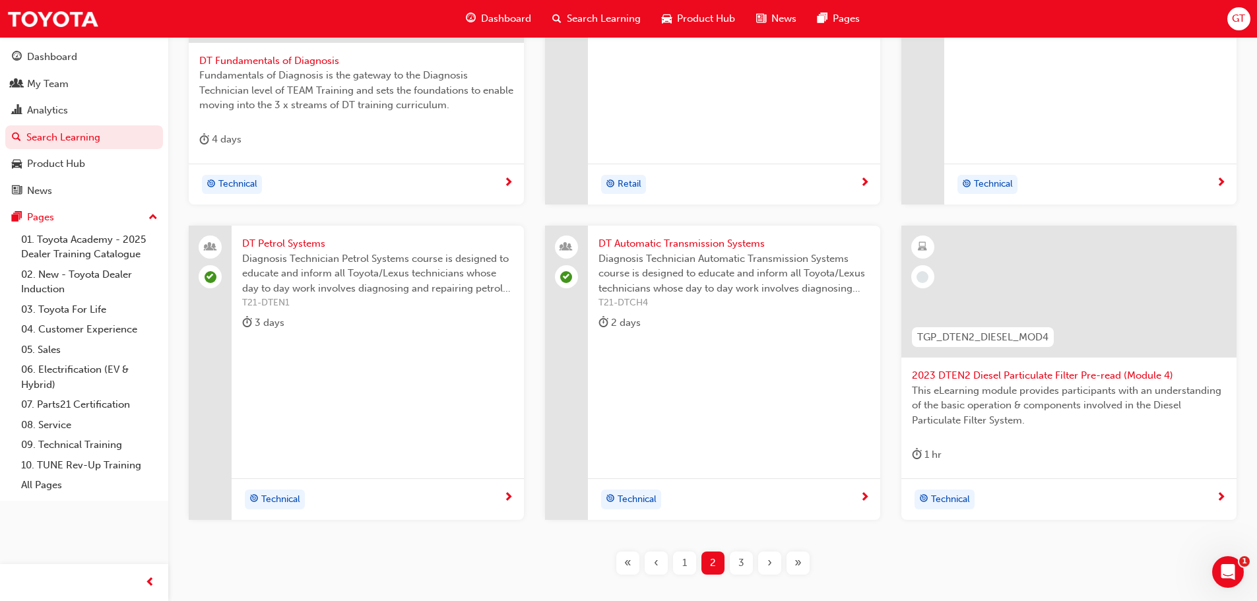
scroll to position [424, 0]
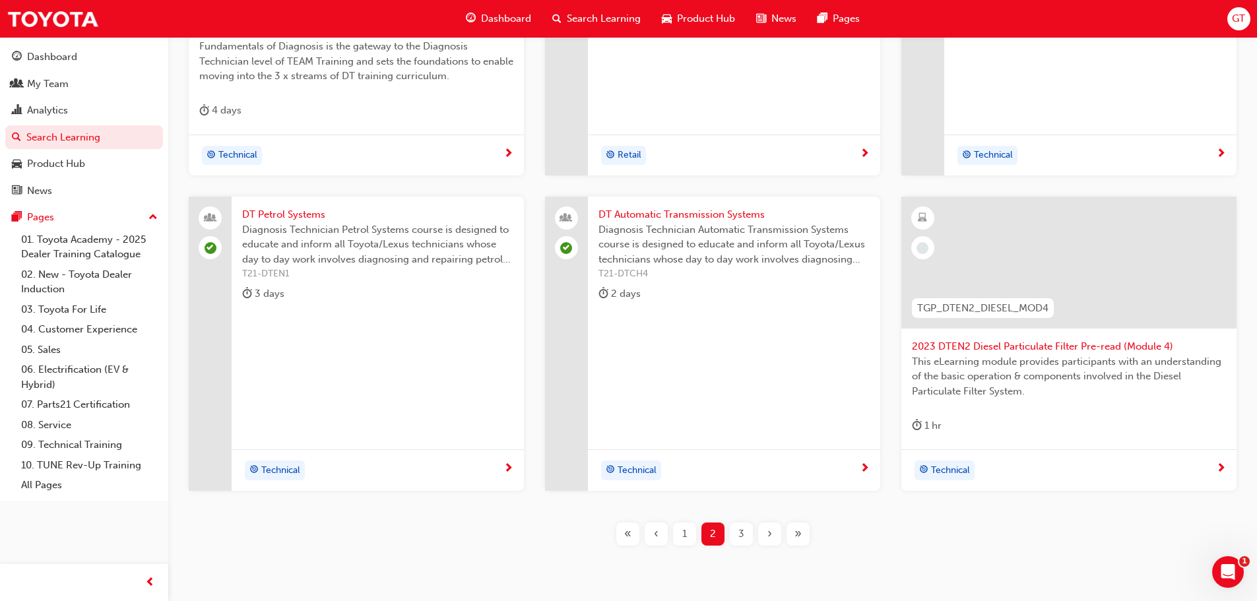
click at [684, 532] on span "1" at bounding box center [684, 534] width 5 height 15
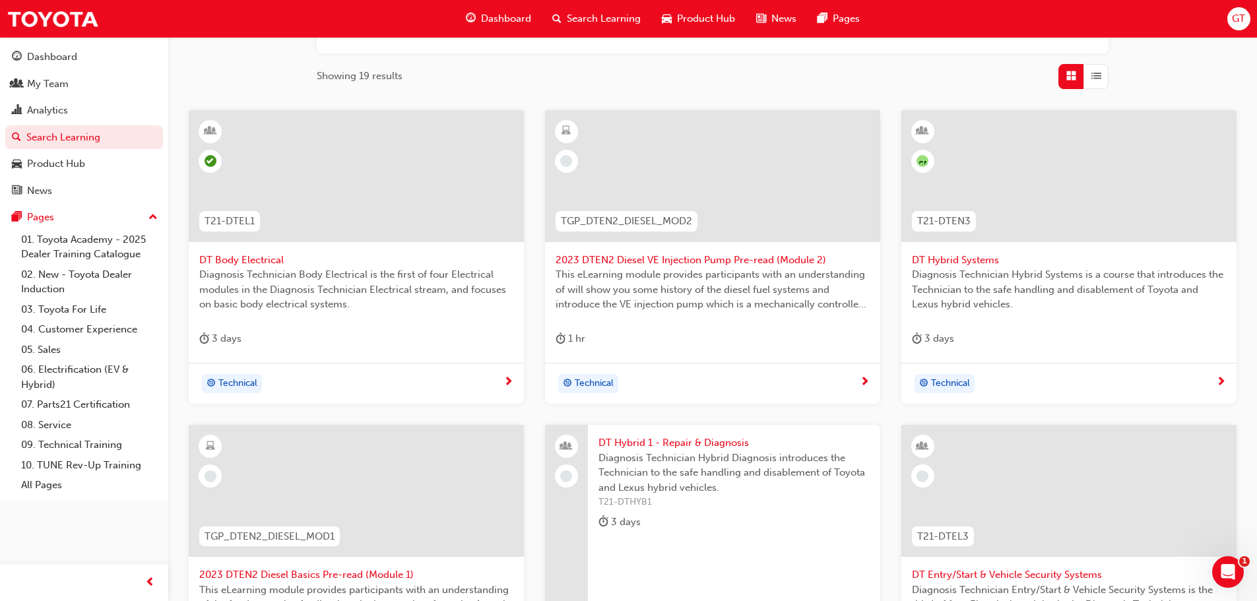
scroll to position [264, 0]
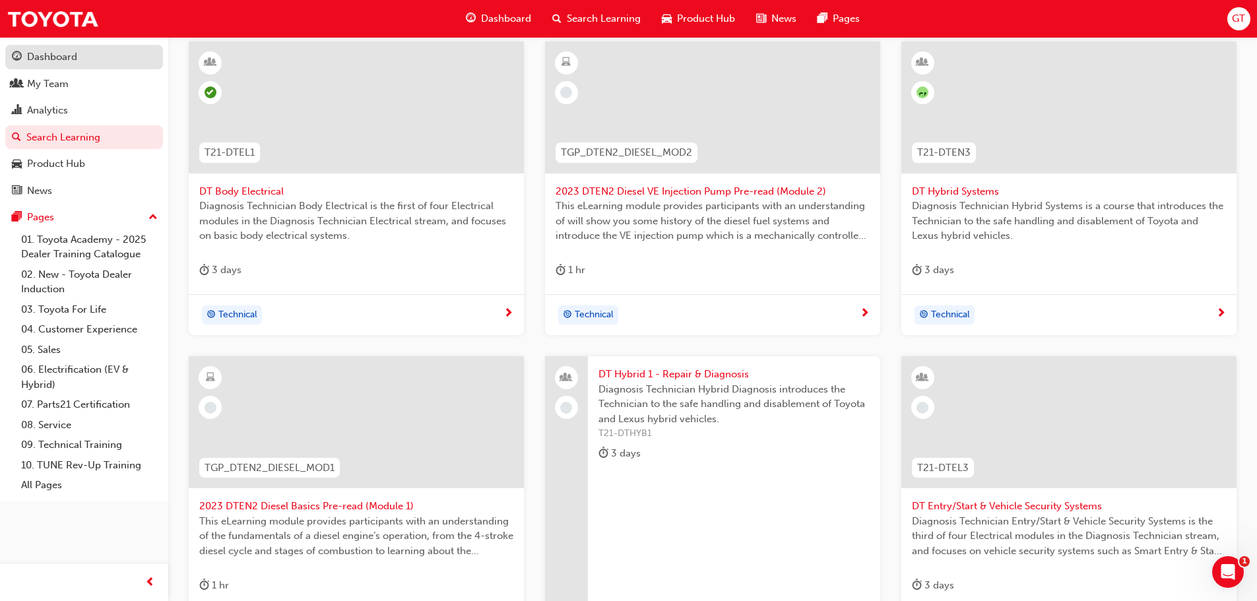
click at [66, 65] on link "Dashboard" at bounding box center [84, 57] width 158 height 24
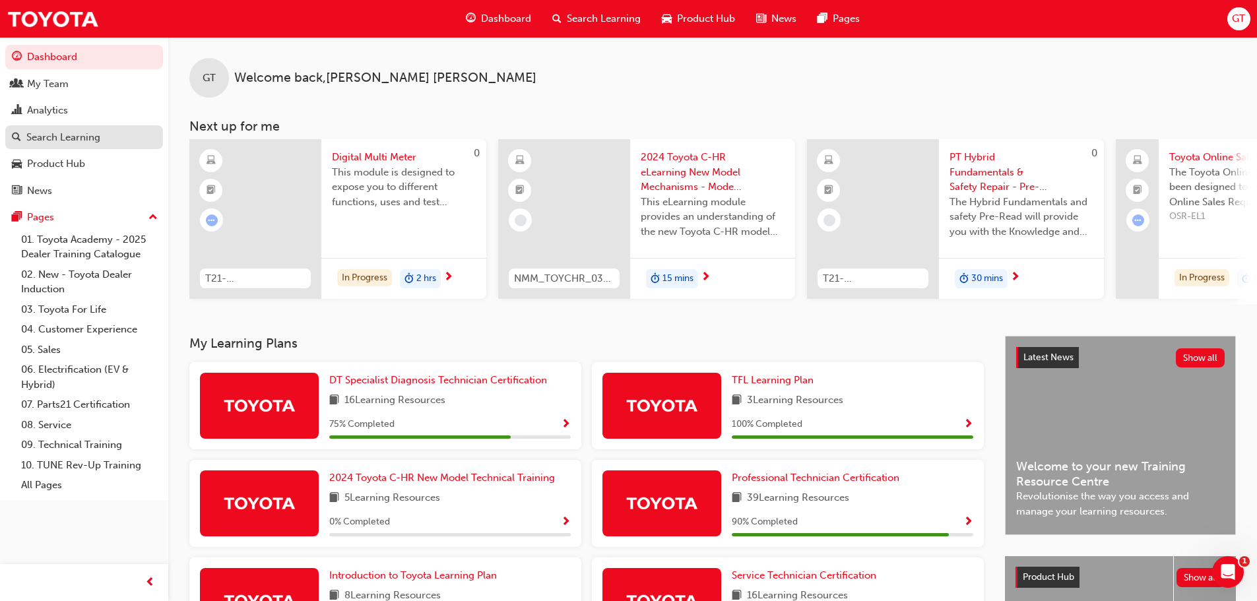
click at [84, 143] on div "Search Learning" at bounding box center [63, 137] width 74 height 15
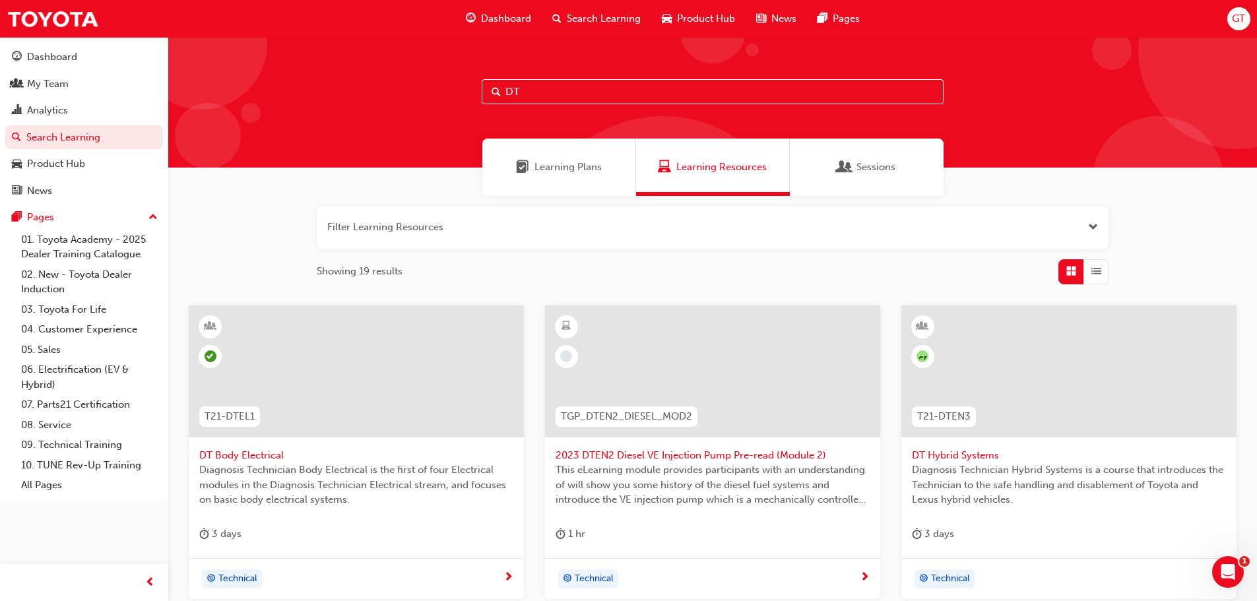
click at [533, 93] on input "DT" at bounding box center [713, 91] width 462 height 25
type input "D"
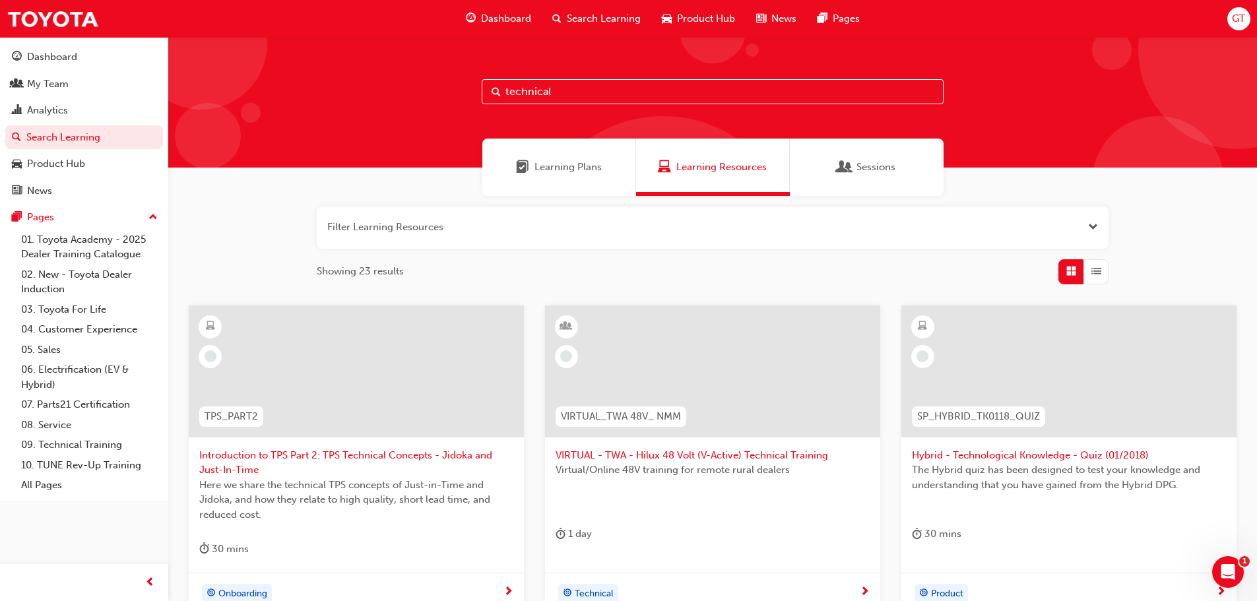
type input "technical"
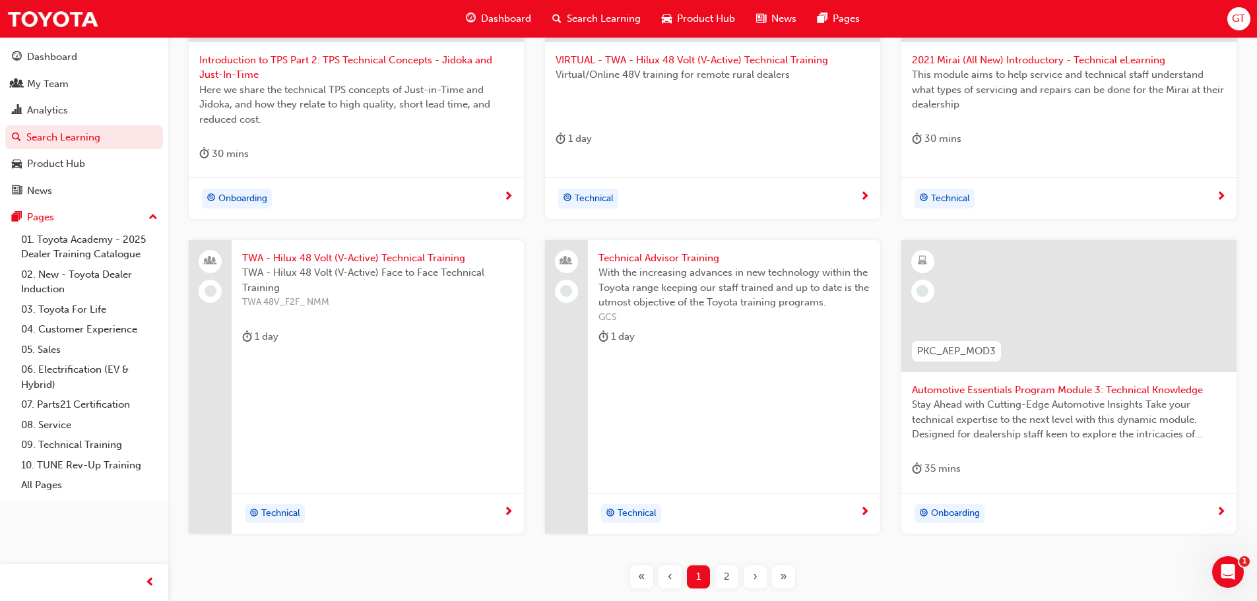
scroll to position [396, 0]
click at [651, 257] on span "Technical Advisor Training" at bounding box center [733, 257] width 271 height 15
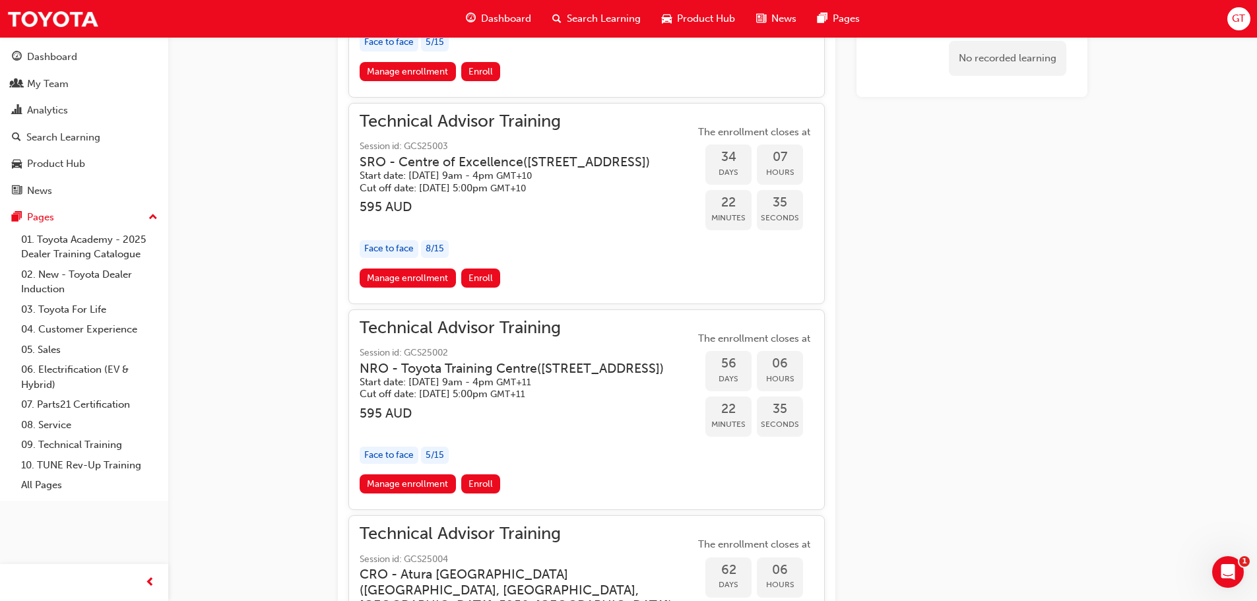
scroll to position [1272, 0]
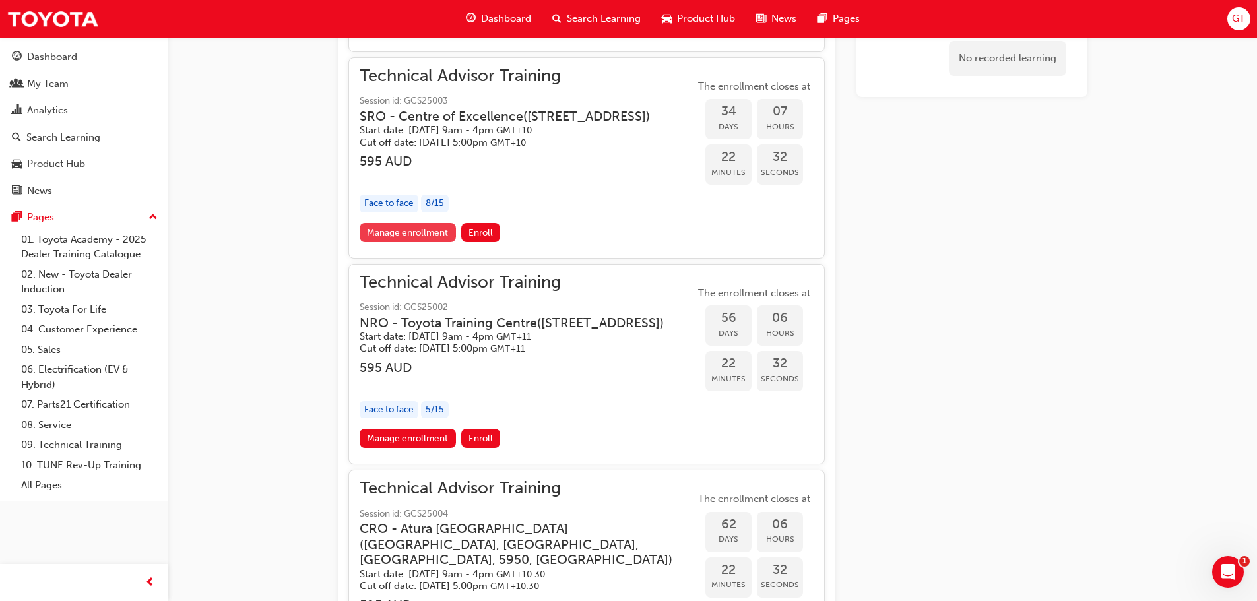
click at [431, 242] on link "Manage enrollment" at bounding box center [408, 232] width 96 height 19
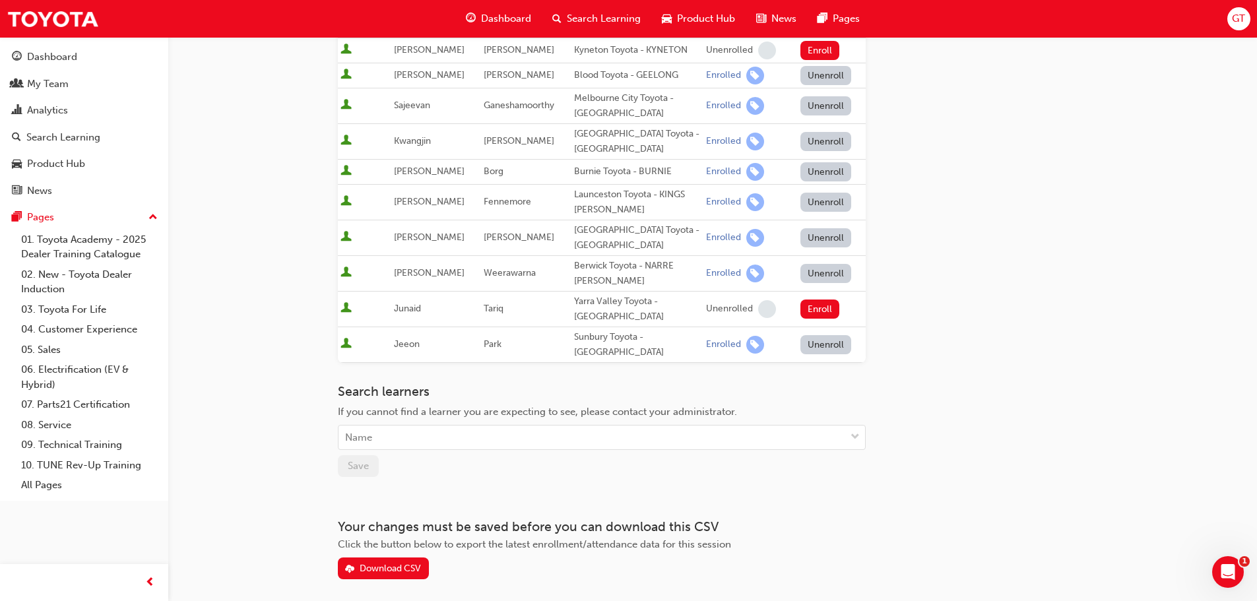
scroll to position [270, 0]
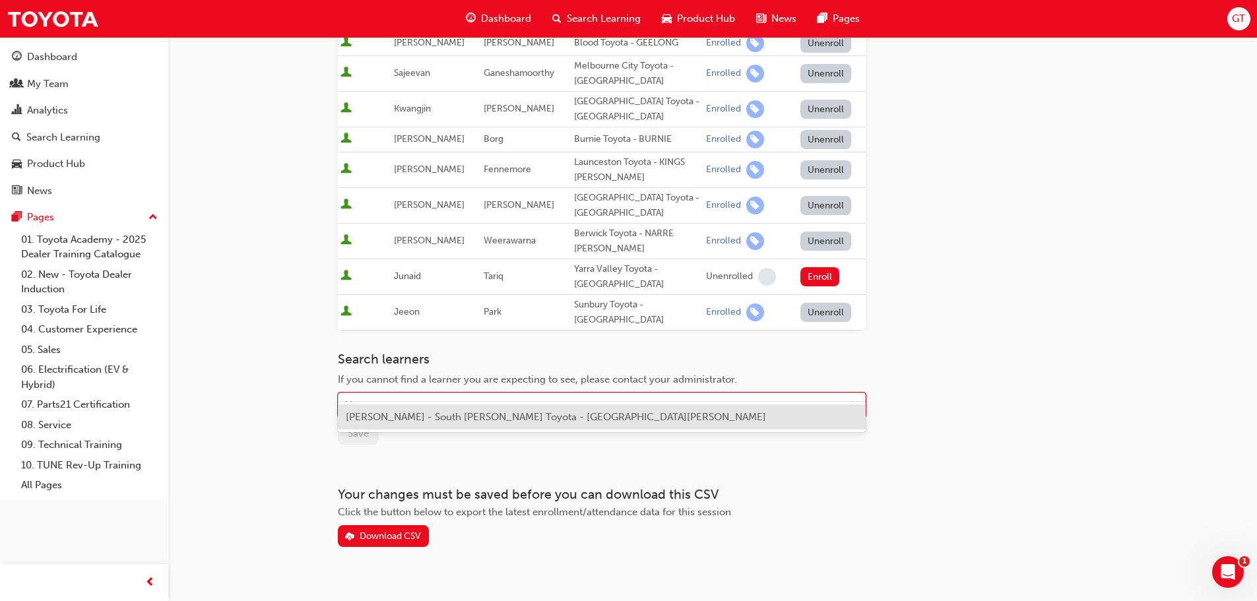
click at [393, 394] on div "Name" at bounding box center [592, 405] width 507 height 23
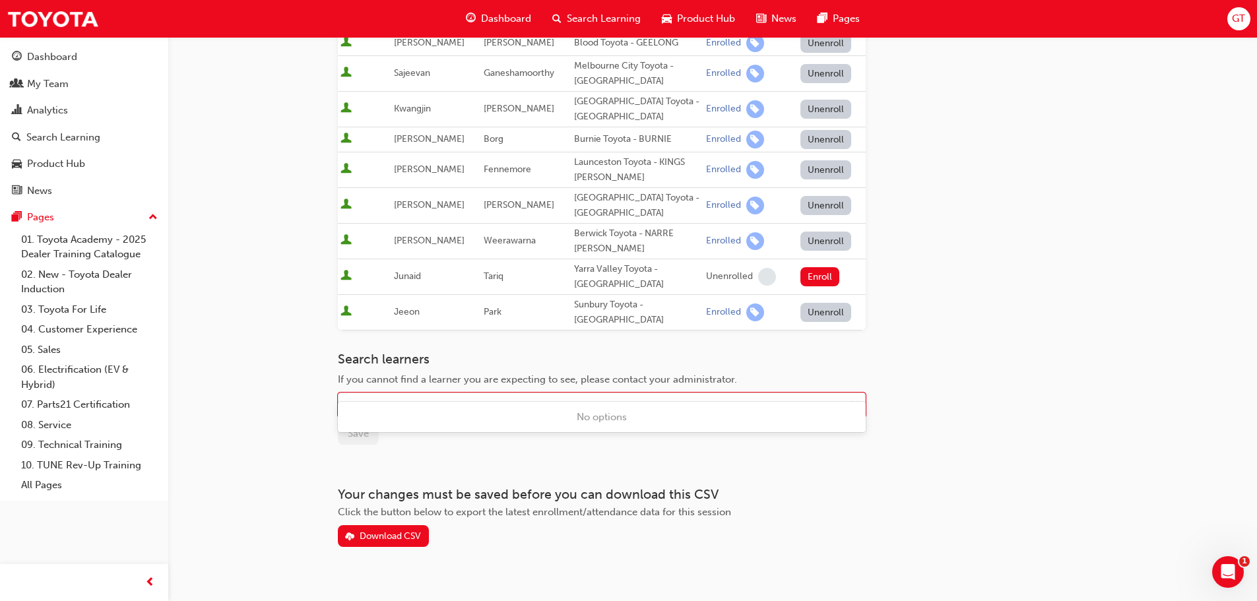
type input "ts"
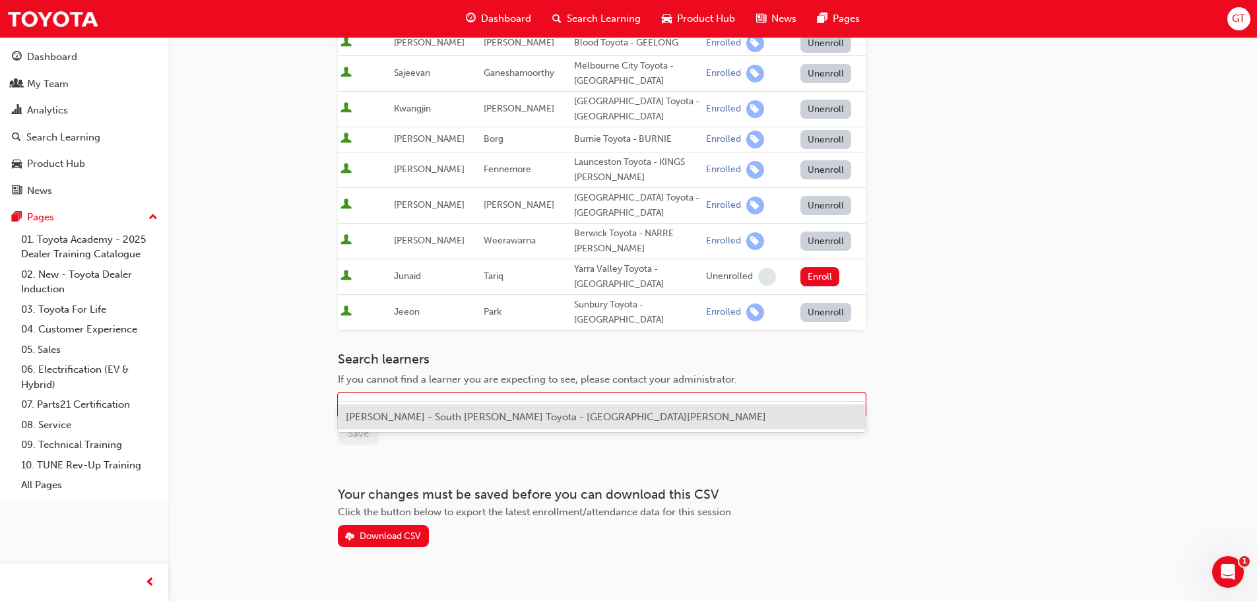
click at [379, 421] on span "George Tsirgianis - South Morang Toyota - SOUTH MORANG" at bounding box center [556, 417] width 420 height 12
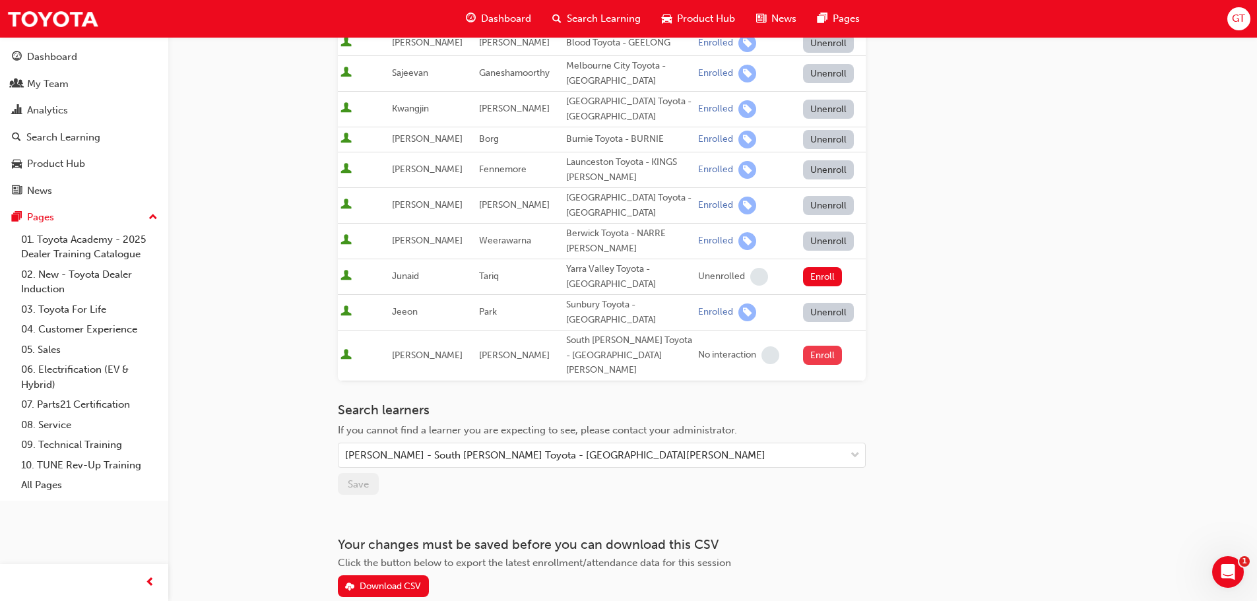
click at [828, 346] on button "Enroll" at bounding box center [823, 355] width 40 height 19
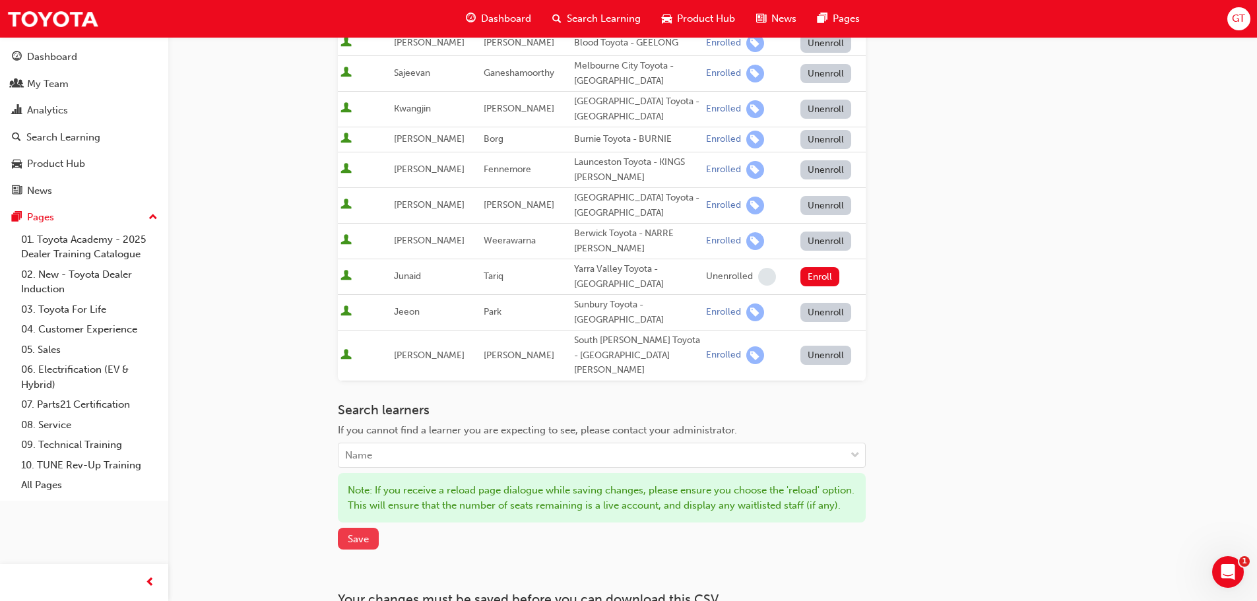
click at [354, 533] on span "Save" at bounding box center [358, 539] width 21 height 12
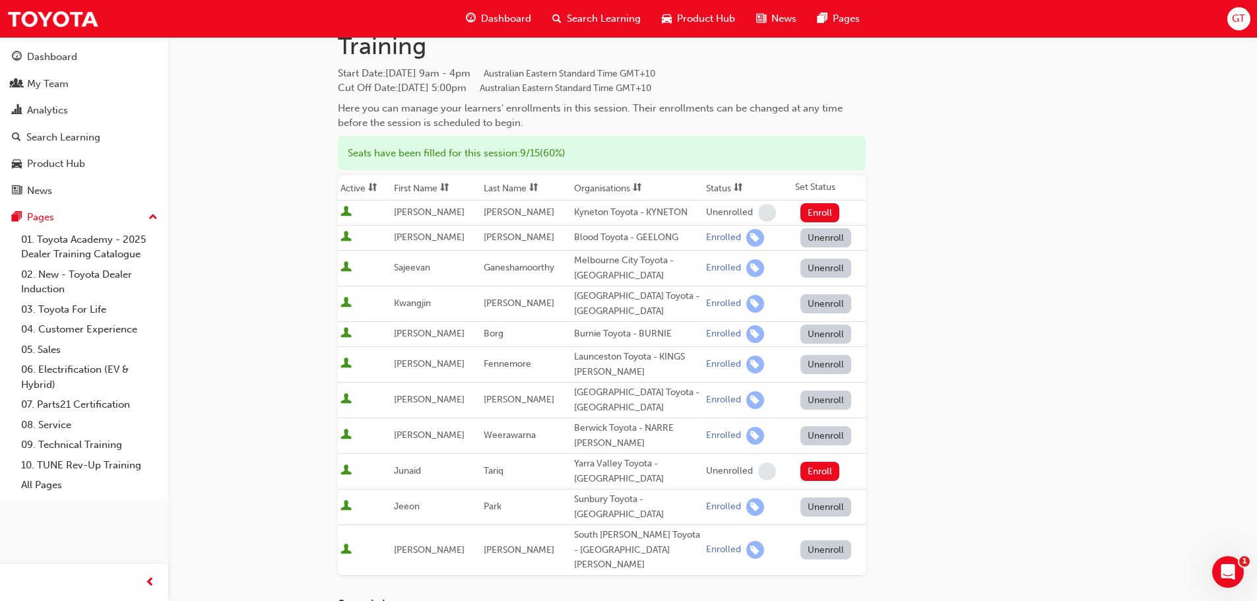
scroll to position [0, 0]
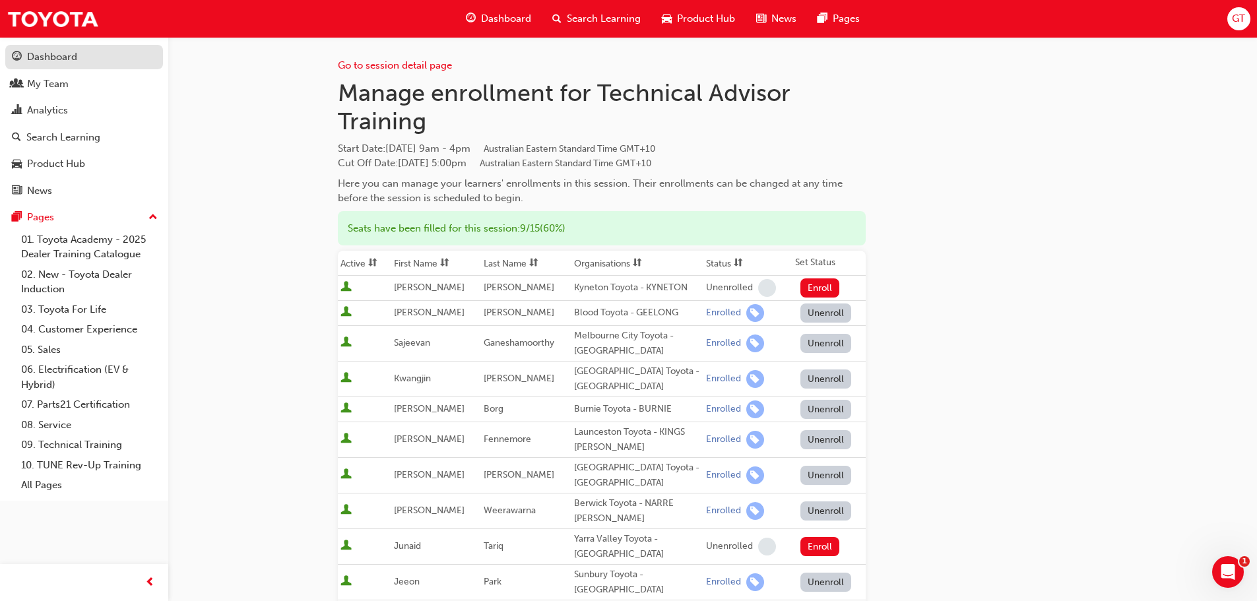
click at [30, 58] on div "Dashboard" at bounding box center [52, 56] width 50 height 15
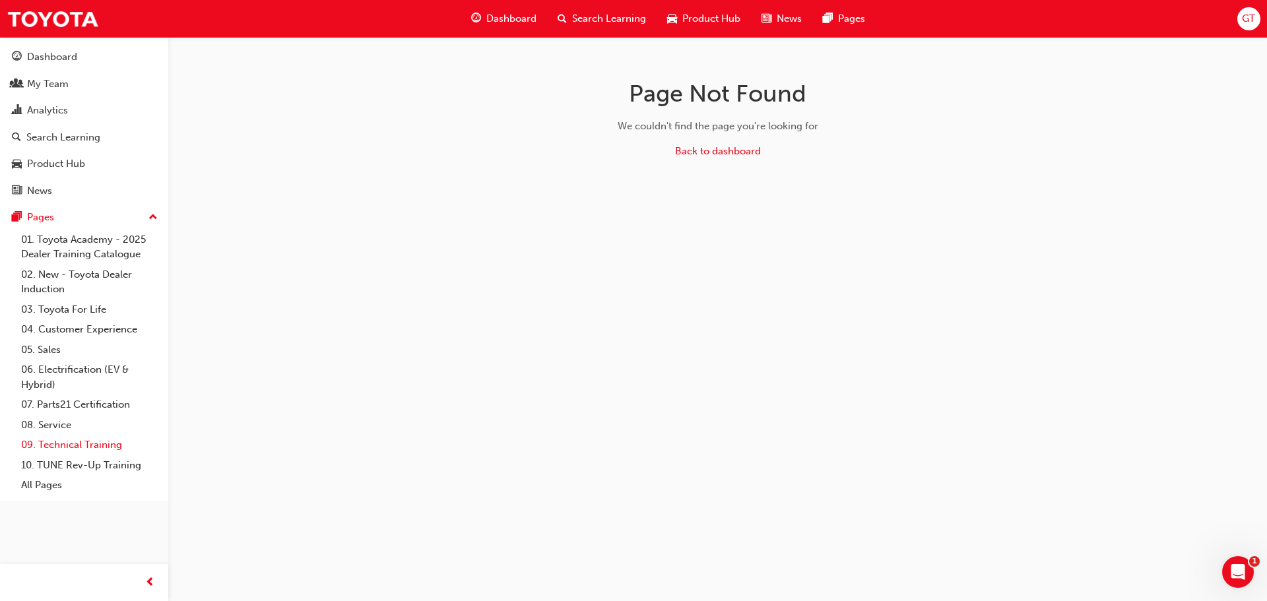
click at [62, 449] on link "09. Technical Training" at bounding box center [89, 445] width 147 height 20
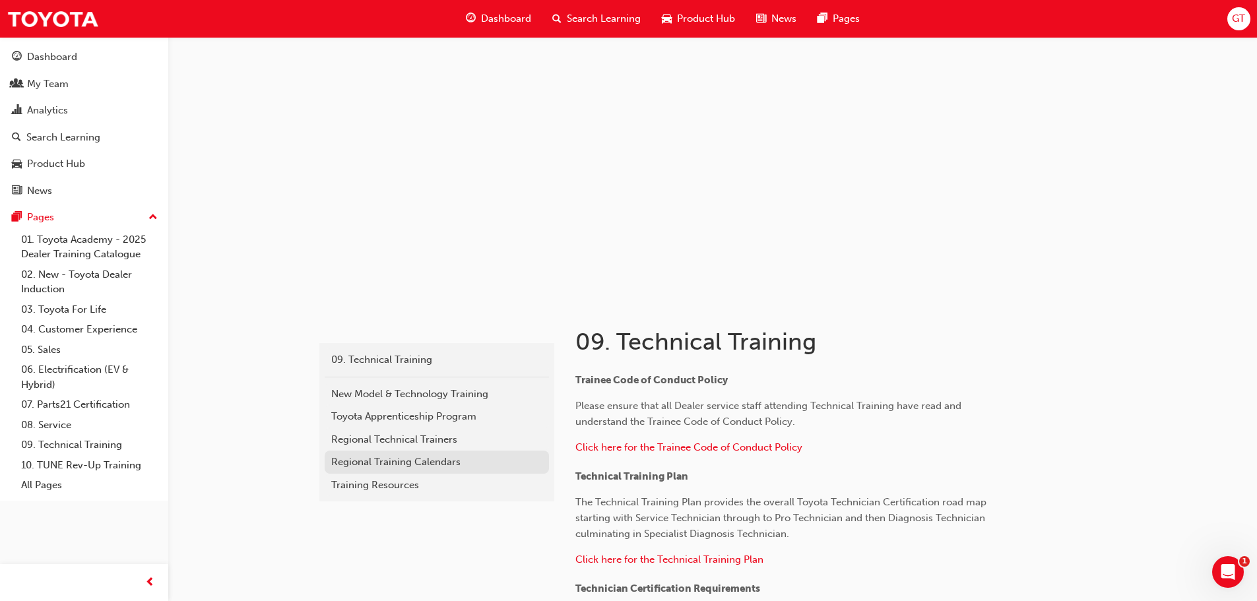
click at [416, 459] on div "Regional Training Calendars" at bounding box center [436, 462] width 211 height 15
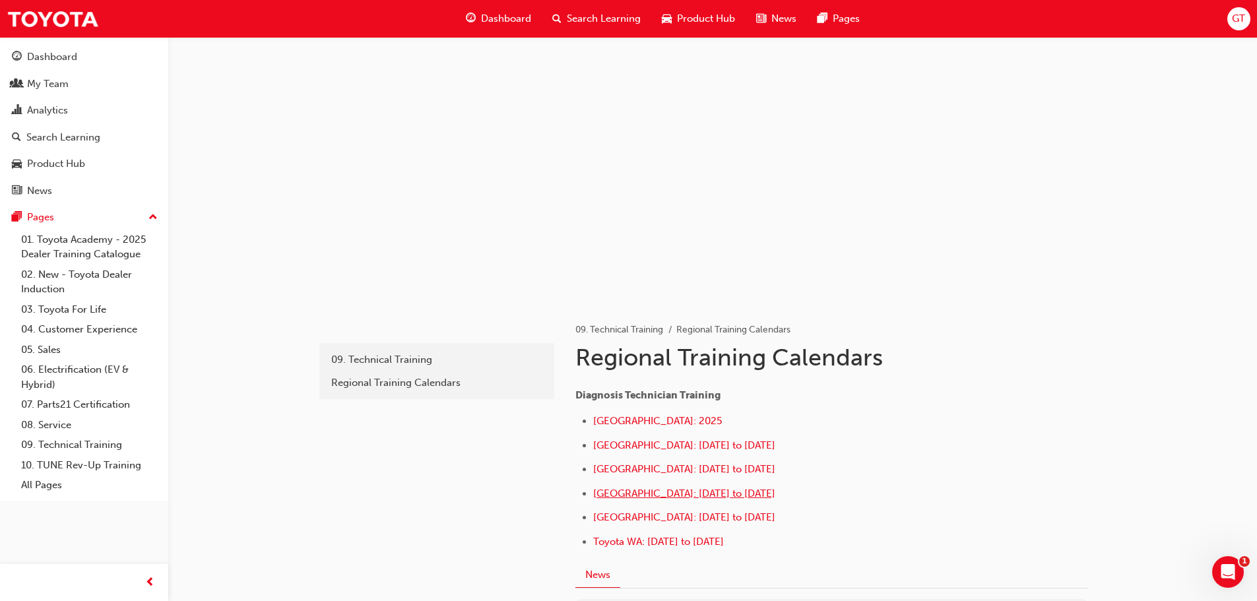
click at [677, 497] on span "Southern Region: October to December 2025" at bounding box center [684, 494] width 182 height 12
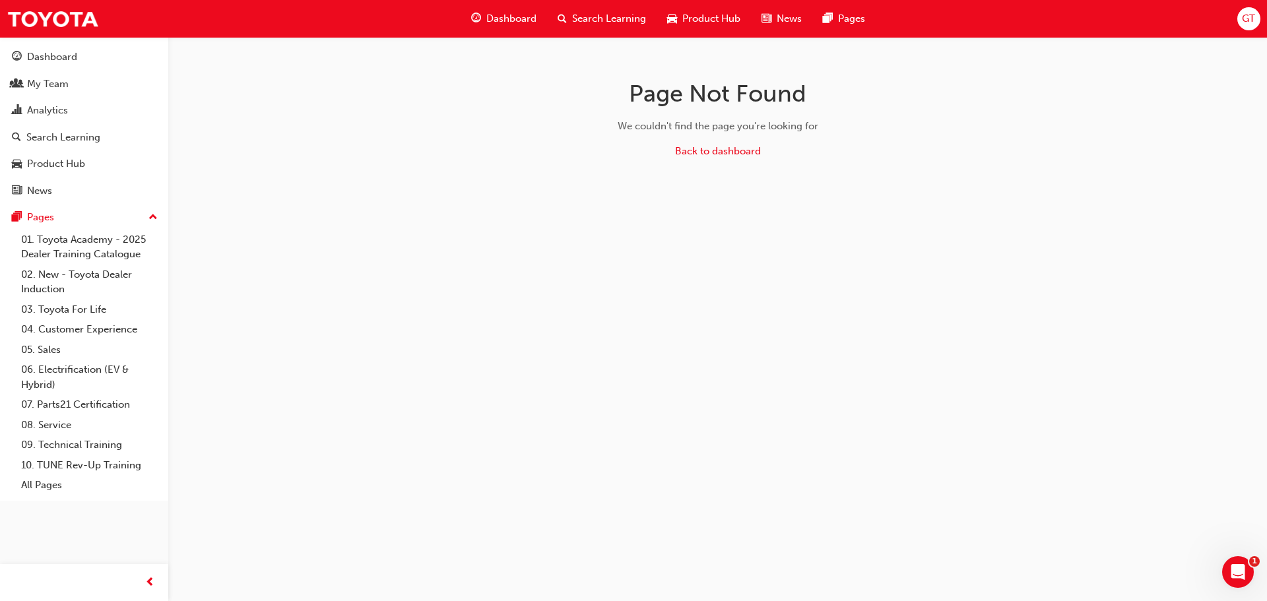
click at [49, 44] on button "Dashboard My Team Analytics Search Learning Product Hub News Pages" at bounding box center [84, 123] width 158 height 163
click at [55, 91] on div "My Team" at bounding box center [84, 84] width 145 height 16
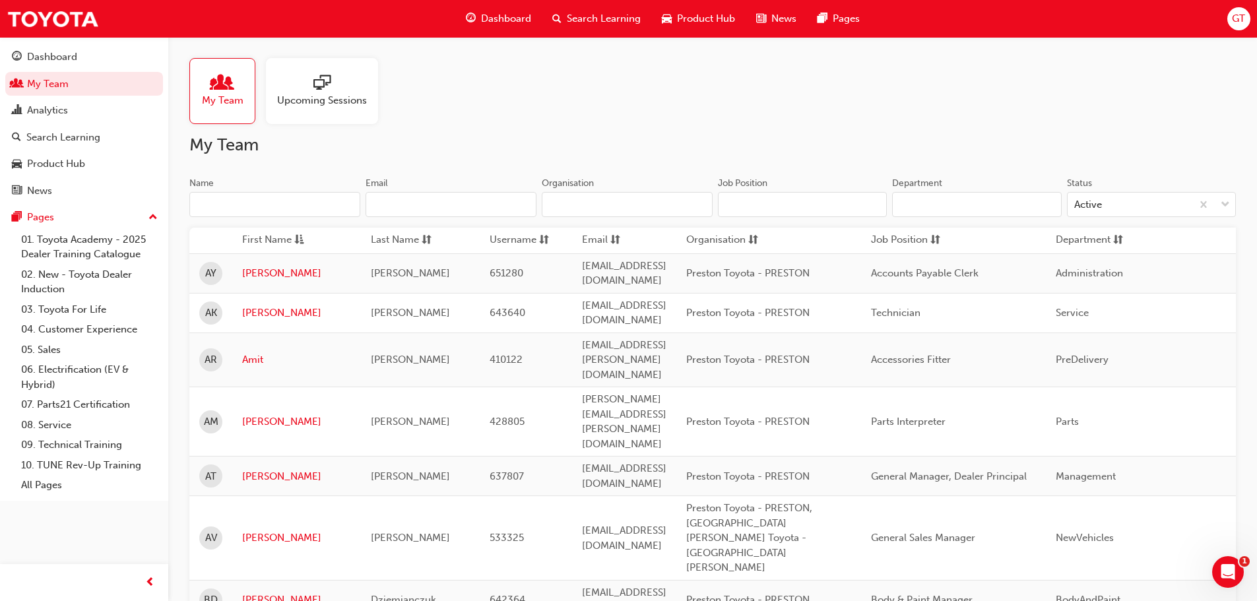
click at [562, 17] on div "Search Learning" at bounding box center [597, 18] width 110 height 27
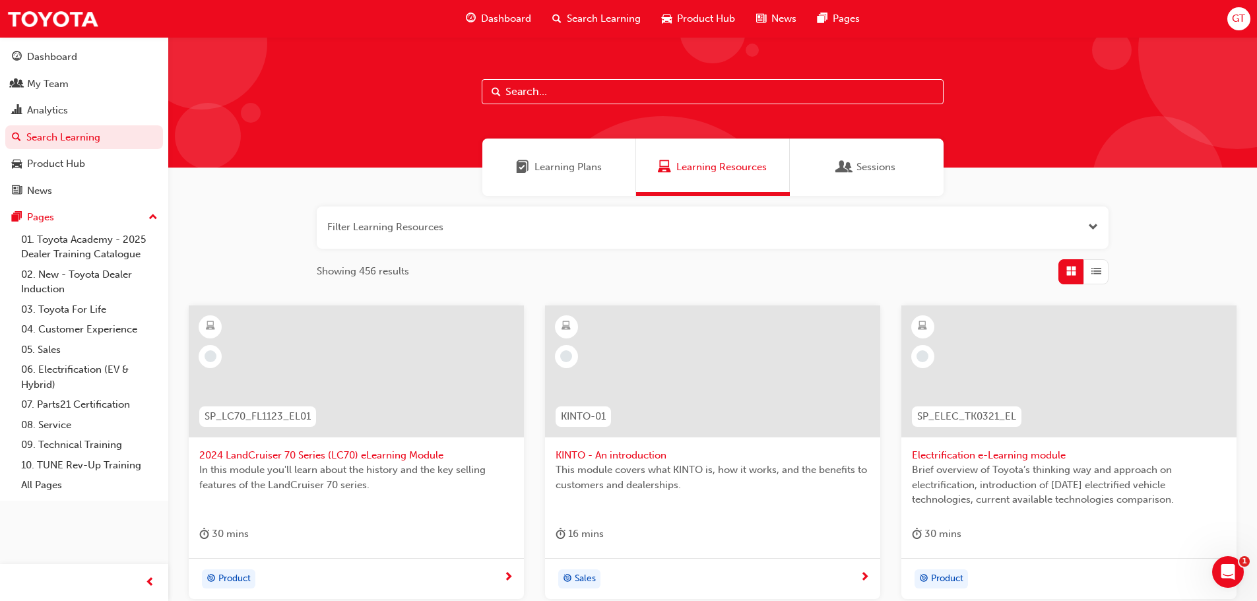
click at [547, 94] on input "text" at bounding box center [713, 91] width 462 height 25
type input "Technical"
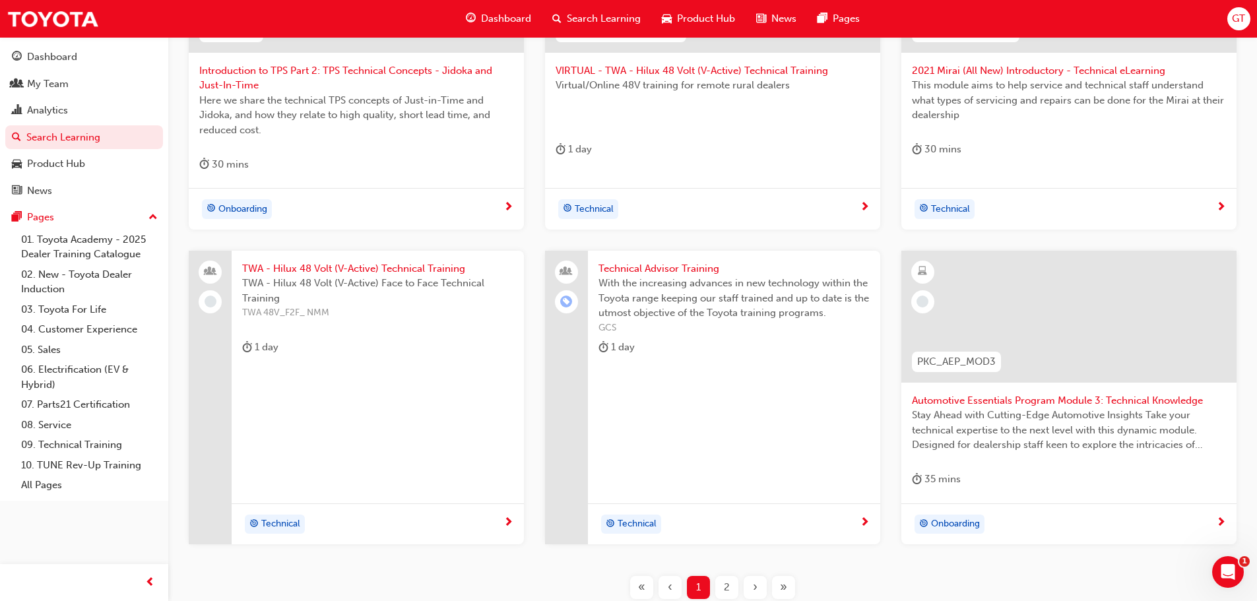
scroll to position [396, 0]
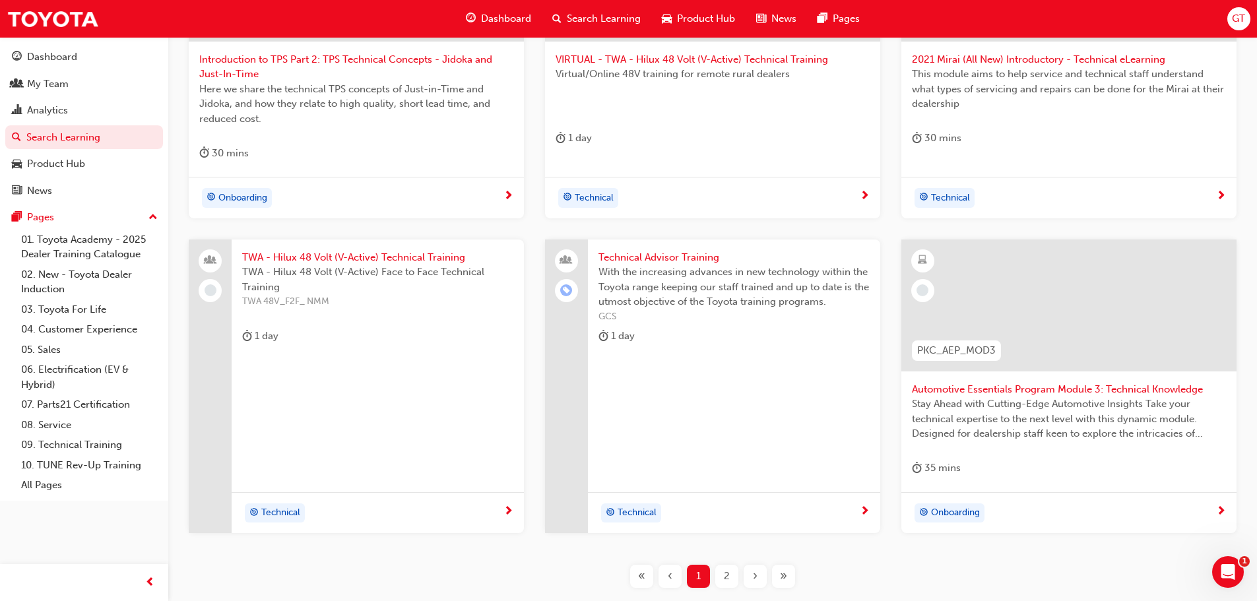
click at [632, 257] on span "Technical Advisor Training" at bounding box center [733, 257] width 271 height 15
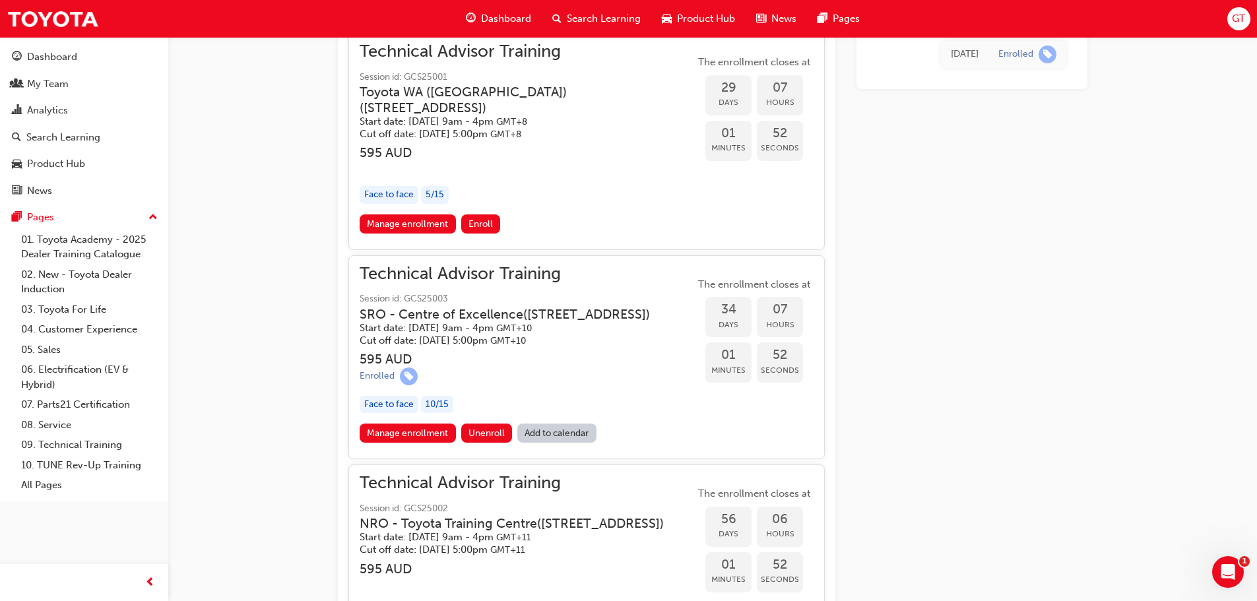
scroll to position [1272, 0]
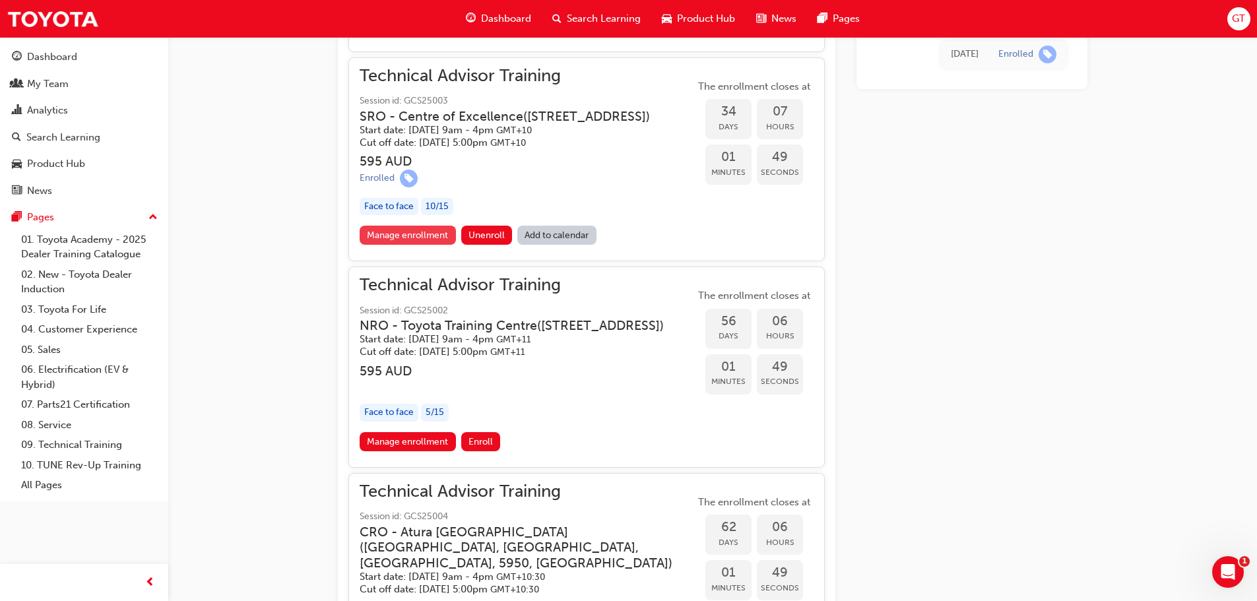
click at [432, 245] on link "Manage enrollment" at bounding box center [408, 235] width 96 height 19
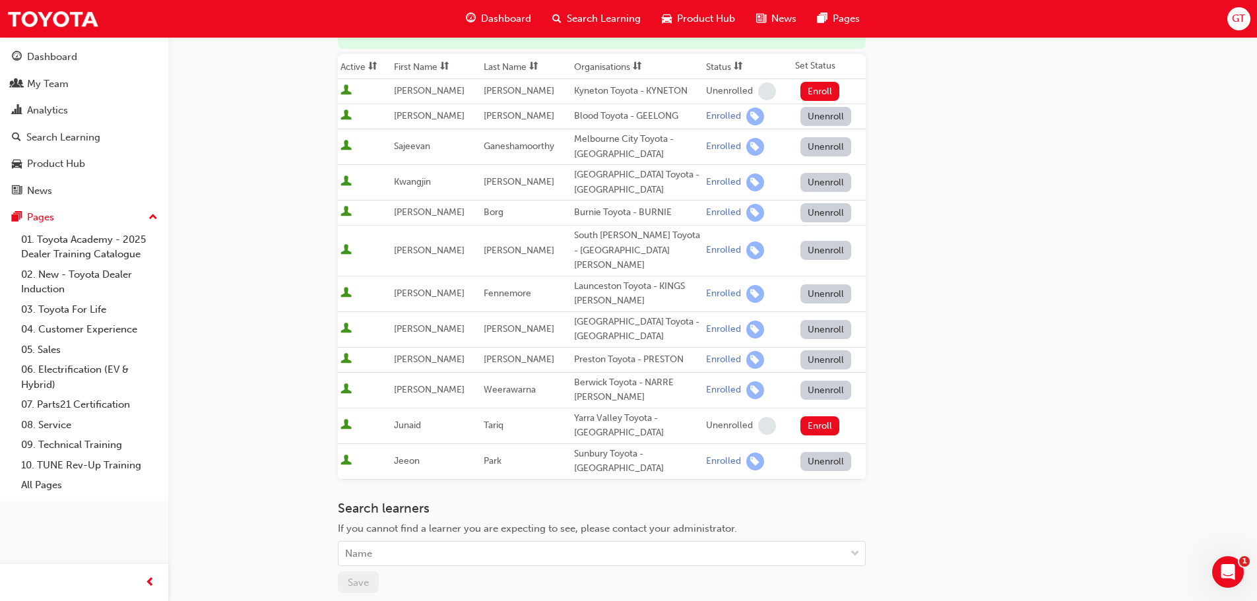
scroll to position [198, 0]
click at [455, 541] on div "Name" at bounding box center [592, 552] width 507 height 23
type input "[PERSON_NAME]"
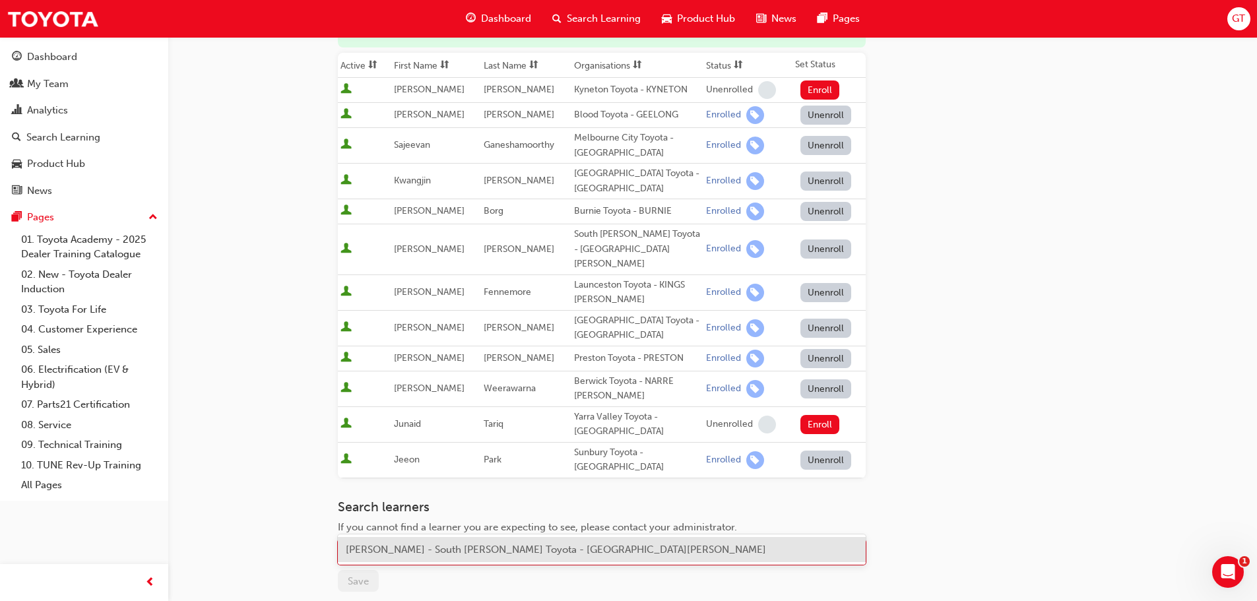
click at [518, 540] on div "[PERSON_NAME] - South [PERSON_NAME] Toyota - [GEOGRAPHIC_DATA][PERSON_NAME]" at bounding box center [602, 550] width 528 height 26
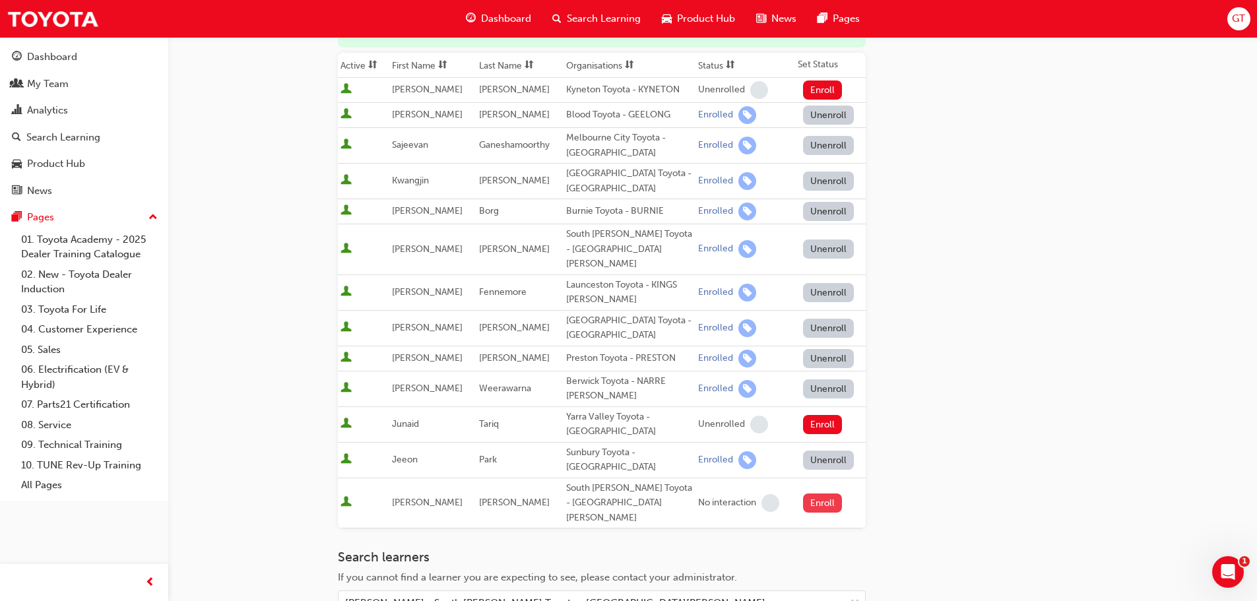
click at [826, 494] on button "Enroll" at bounding box center [823, 503] width 40 height 19
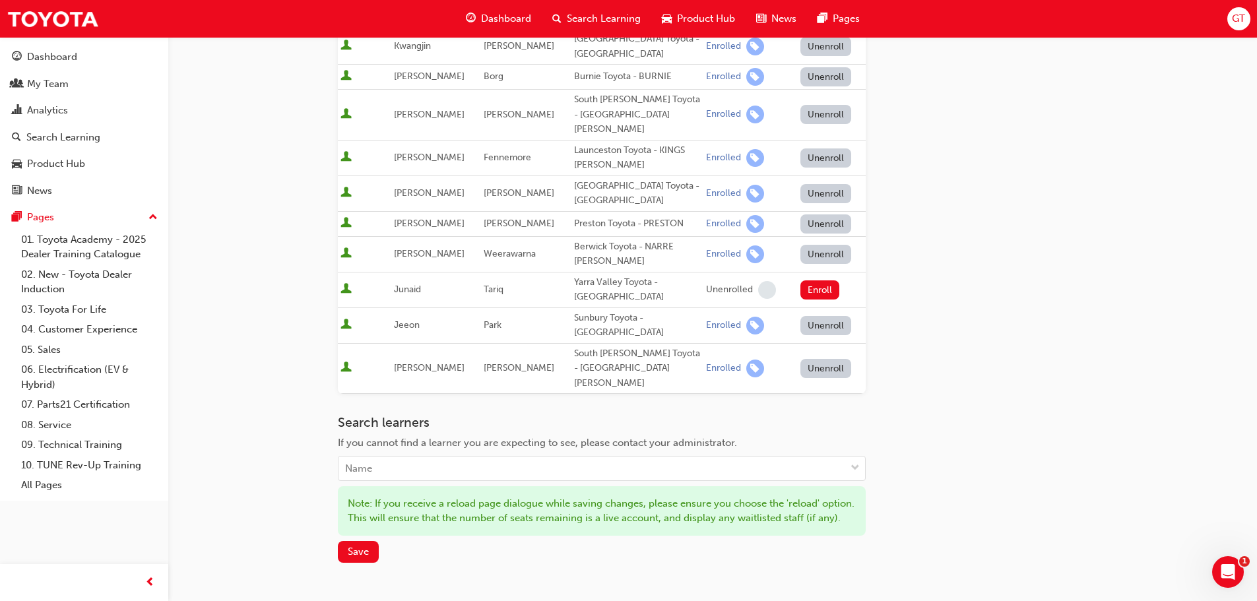
scroll to position [436, 0]
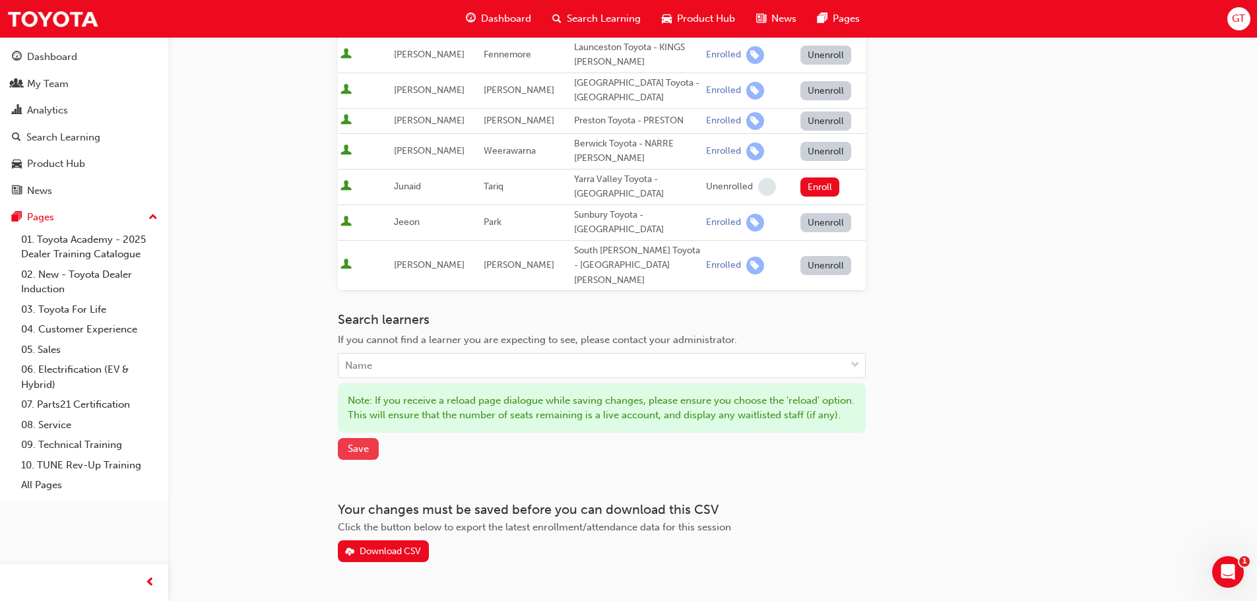
click at [357, 443] on span "Save" at bounding box center [358, 449] width 21 height 12
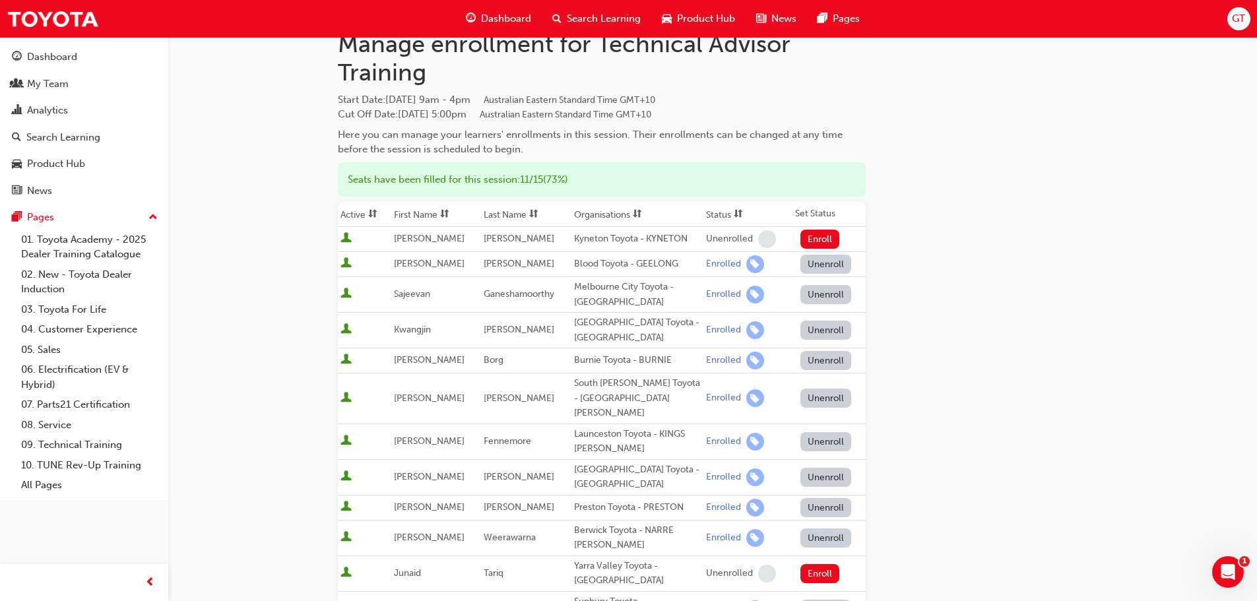
scroll to position [0, 0]
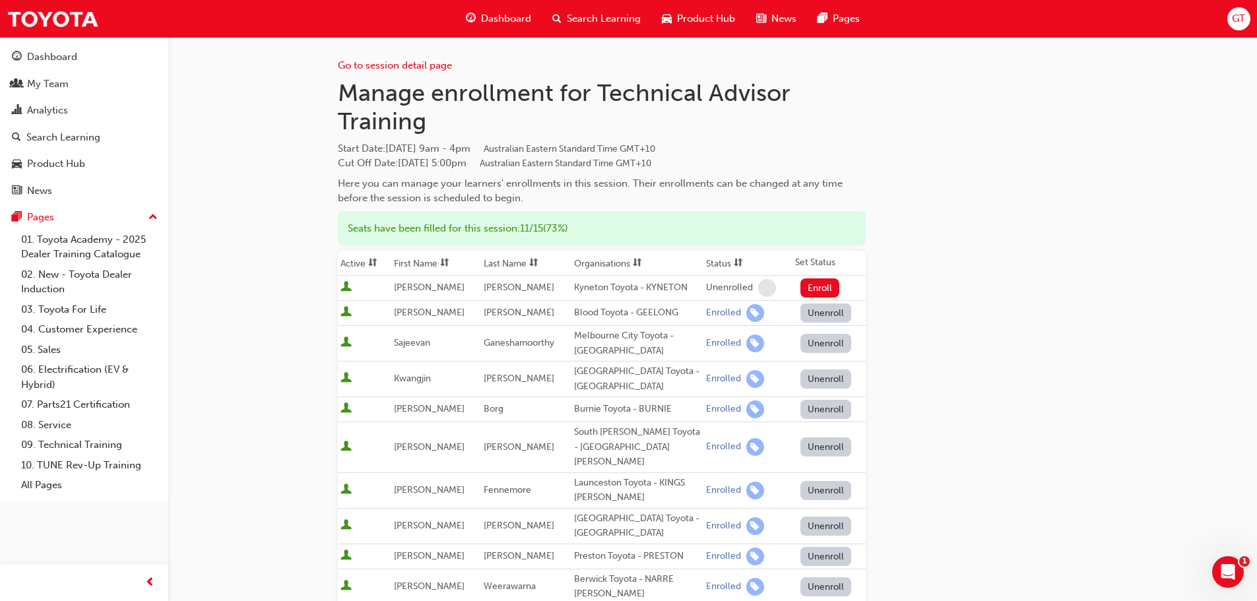
click at [477, 12] on div "Dashboard" at bounding box center [498, 18] width 86 height 27
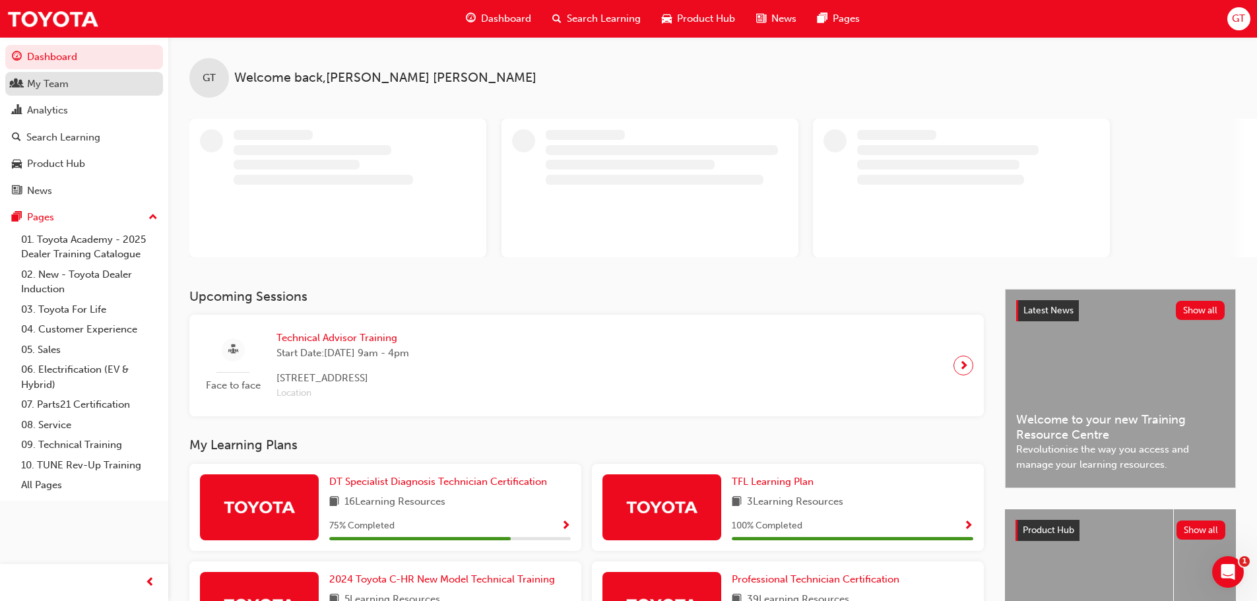
click at [43, 84] on div "My Team" at bounding box center [48, 84] width 42 height 15
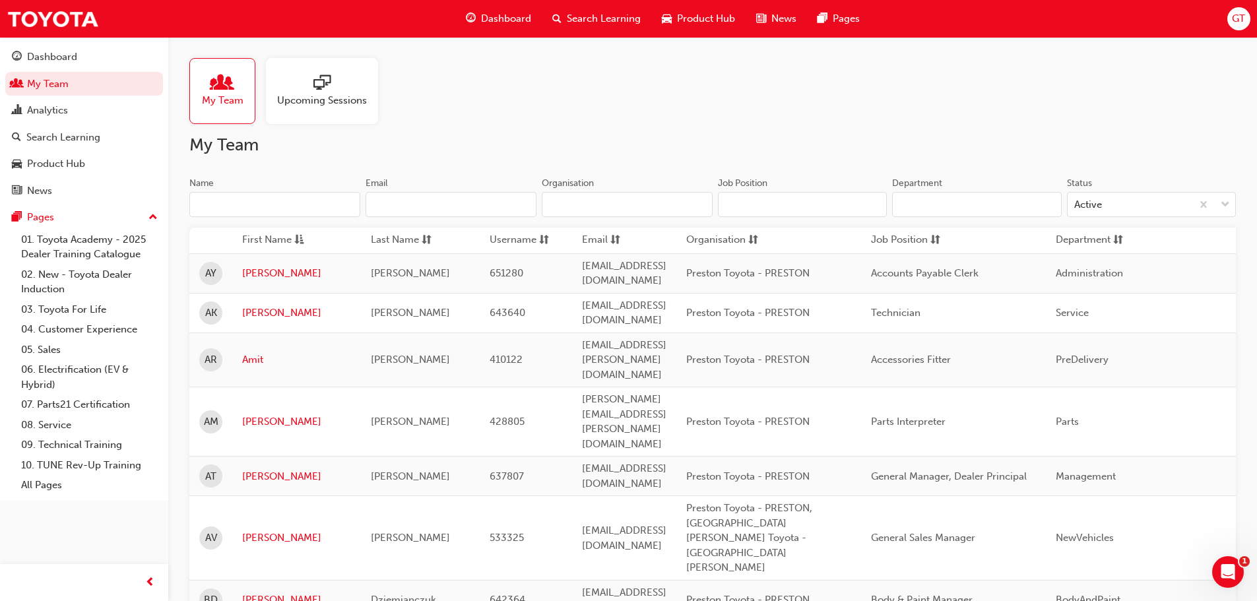
click at [245, 206] on input "Name" at bounding box center [274, 204] width 171 height 25
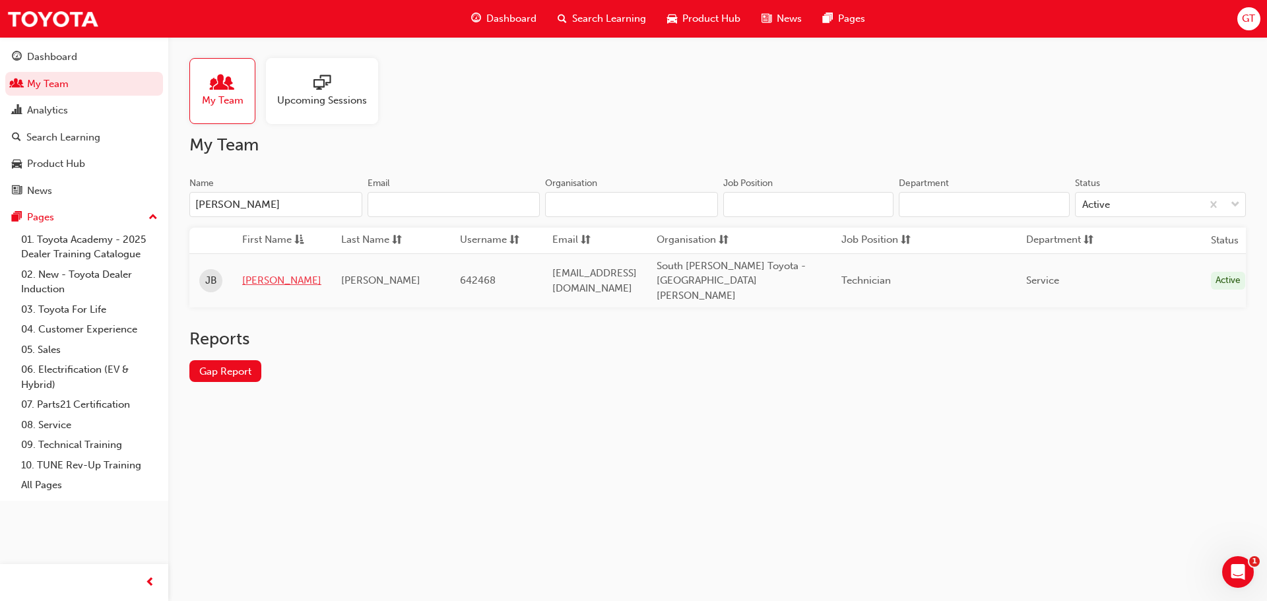
type input "[PERSON_NAME]"
click at [259, 274] on link "[PERSON_NAME]" at bounding box center [281, 280] width 79 height 15
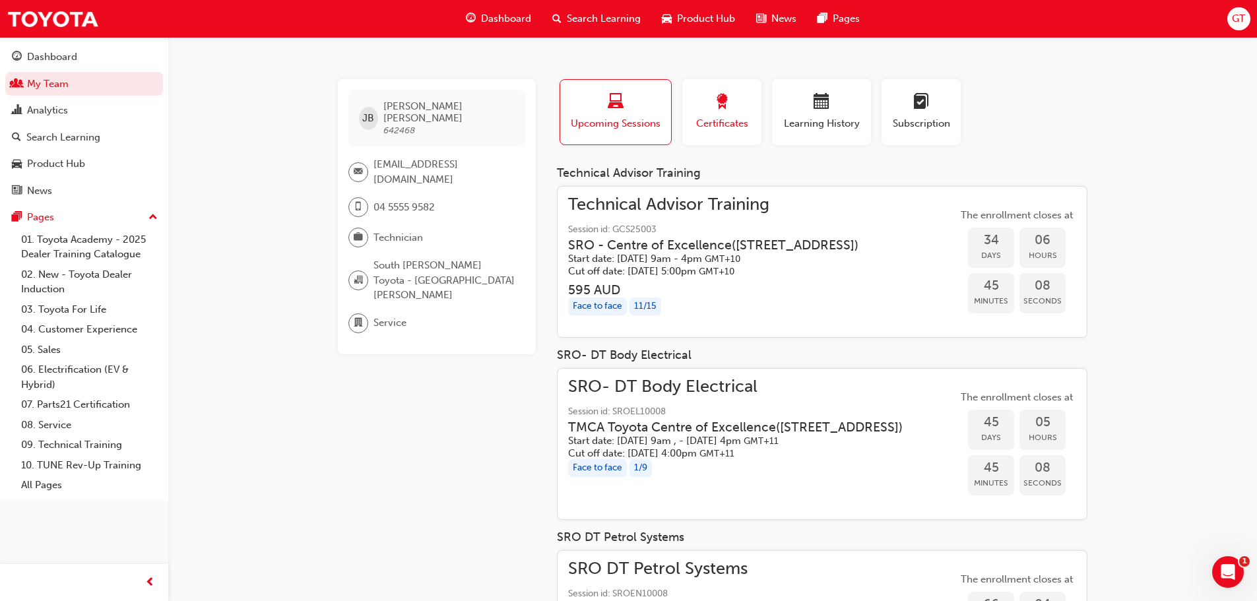
click at [739, 113] on div "button" at bounding box center [721, 104] width 59 height 20
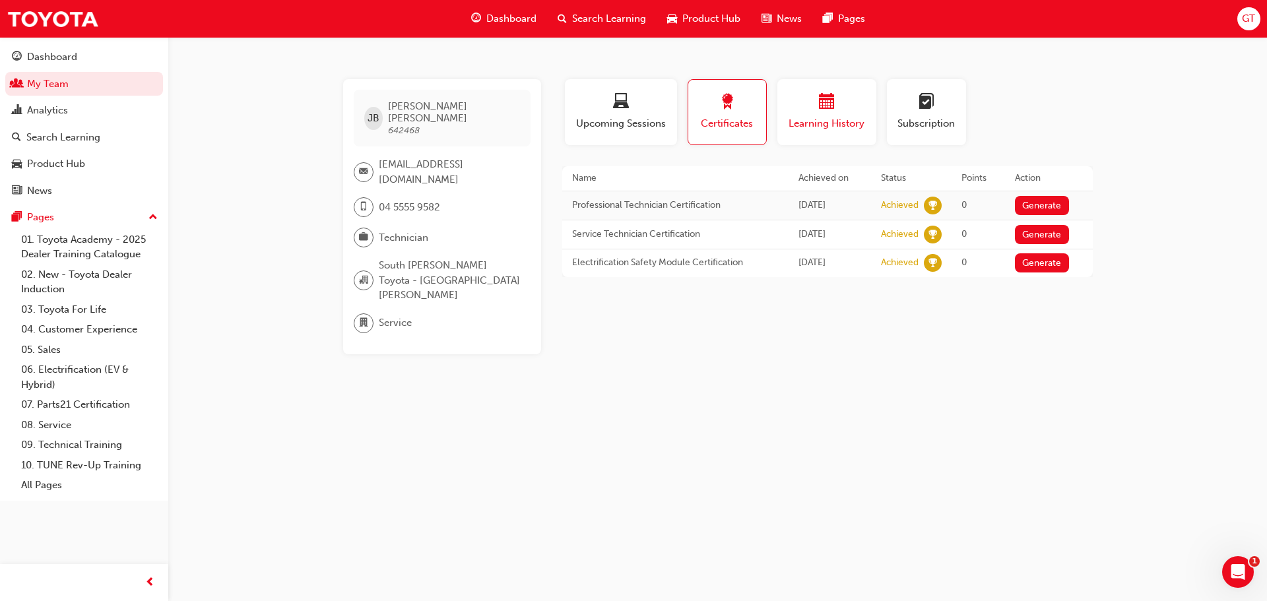
click at [837, 132] on button "Learning History" at bounding box center [826, 112] width 99 height 66
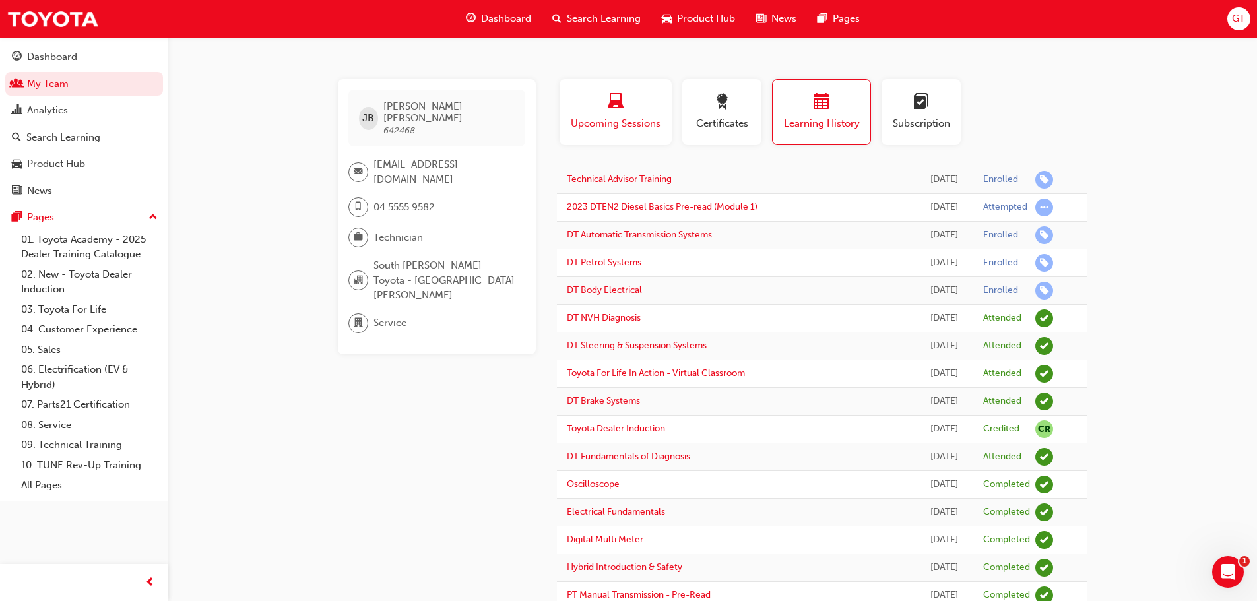
drag, startPoint x: 638, startPoint y: 110, endPoint x: 628, endPoint y: 113, distance: 10.4
click at [638, 110] on div "button" at bounding box center [615, 104] width 92 height 20
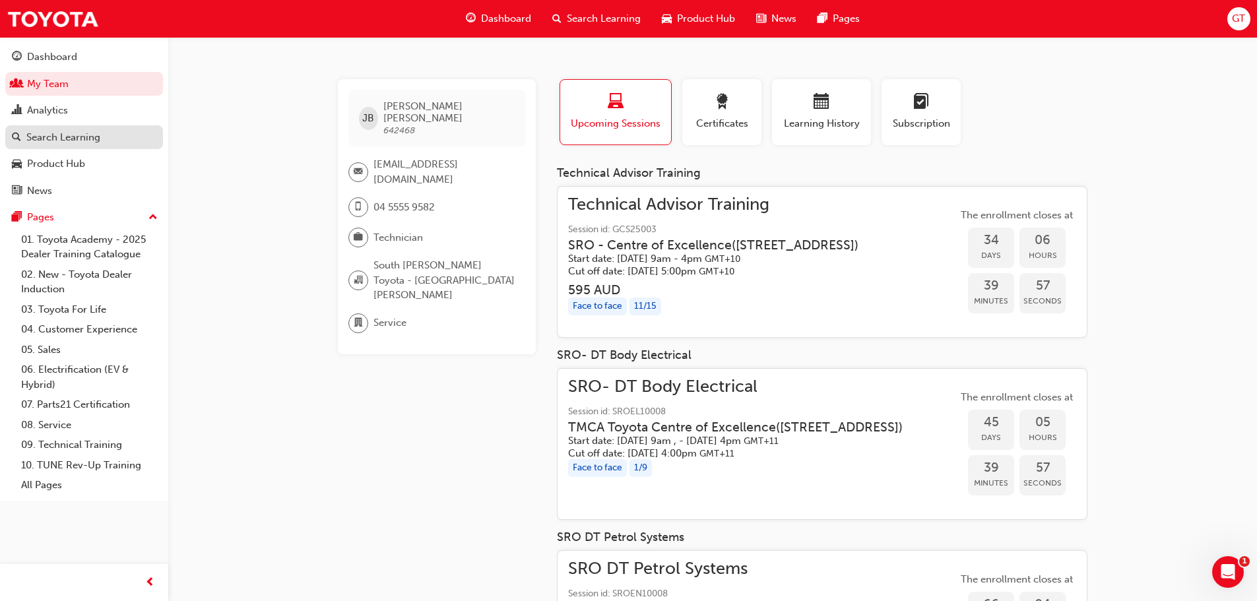
click at [71, 142] on div "Search Learning" at bounding box center [63, 137] width 74 height 15
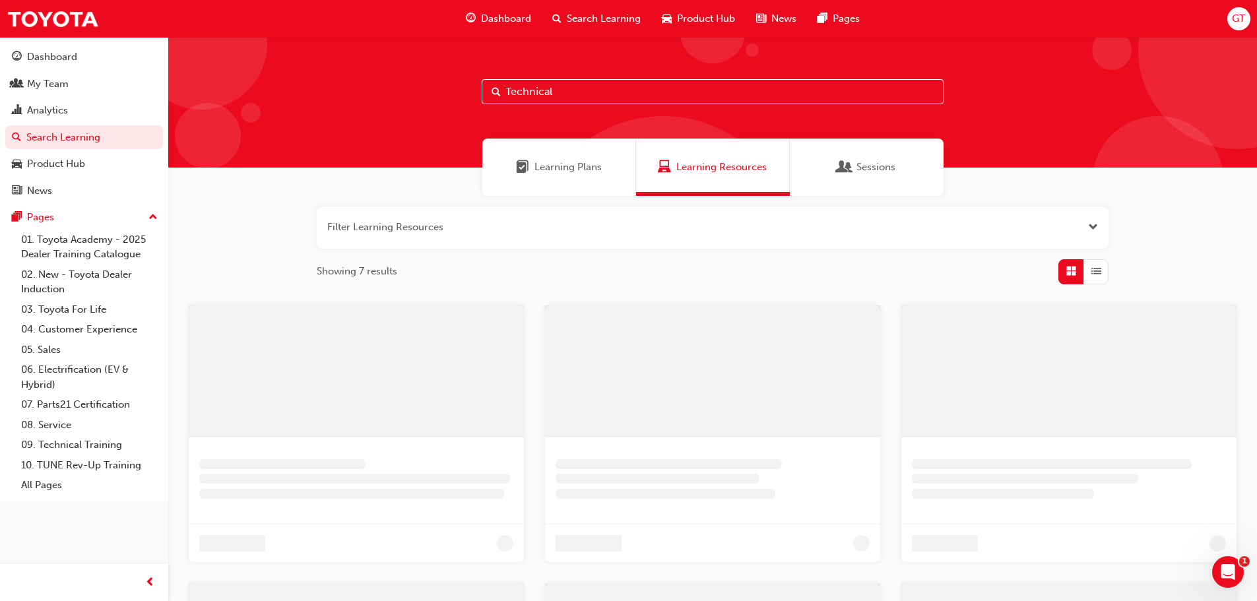
click at [527, 88] on input "Technical" at bounding box center [713, 91] width 462 height 25
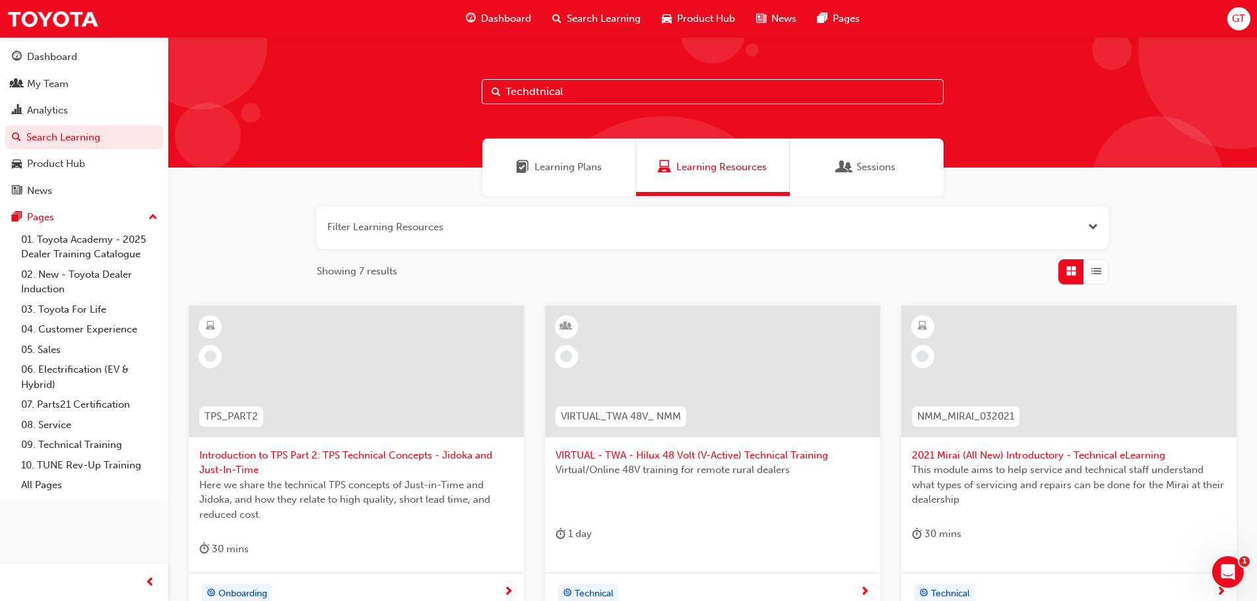
type input "Techdtnical"
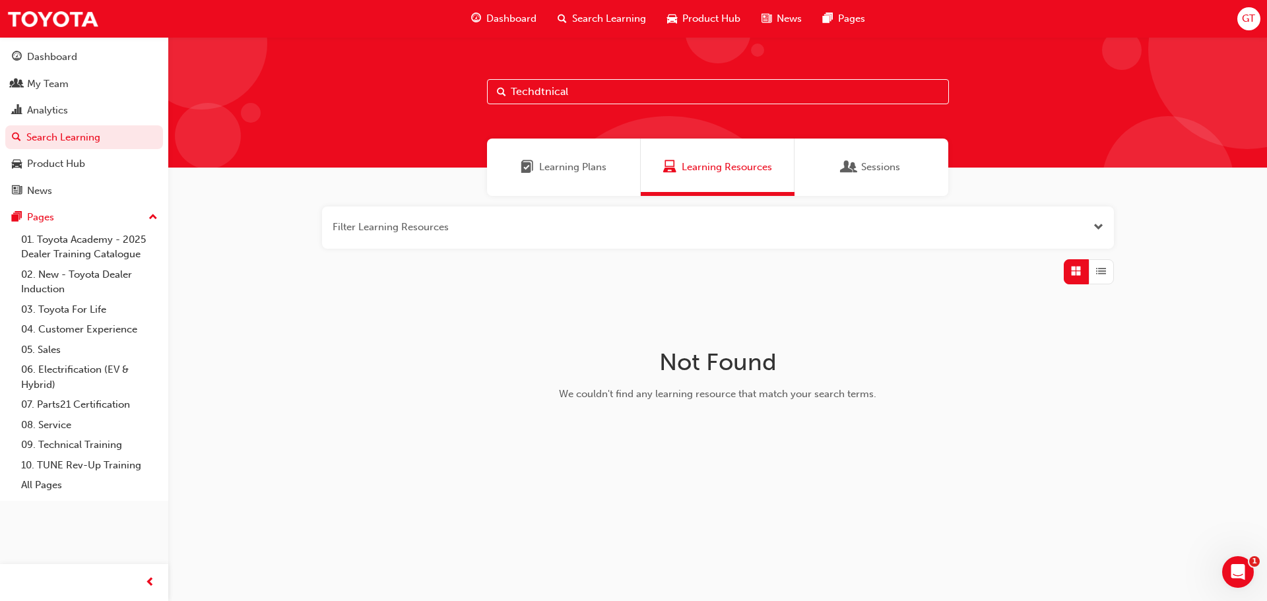
drag, startPoint x: 589, startPoint y: 96, endPoint x: 208, endPoint y: 47, distance: 383.9
click at [208, 47] on div "Techdtnical" at bounding box center [717, 102] width 1099 height 131
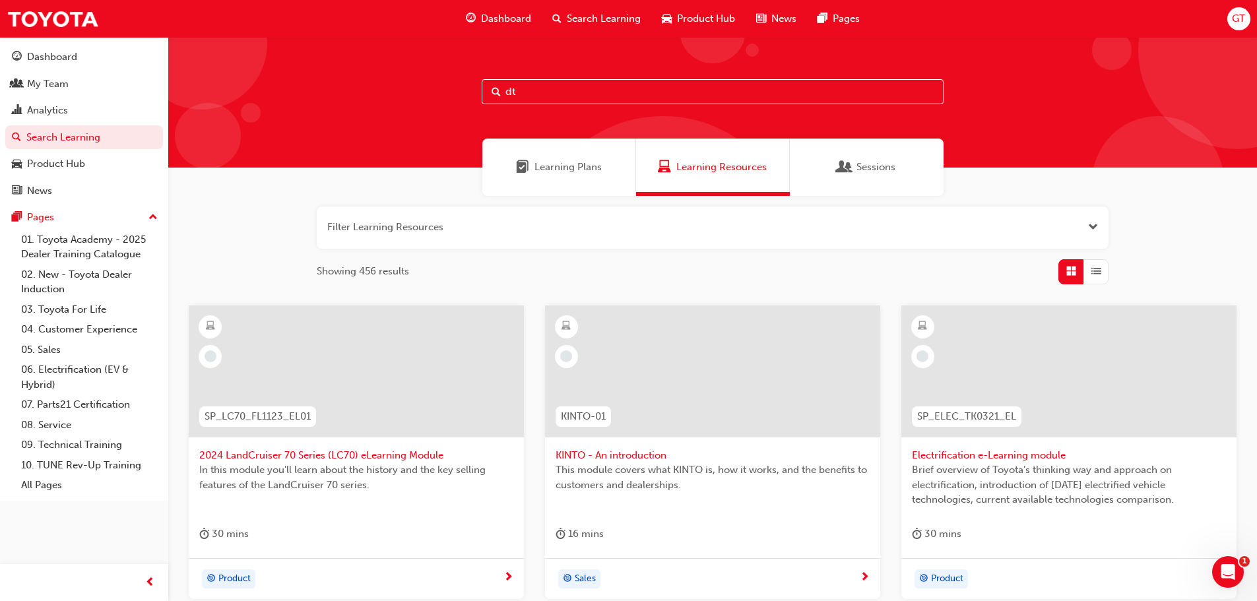
type input "dt"
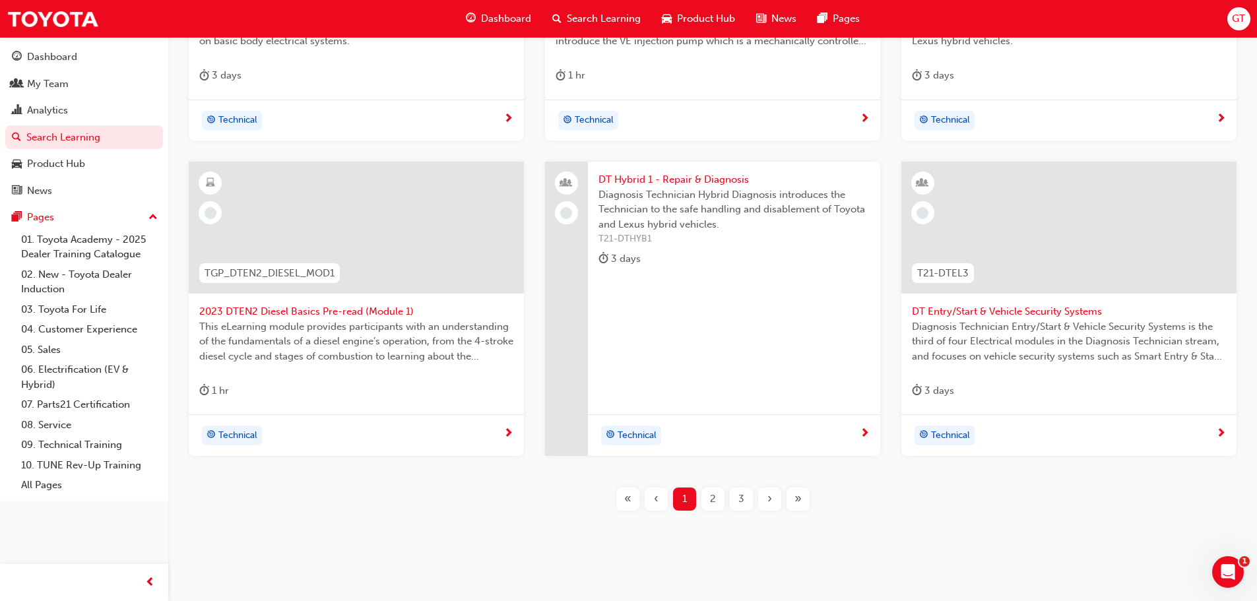
scroll to position [462, 0]
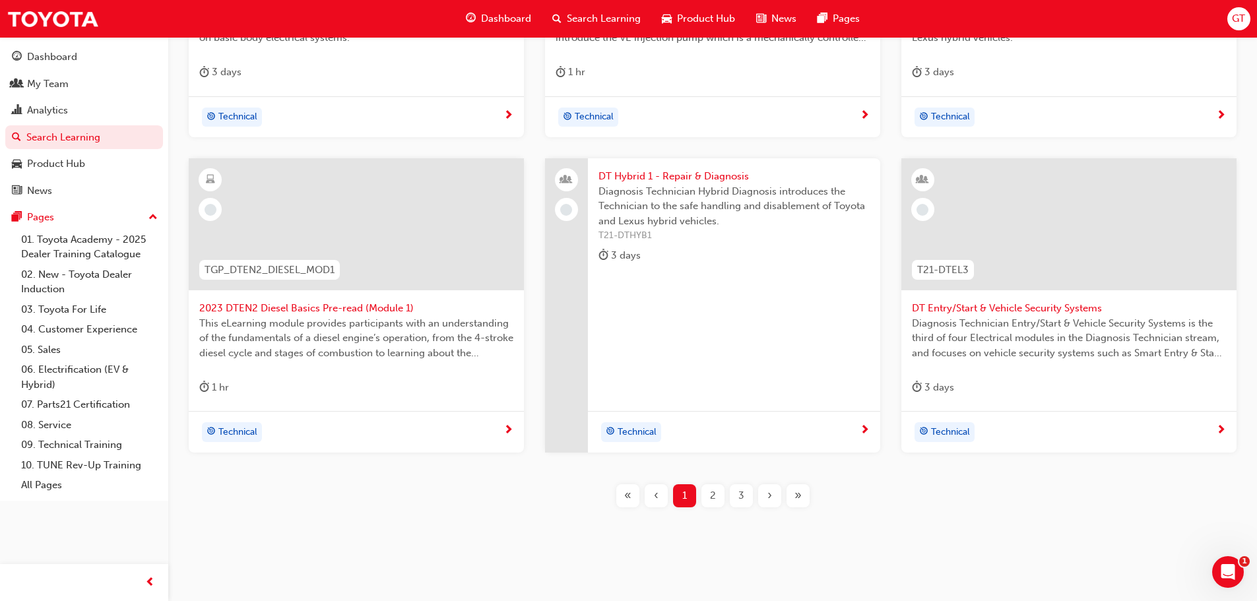
click at [713, 487] on div "2" at bounding box center [712, 495] width 23 height 23
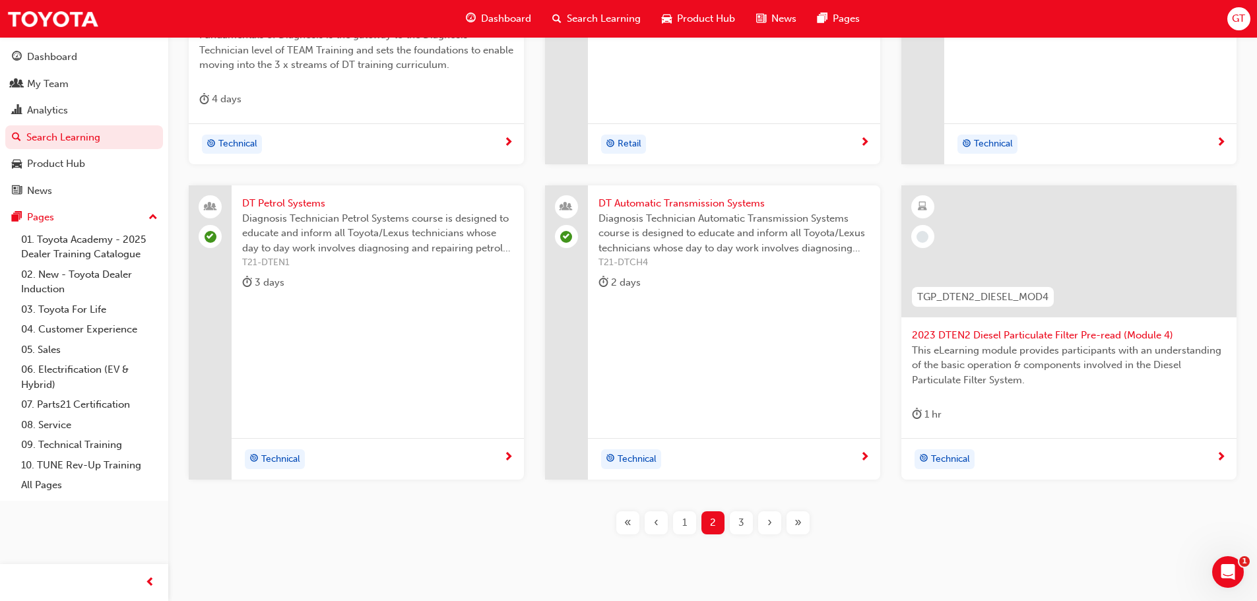
scroll to position [475, 0]
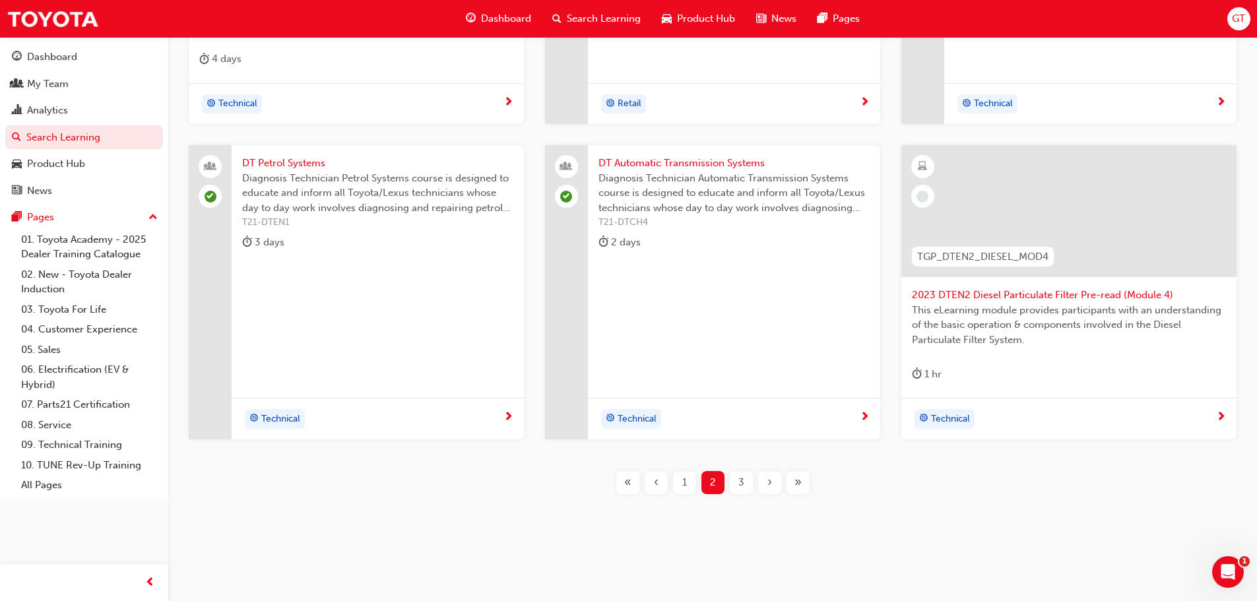
click at [746, 486] on div "3" at bounding box center [741, 482] width 23 height 23
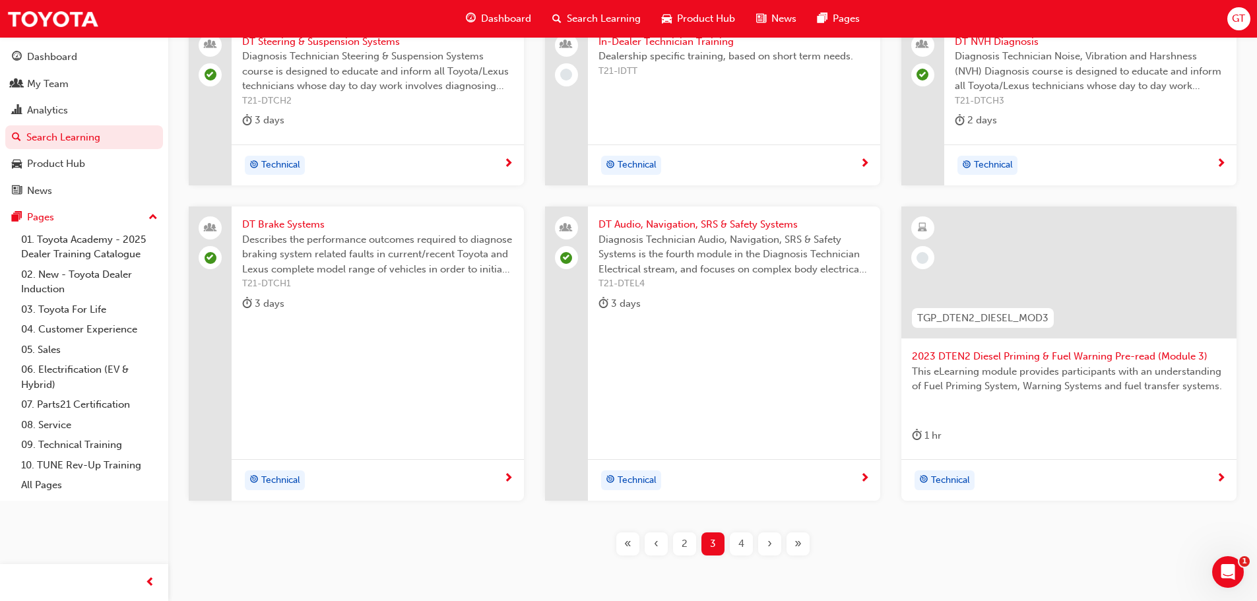
scroll to position [211, 0]
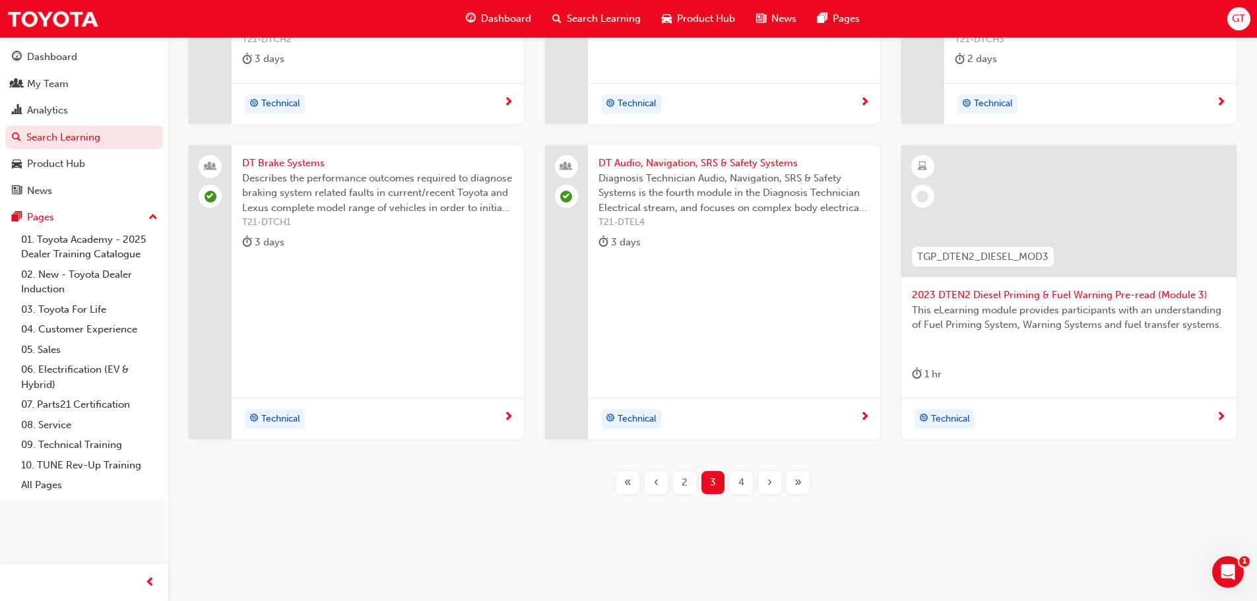
click at [744, 481] on div "4" at bounding box center [741, 482] width 23 height 23
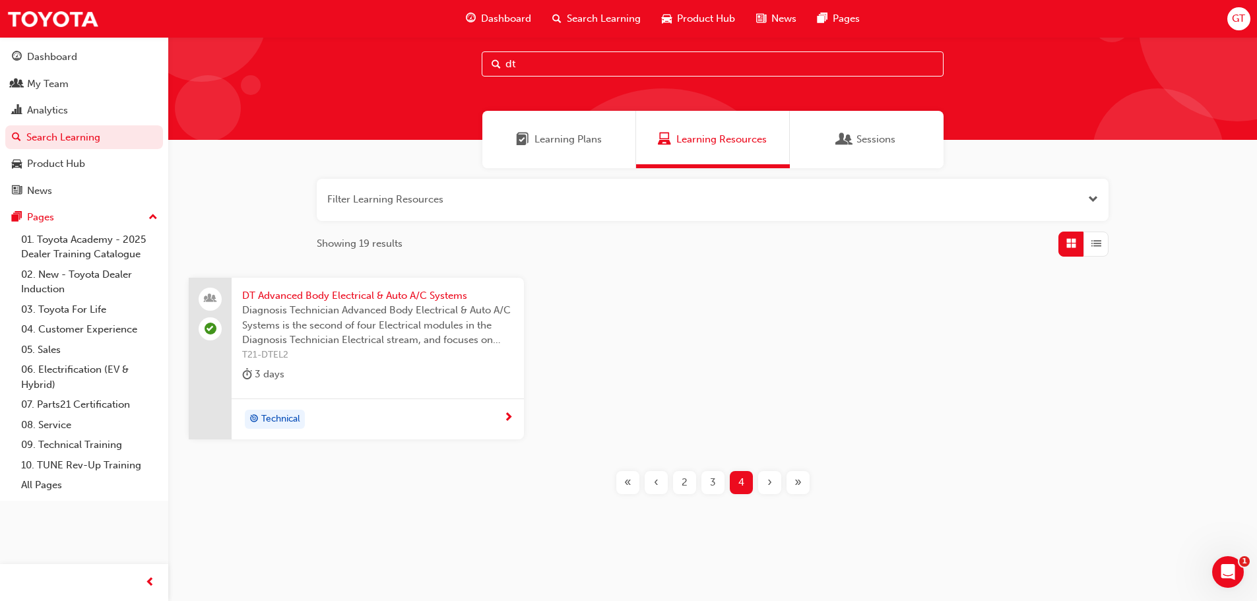
click at [676, 484] on div "2" at bounding box center [684, 482] width 23 height 23
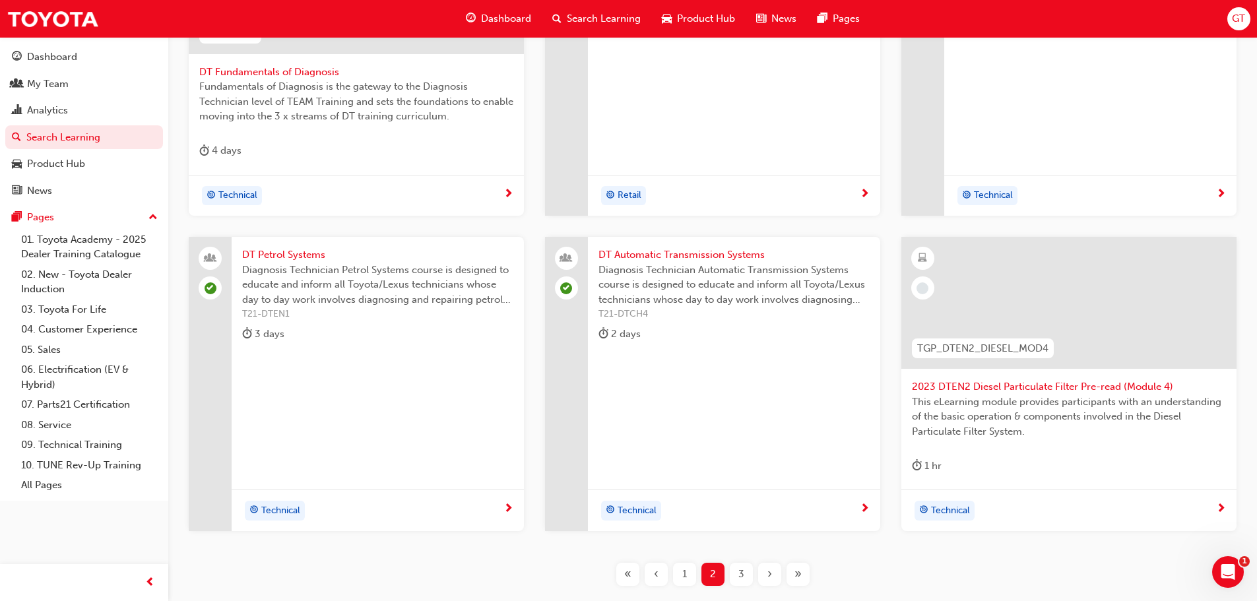
scroll to position [475, 0]
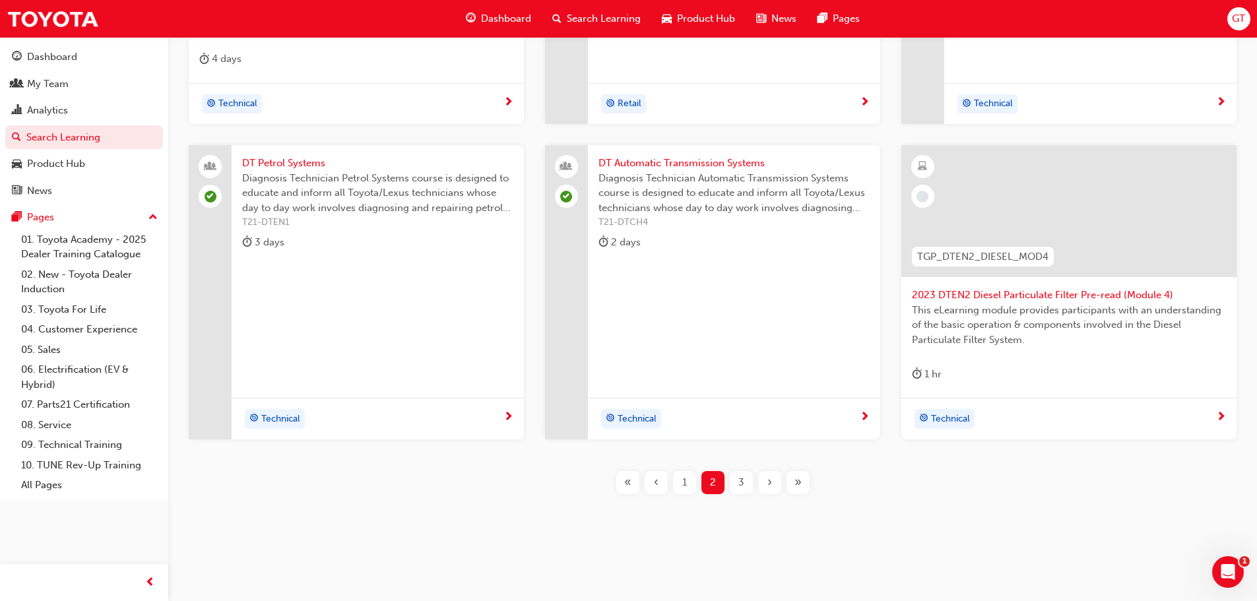
click at [690, 488] on div "1" at bounding box center [684, 482] width 23 height 23
